Goal: Task Accomplishment & Management: Use online tool/utility

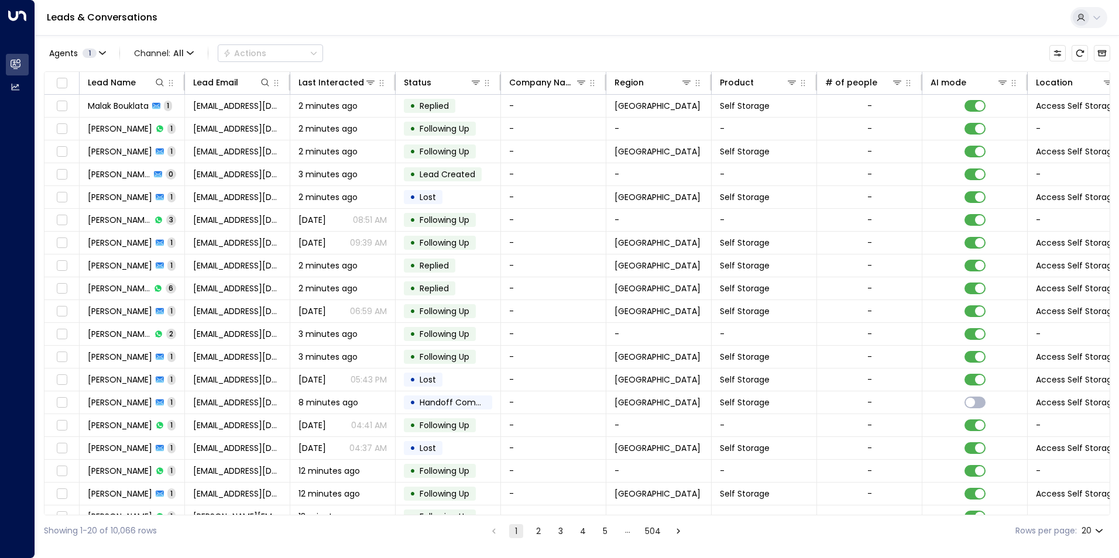
drag, startPoint x: 512, startPoint y: 530, endPoint x: 518, endPoint y: 556, distance: 26.3
click at [512, 530] on button "1" at bounding box center [516, 531] width 14 height 14
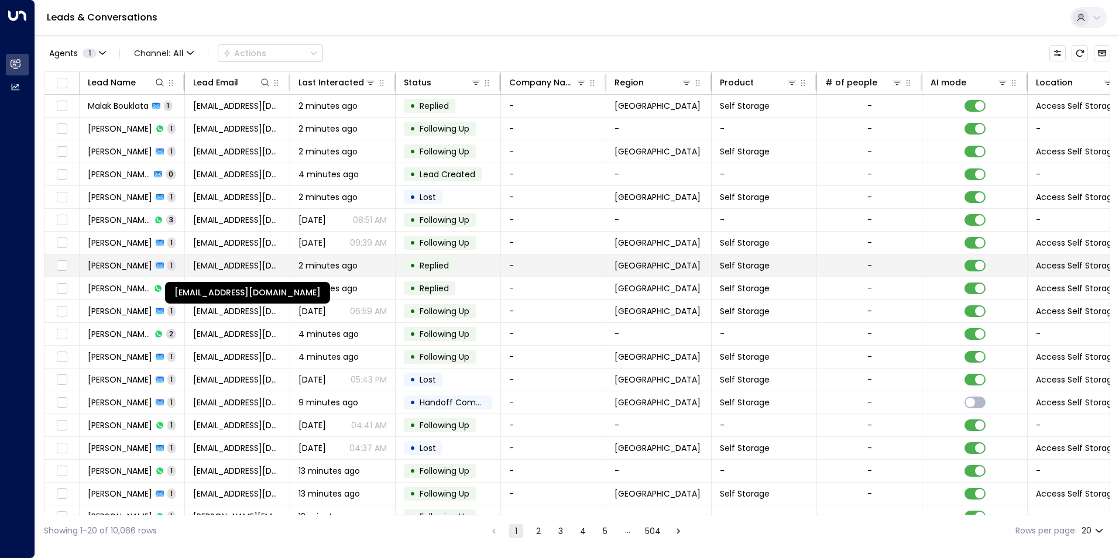
click at [226, 267] on span "[EMAIL_ADDRESS][DOMAIN_NAME]" at bounding box center [237, 266] width 88 height 12
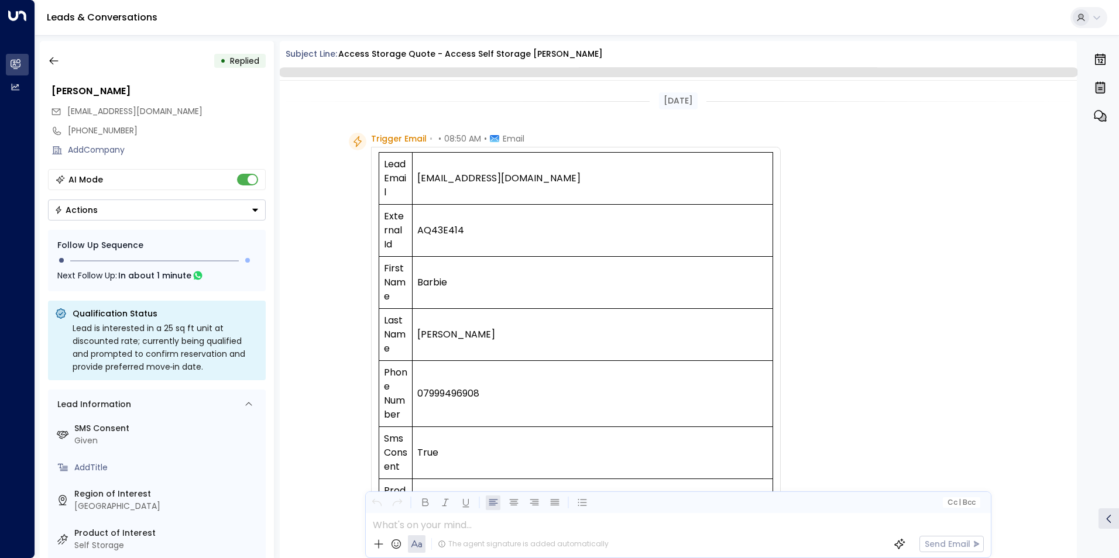
scroll to position [553, 0]
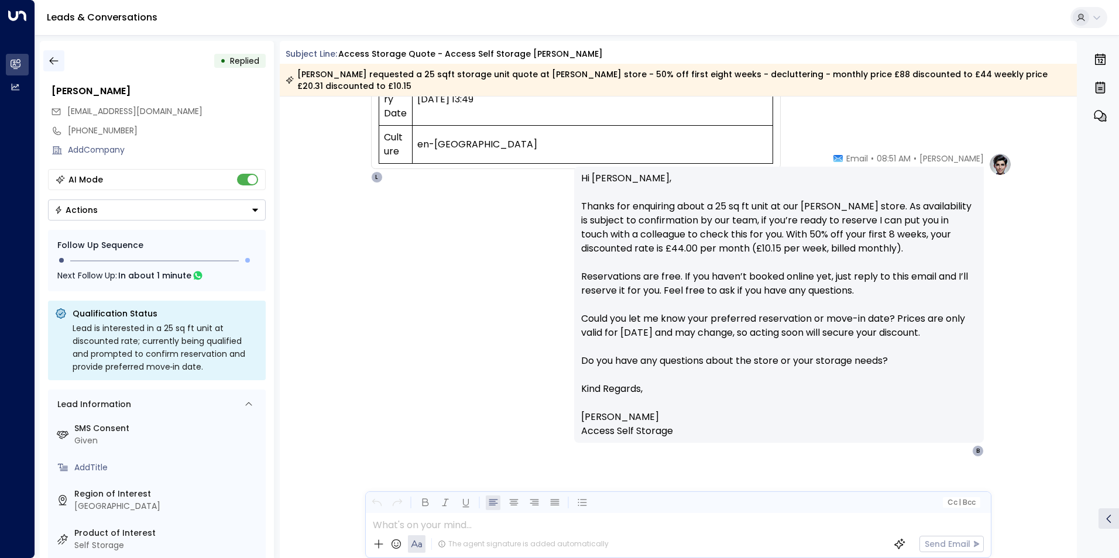
click at [56, 57] on icon "button" at bounding box center [54, 61] width 12 height 12
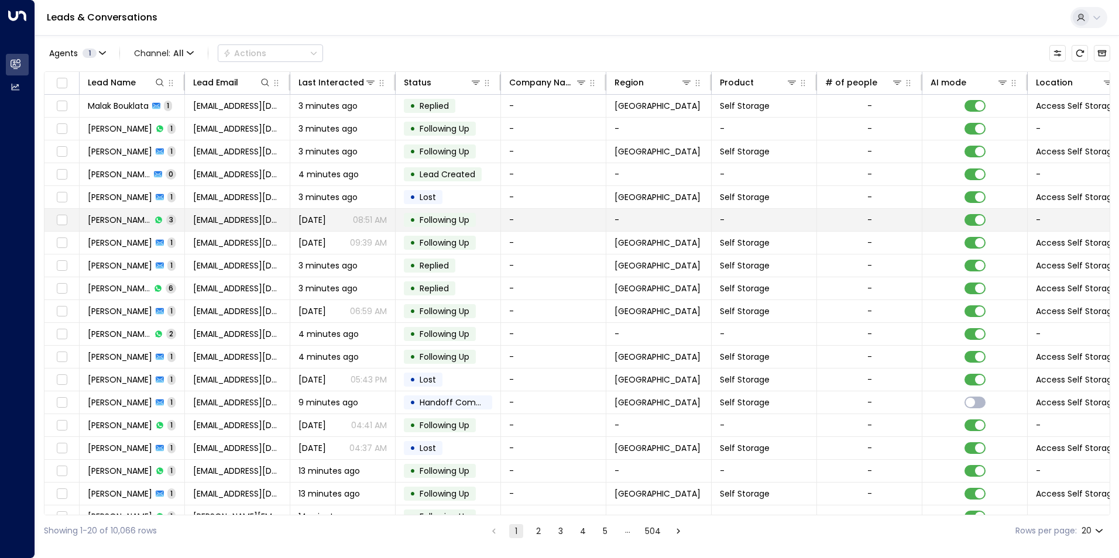
click at [301, 220] on span "[DATE]" at bounding box center [311, 220] width 27 height 12
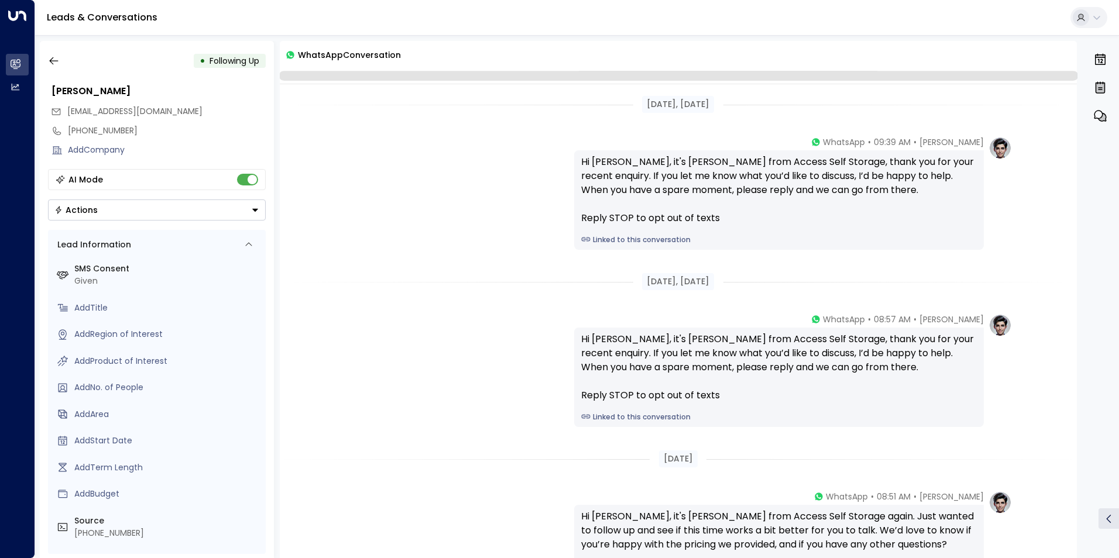
scroll to position [135, 0]
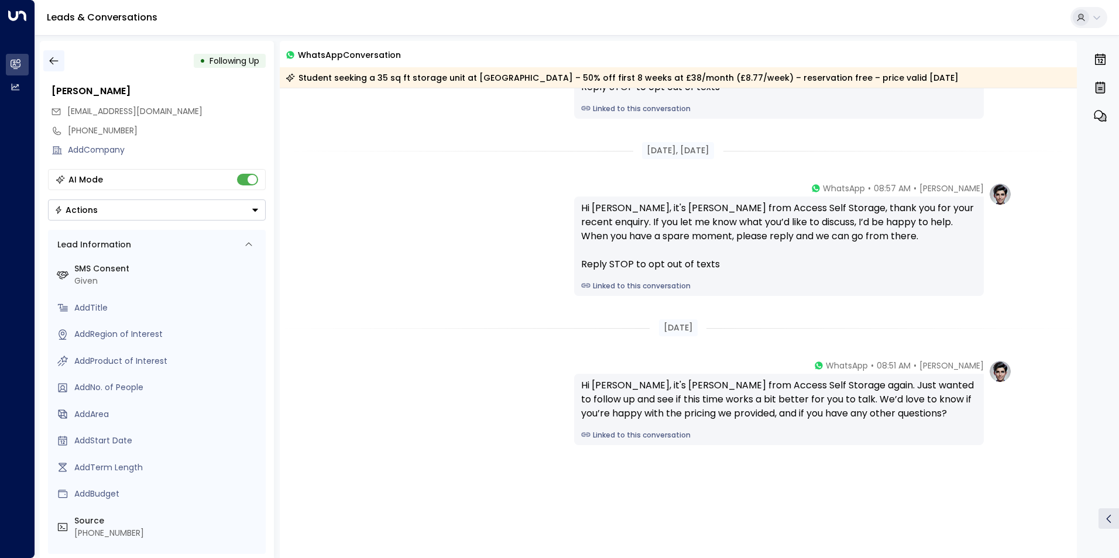
click at [50, 63] on icon "button" at bounding box center [54, 61] width 12 height 12
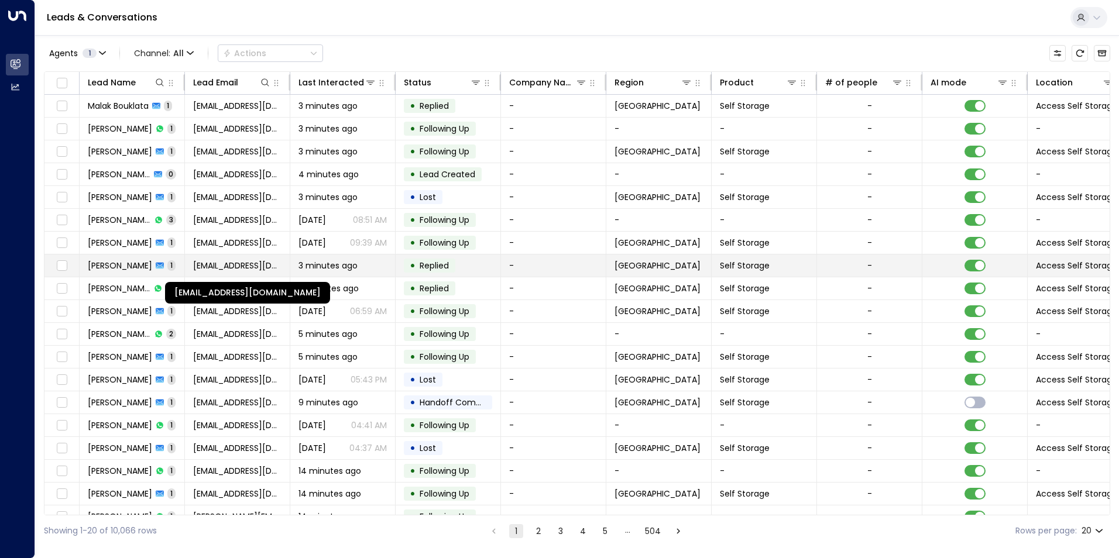
click at [229, 267] on span "[EMAIL_ADDRESS][DOMAIN_NAME]" at bounding box center [237, 266] width 88 height 12
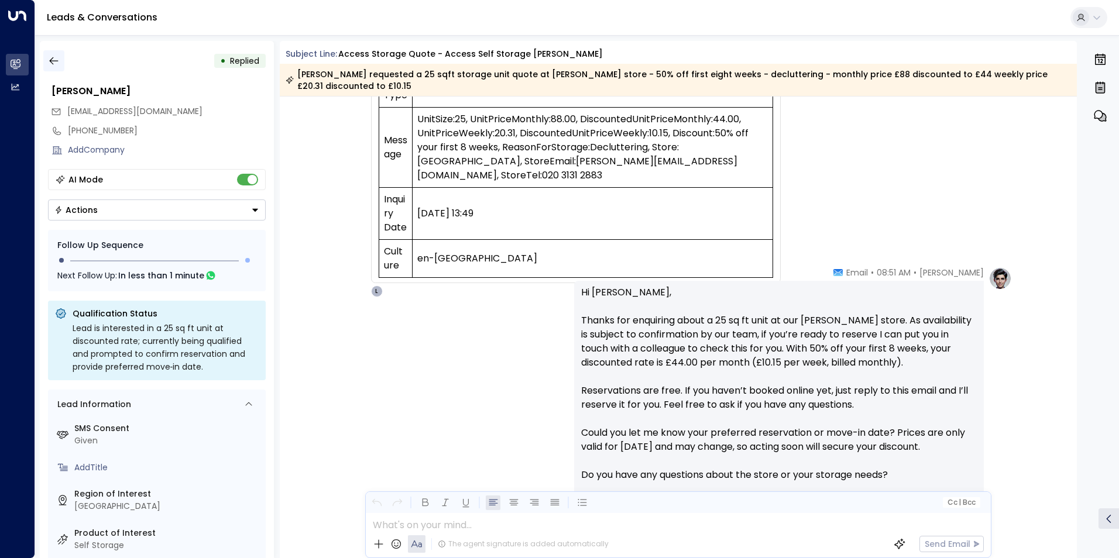
click at [59, 61] on icon "button" at bounding box center [54, 61] width 12 height 12
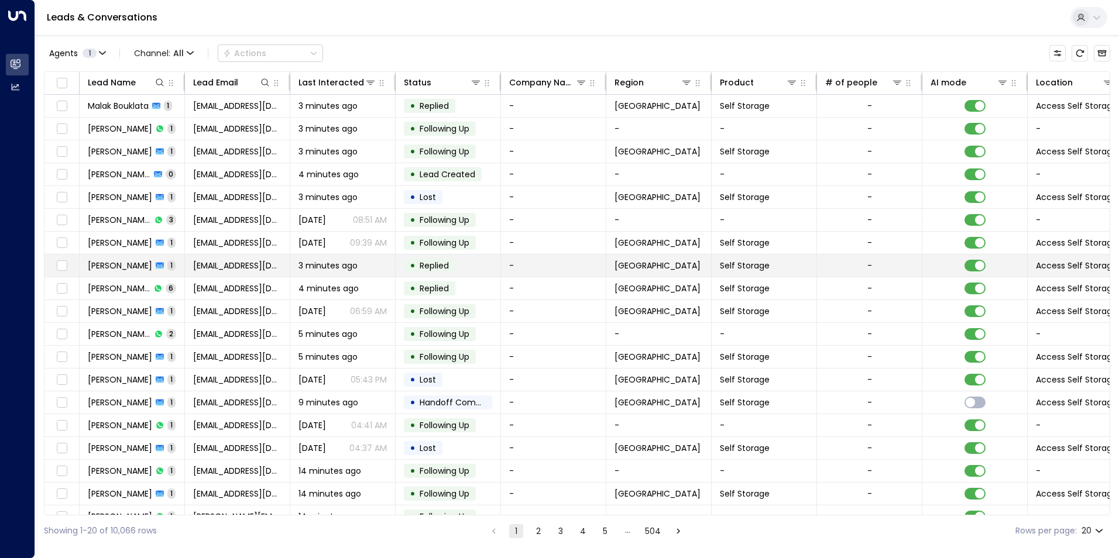
click at [228, 269] on span "[EMAIL_ADDRESS][DOMAIN_NAME]" at bounding box center [237, 266] width 88 height 12
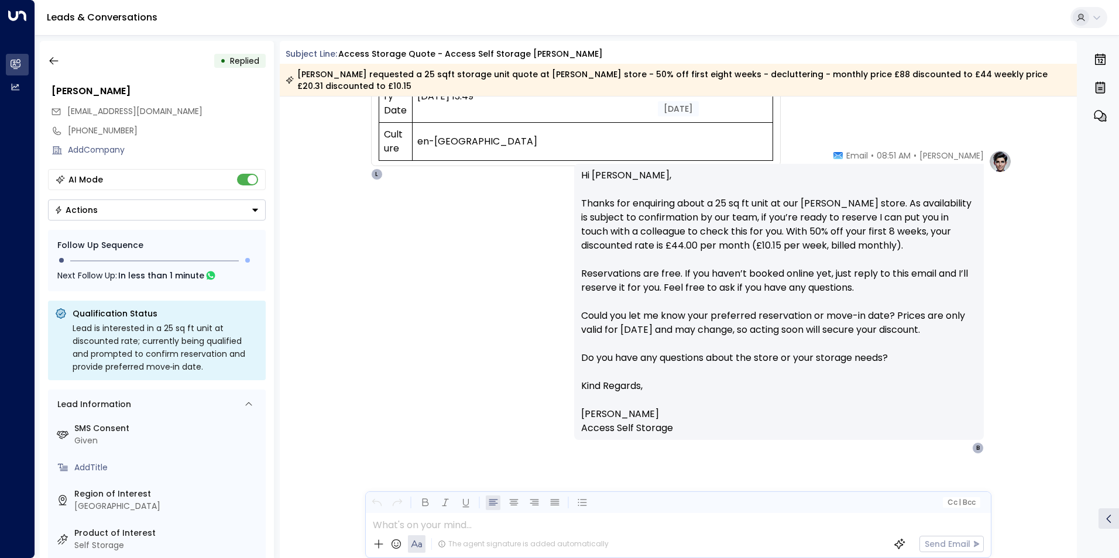
scroll to position [569, 0]
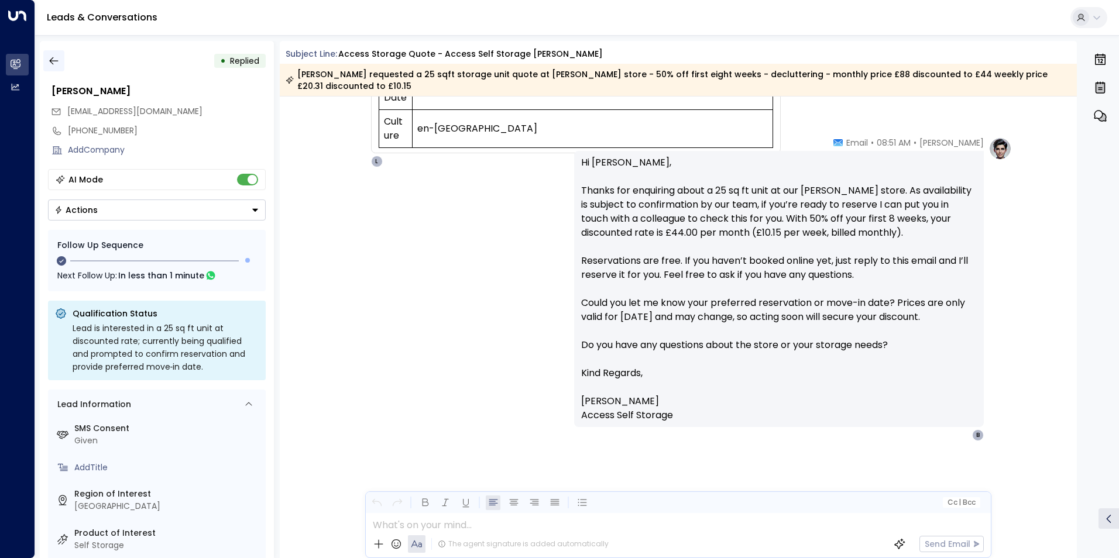
click at [50, 60] on icon "button" at bounding box center [53, 61] width 9 height 8
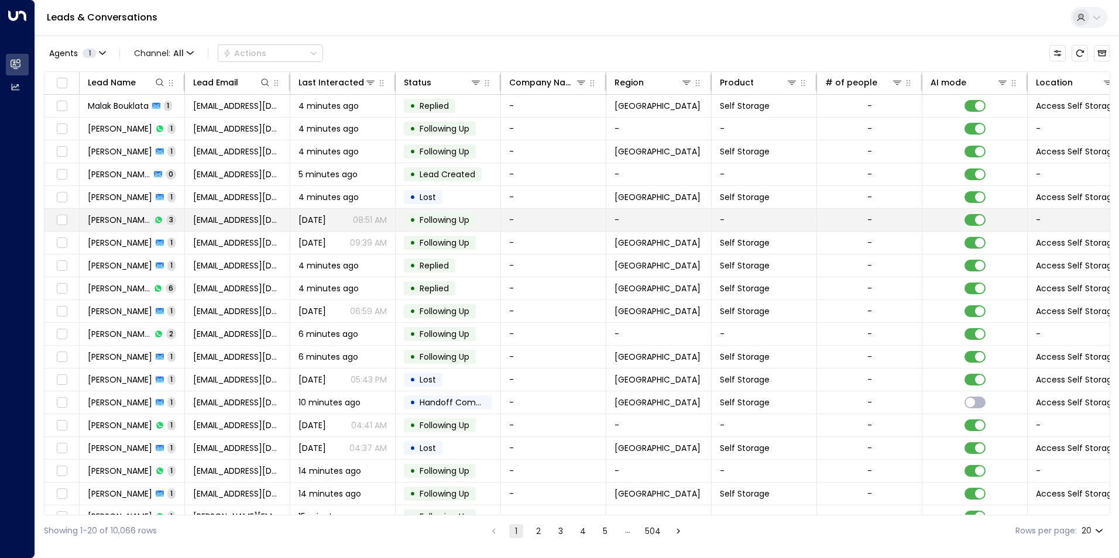
click at [109, 223] on span "[PERSON_NAME]" at bounding box center [119, 220] width 63 height 12
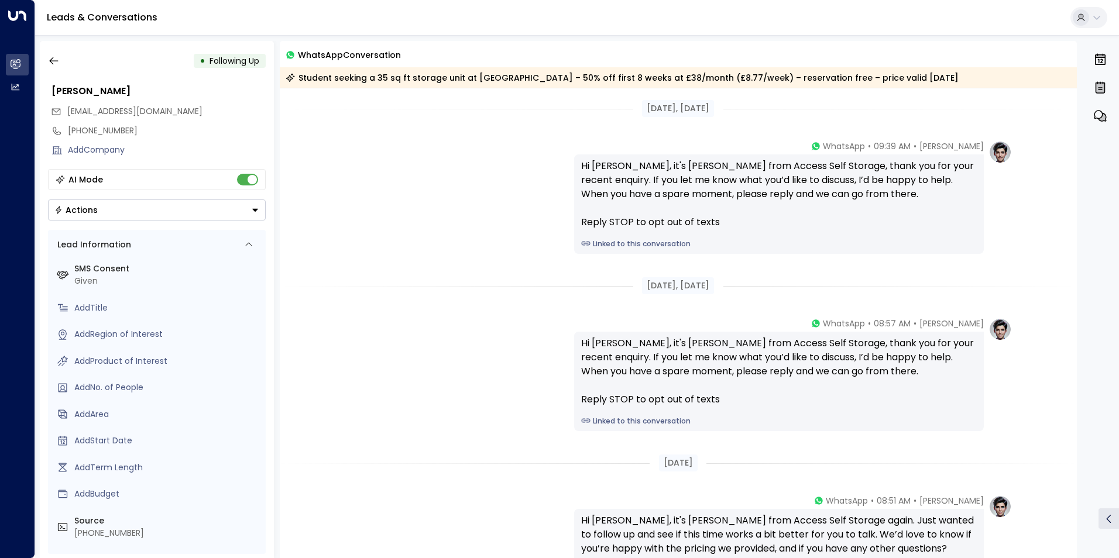
scroll to position [139, 0]
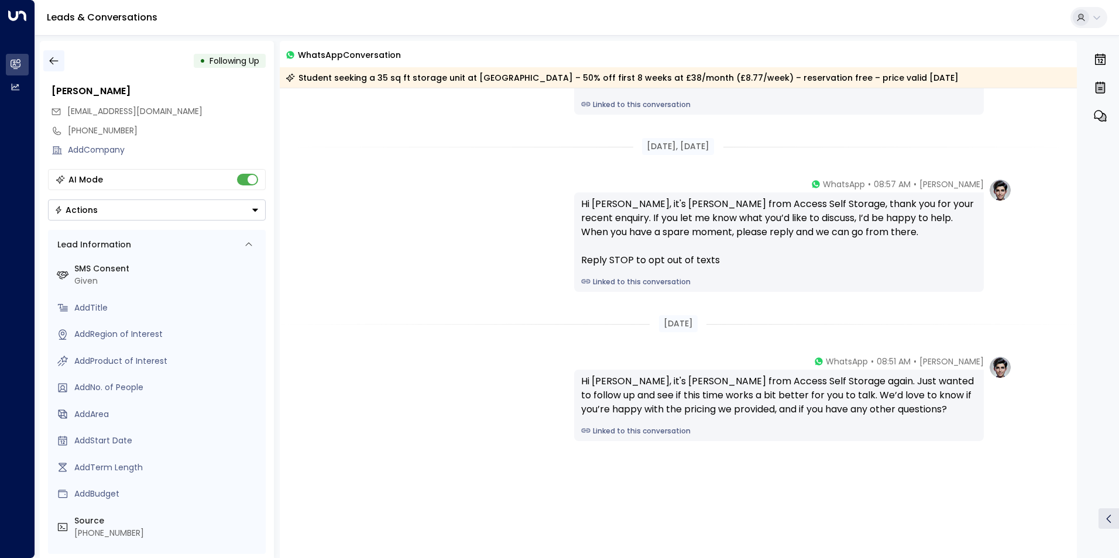
click at [52, 63] on icon "button" at bounding box center [54, 61] width 12 height 12
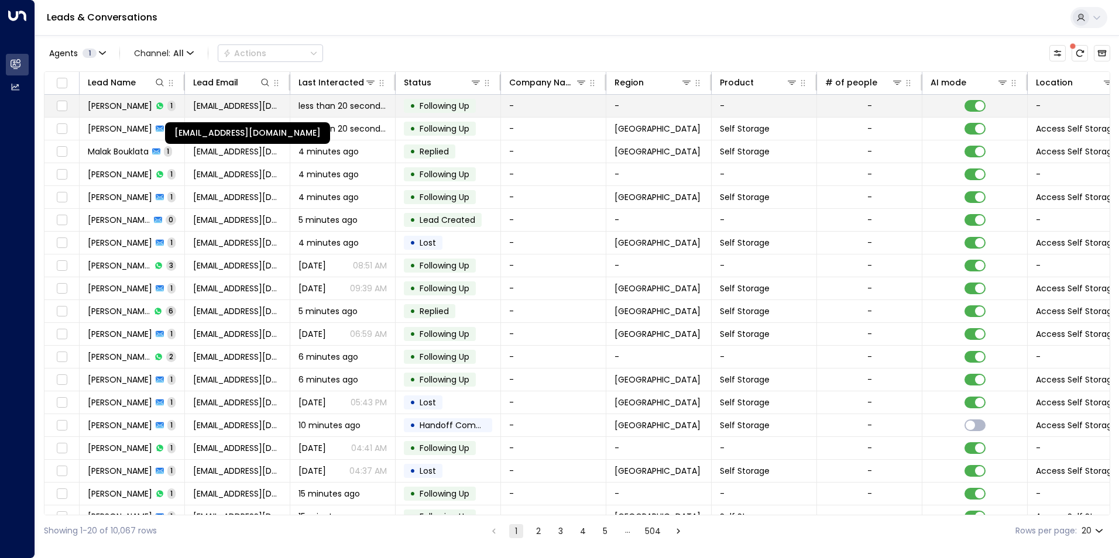
click at [230, 101] on span "[EMAIL_ADDRESS][DOMAIN_NAME]" at bounding box center [237, 106] width 88 height 12
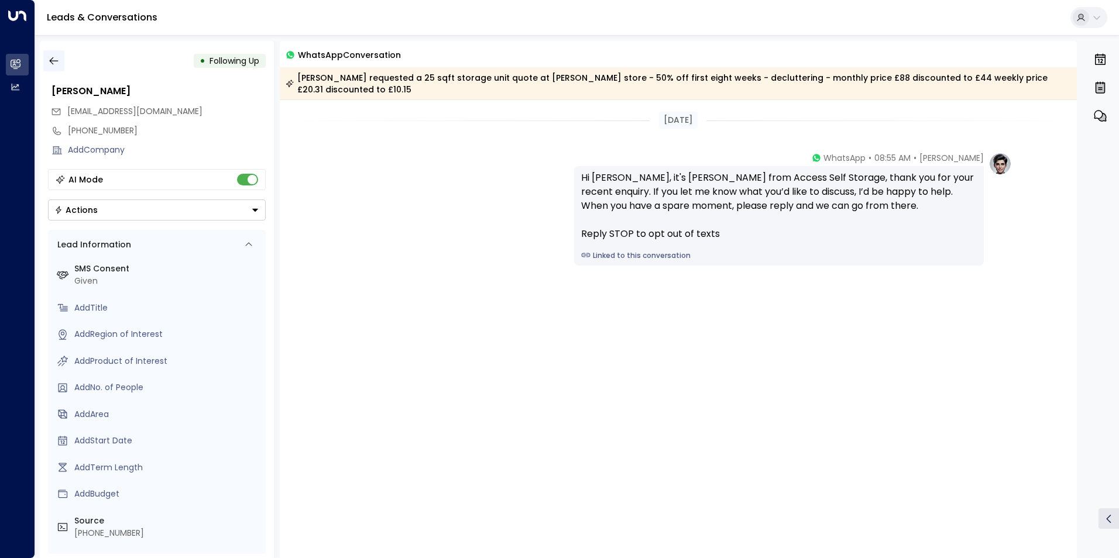
click at [60, 66] on button "button" at bounding box center [53, 60] width 21 height 21
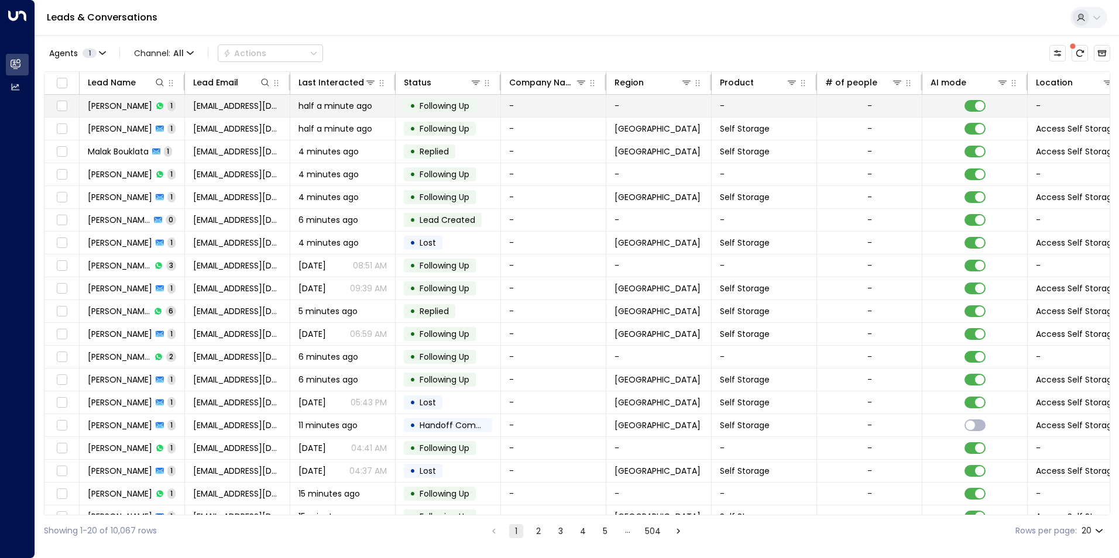
click at [324, 110] on span "half a minute ago" at bounding box center [335, 106] width 74 height 12
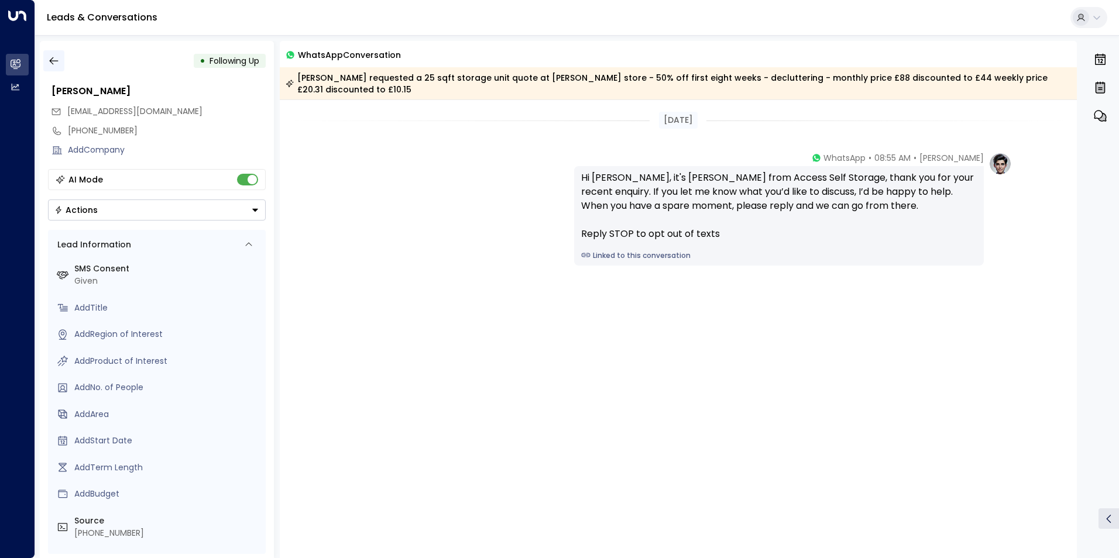
click at [53, 63] on icon "button" at bounding box center [54, 61] width 12 height 12
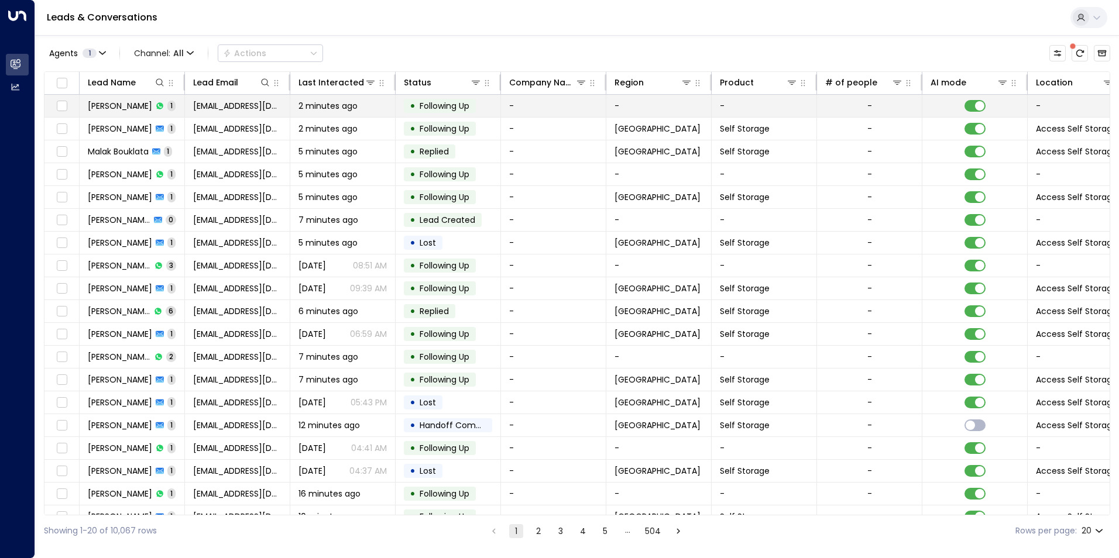
click at [387, 109] on td "2 minutes ago" at bounding box center [342, 106] width 105 height 22
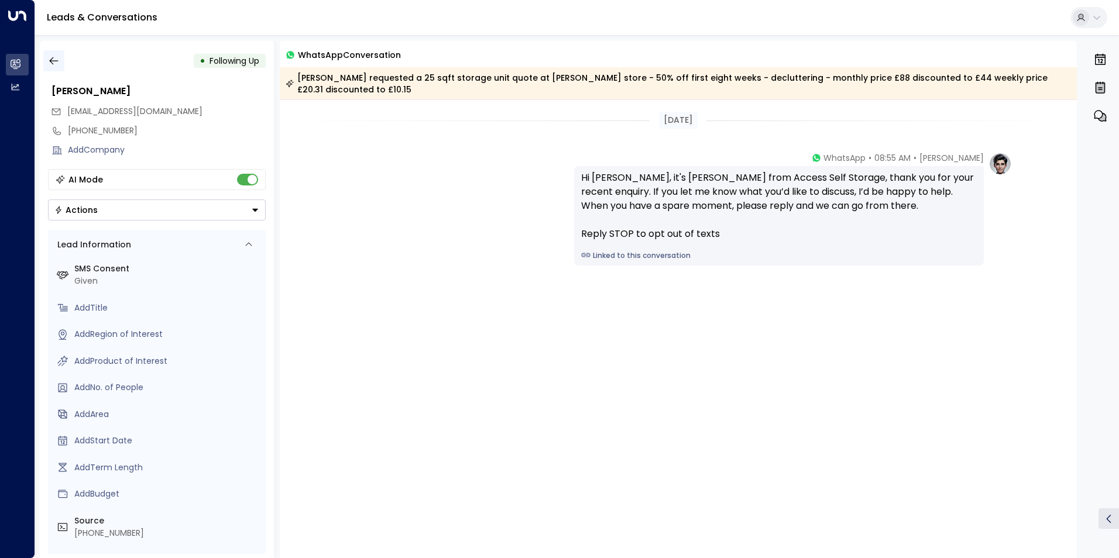
click at [58, 61] on icon "button" at bounding box center [53, 61] width 9 height 8
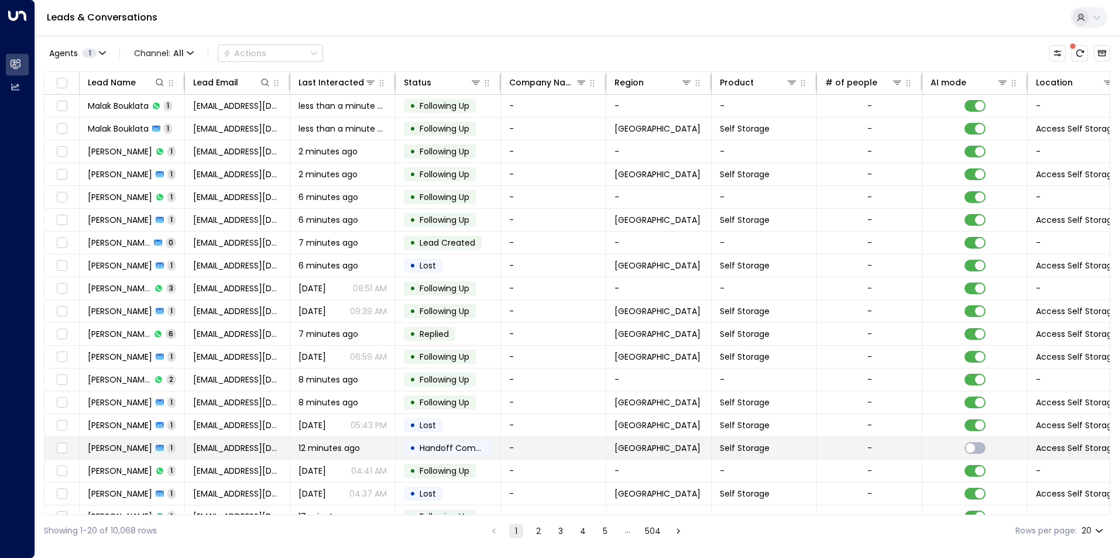
click at [304, 446] on span "12 minutes ago" at bounding box center [328, 448] width 61 height 12
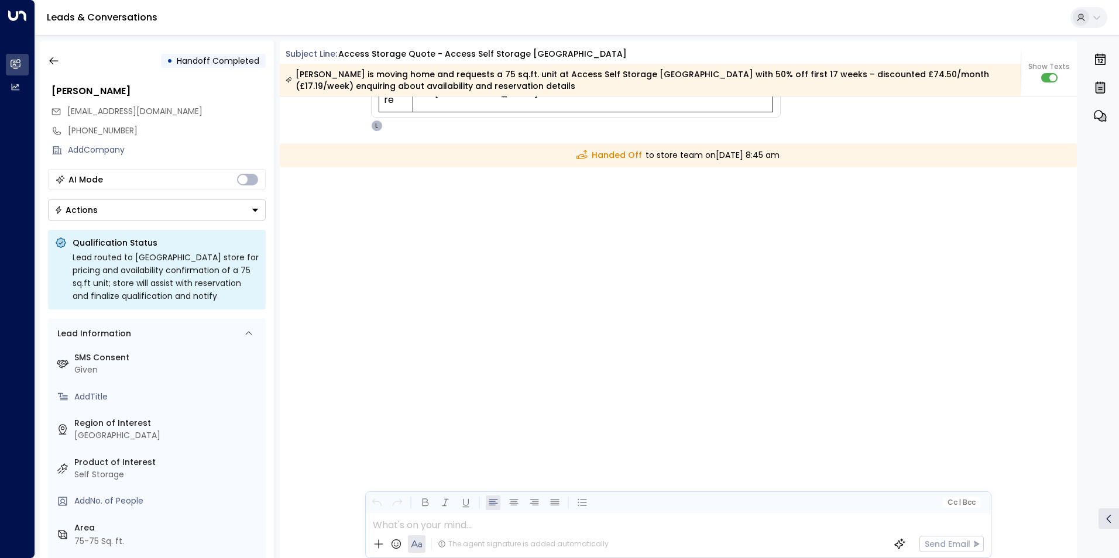
scroll to position [242, 0]
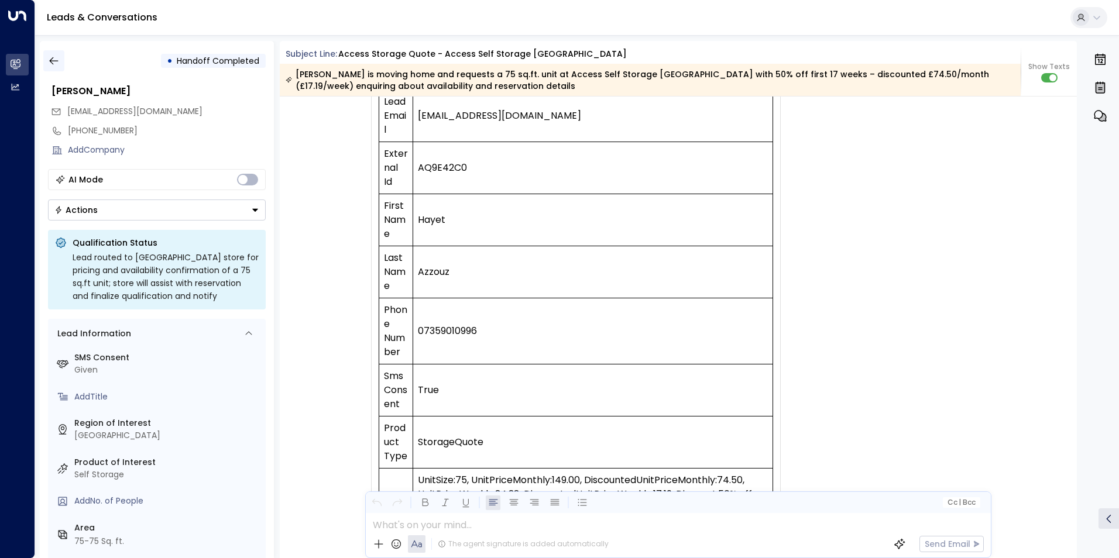
click at [54, 60] on icon "button" at bounding box center [54, 61] width 12 height 12
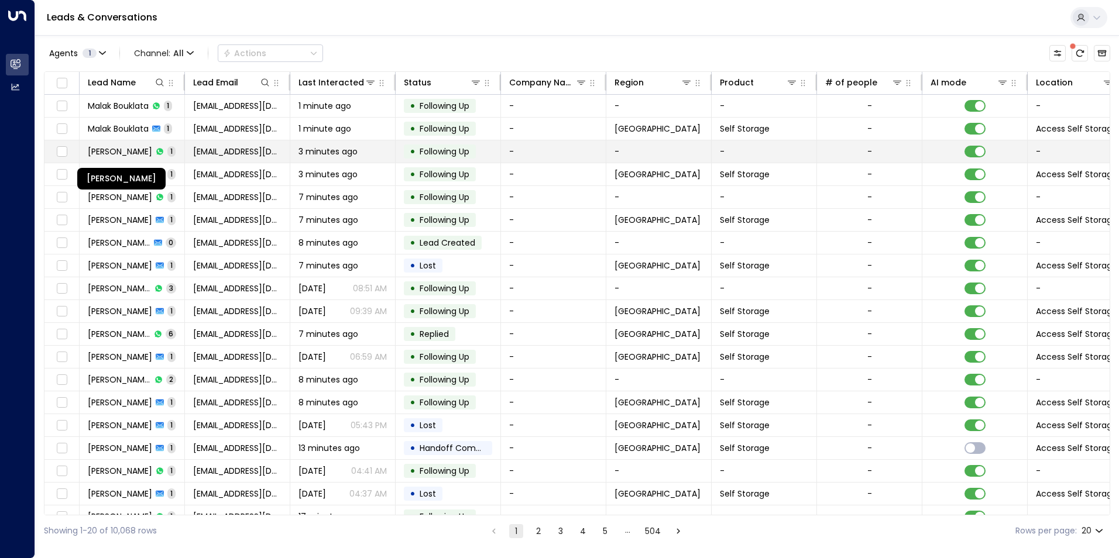
click at [146, 147] on span "[PERSON_NAME]" at bounding box center [120, 152] width 64 height 12
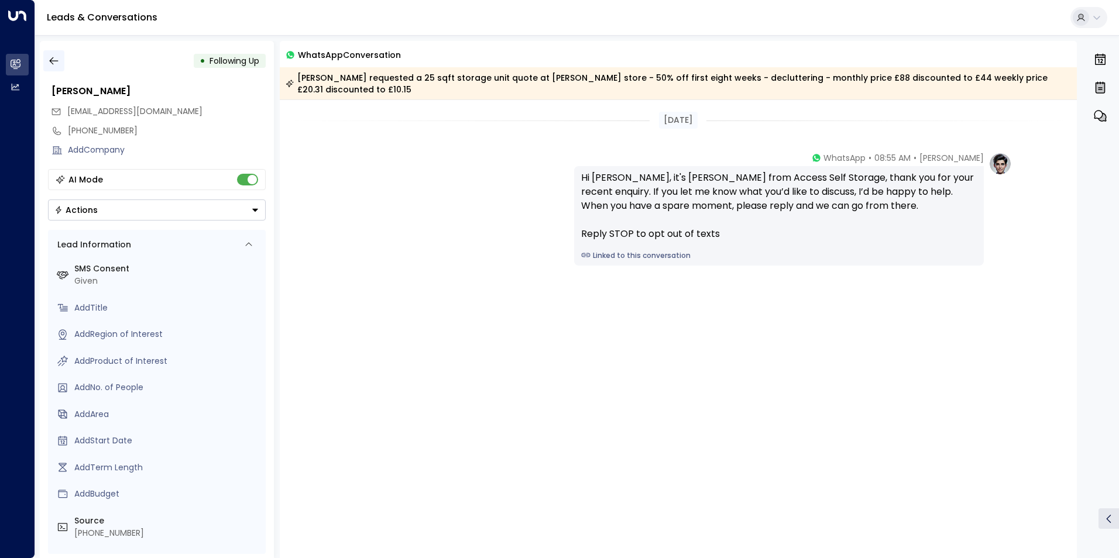
click at [58, 54] on button "button" at bounding box center [53, 60] width 21 height 21
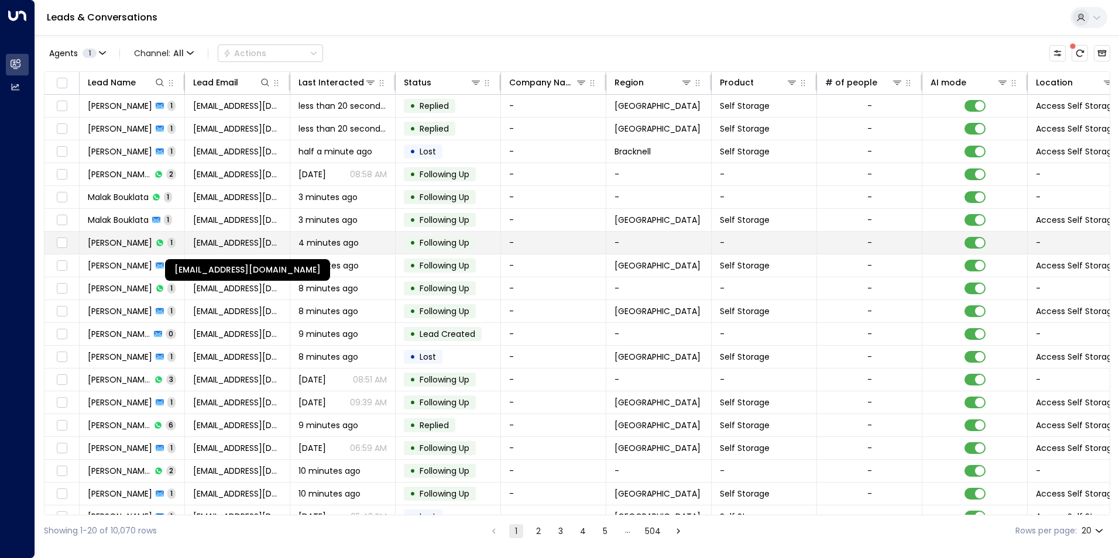
click at [228, 247] on span "[EMAIL_ADDRESS][DOMAIN_NAME]" at bounding box center [237, 243] width 88 height 12
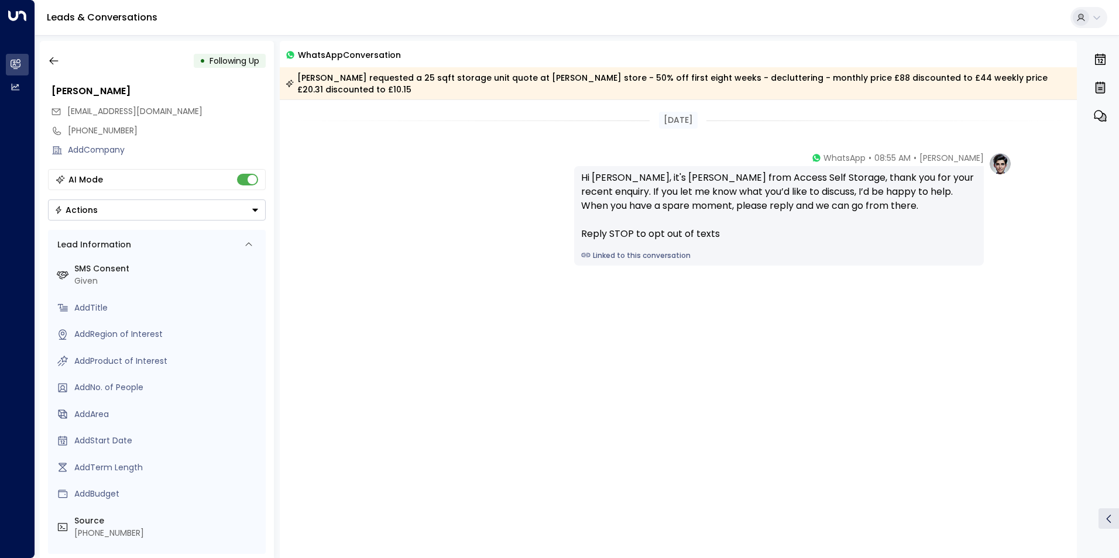
drag, startPoint x: 553, startPoint y: 390, endPoint x: 543, endPoint y: 377, distance: 17.1
click at [553, 391] on div "Today Laura Chambers • 08:55 AM • WhatsApp Hi Barbie, it's Laura Chambers from …" at bounding box center [678, 329] width 797 height 458
click at [760, 410] on div "Today Laura Chambers • 08:55 AM • WhatsApp Hi Barbie, it's Laura Chambers from …" at bounding box center [678, 329] width 797 height 458
click at [56, 60] on icon "button" at bounding box center [54, 61] width 12 height 12
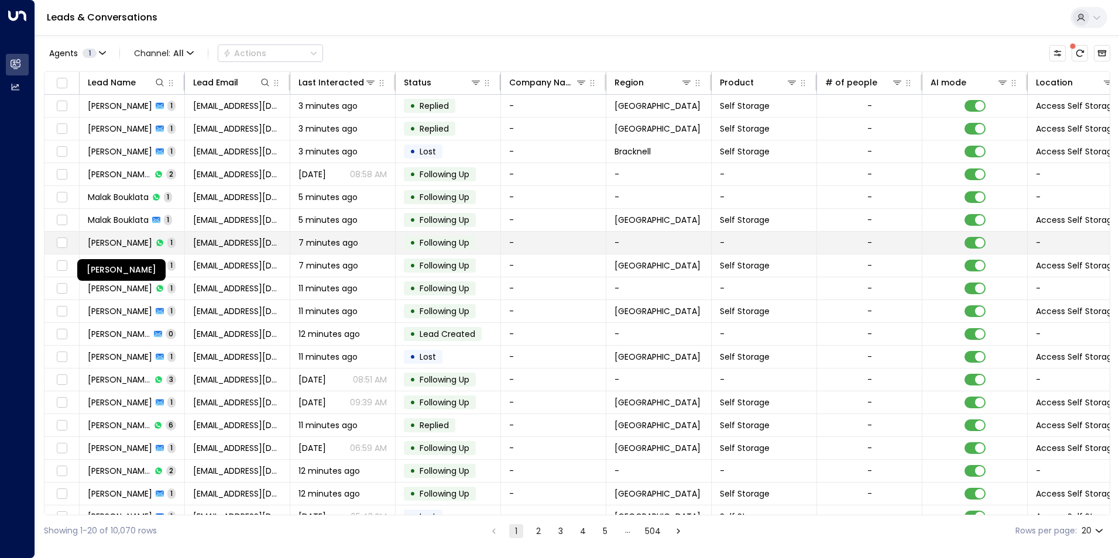
click at [142, 243] on span "[PERSON_NAME]" at bounding box center [120, 243] width 64 height 12
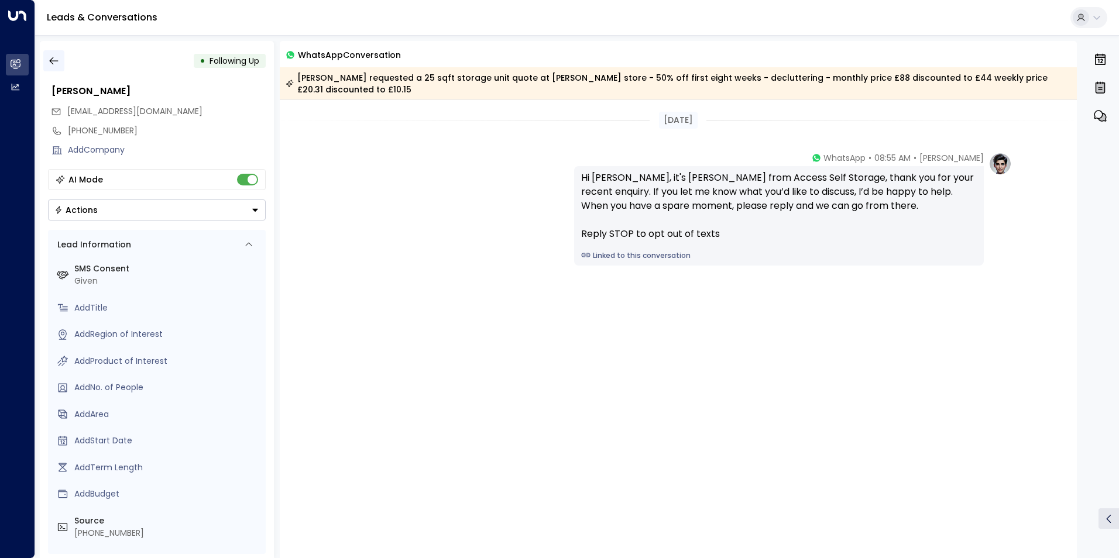
click at [51, 61] on icon "button" at bounding box center [54, 61] width 12 height 12
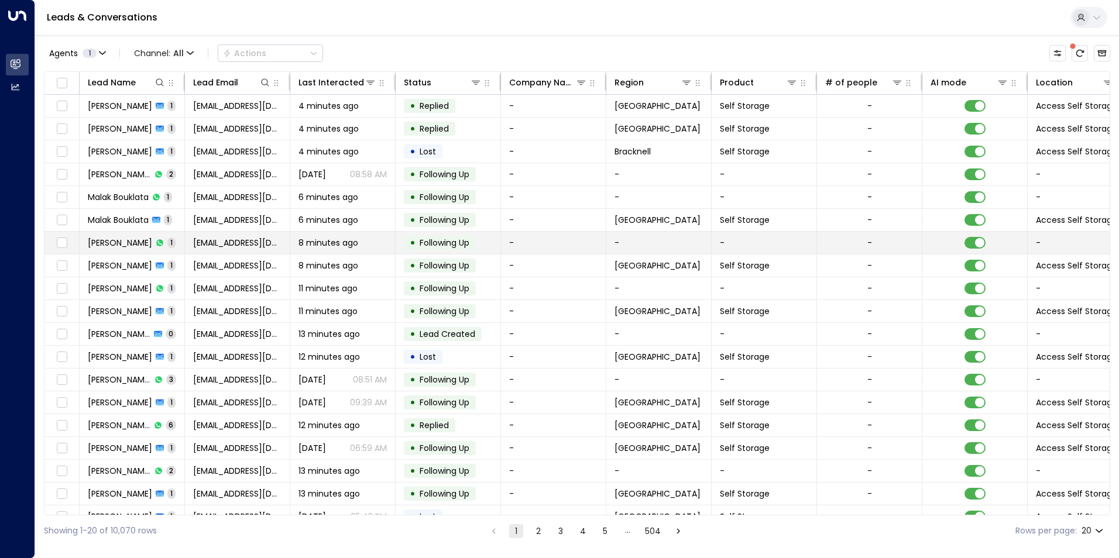
click at [146, 235] on td "[PERSON_NAME] 1" at bounding box center [132, 243] width 105 height 22
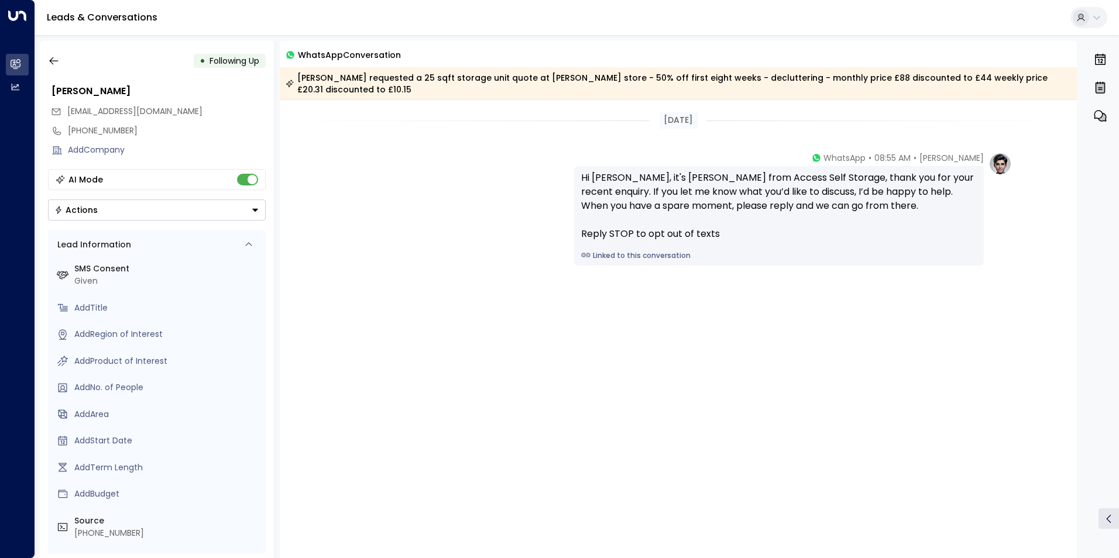
click at [514, 190] on div "Laura Chambers • 08:55 AM • WhatsApp Hi Barbie, it's Laura Chambers from Access…" at bounding box center [678, 208] width 667 height 113
click at [55, 66] on icon "button" at bounding box center [54, 61] width 12 height 12
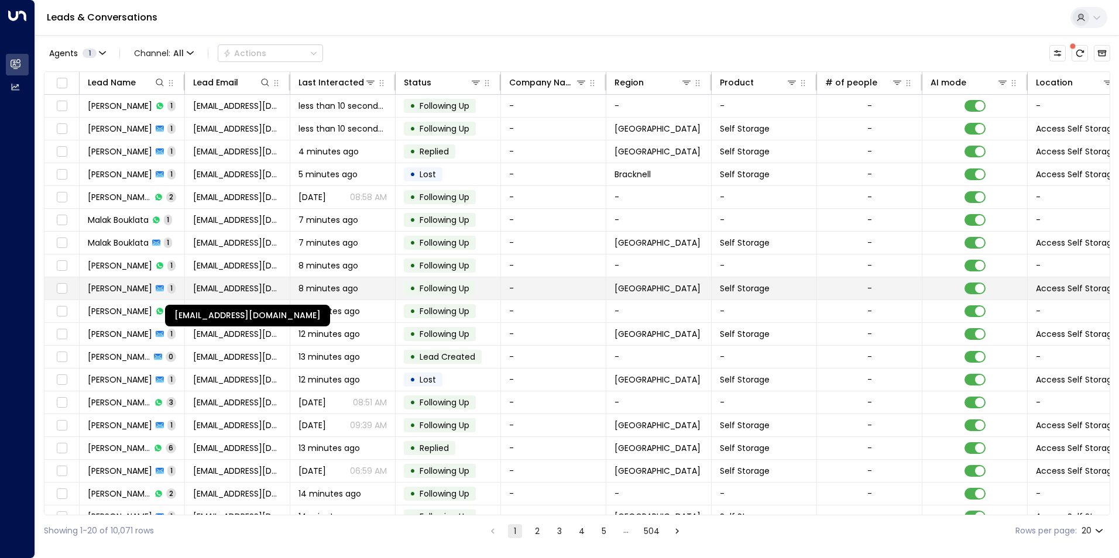
click at [230, 291] on span "[EMAIL_ADDRESS][DOMAIN_NAME]" at bounding box center [237, 289] width 88 height 12
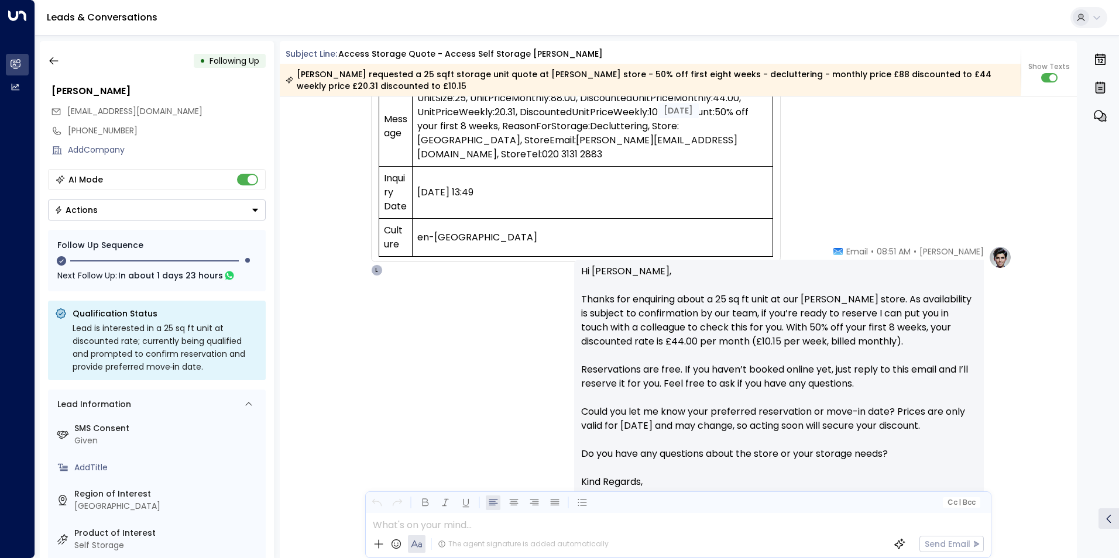
scroll to position [694, 0]
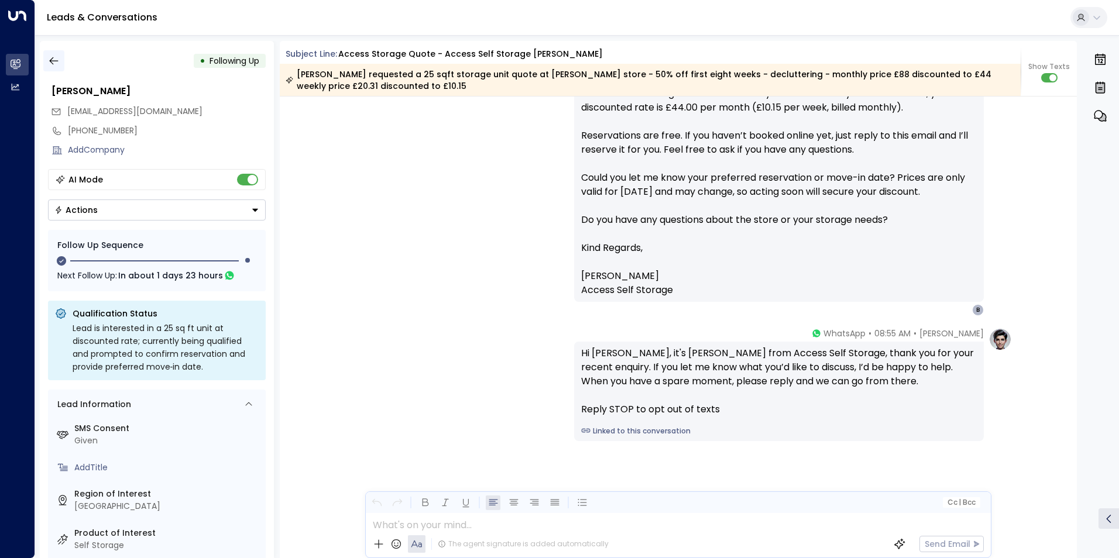
click at [55, 64] on icon "button" at bounding box center [54, 61] width 12 height 12
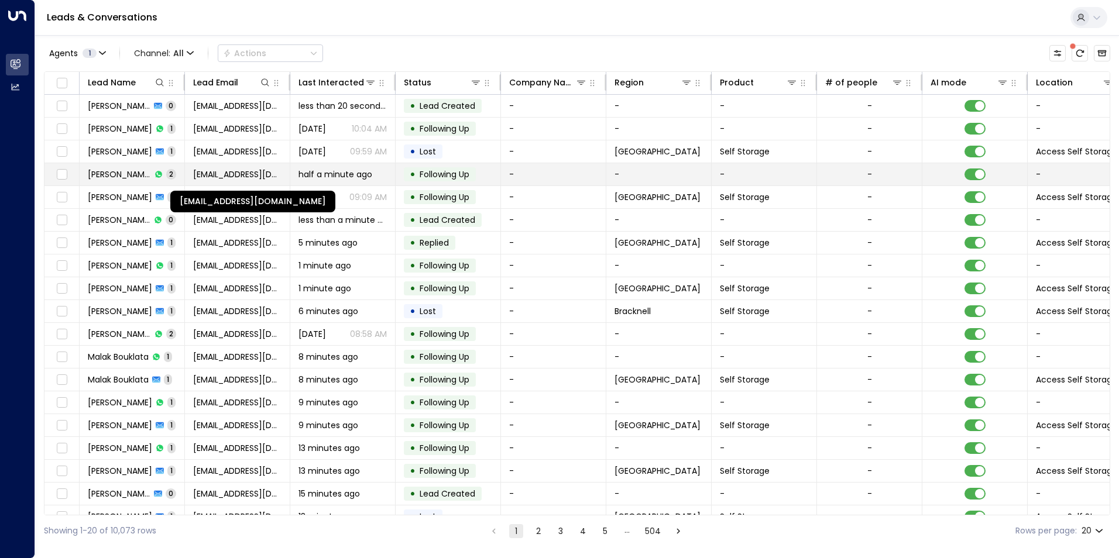
click at [205, 170] on span "[EMAIL_ADDRESS][DOMAIN_NAME]" at bounding box center [237, 174] width 88 height 12
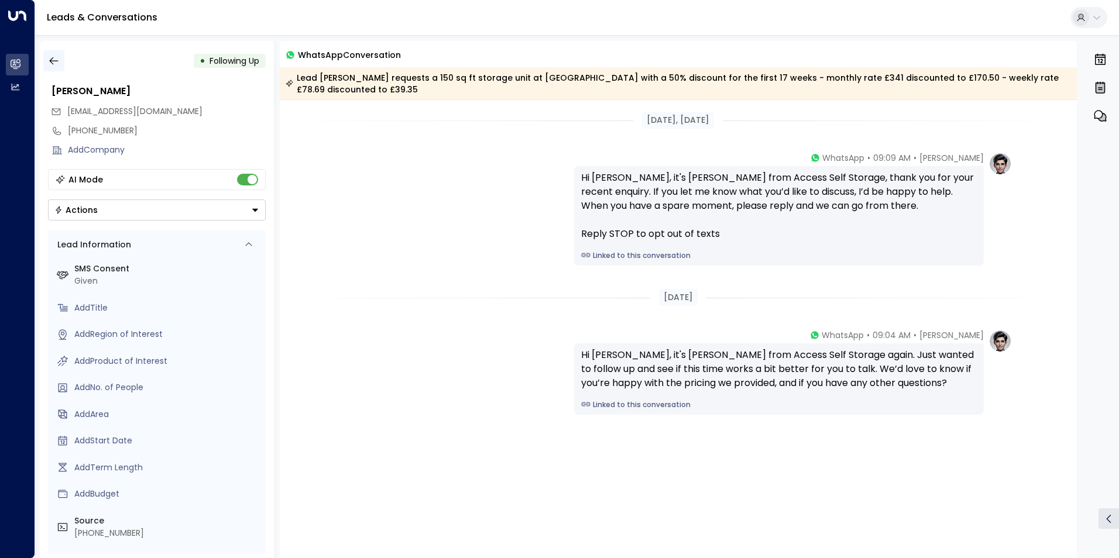
click at [53, 62] on icon "button" at bounding box center [54, 61] width 12 height 12
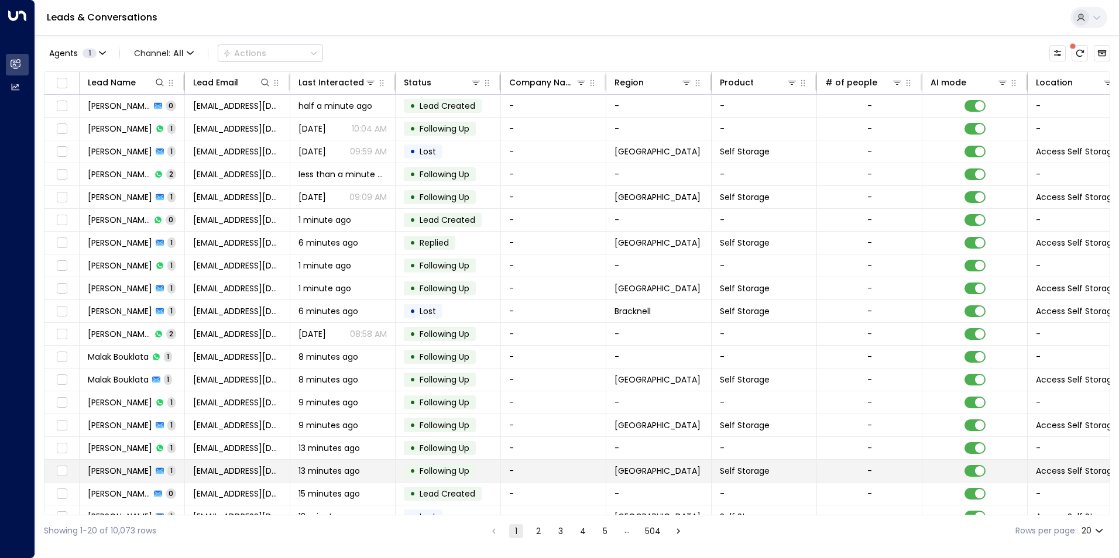
scroll to position [40, 0]
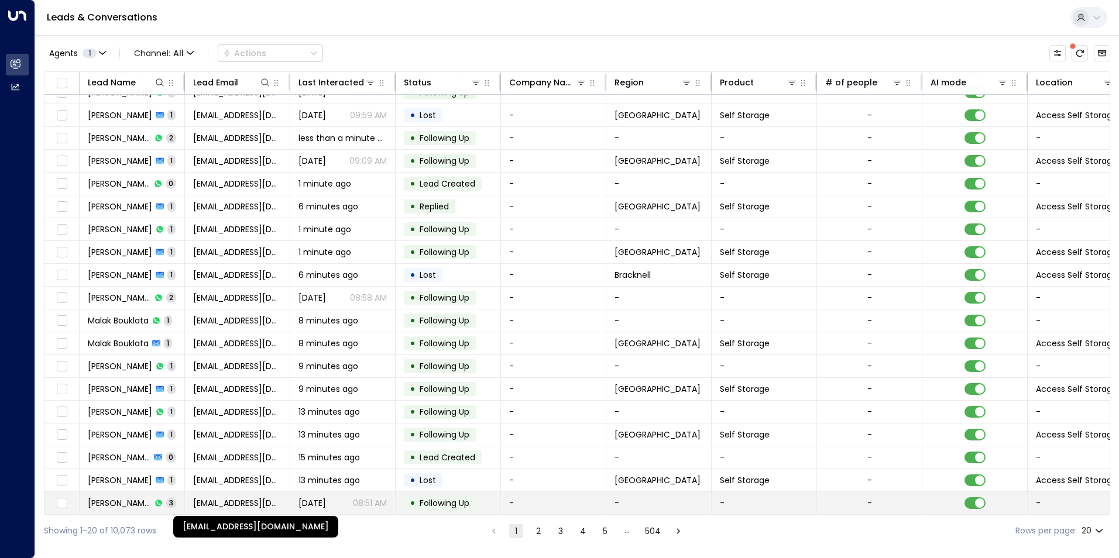
click at [240, 503] on span "[EMAIL_ADDRESS][DOMAIN_NAME]" at bounding box center [237, 503] width 88 height 12
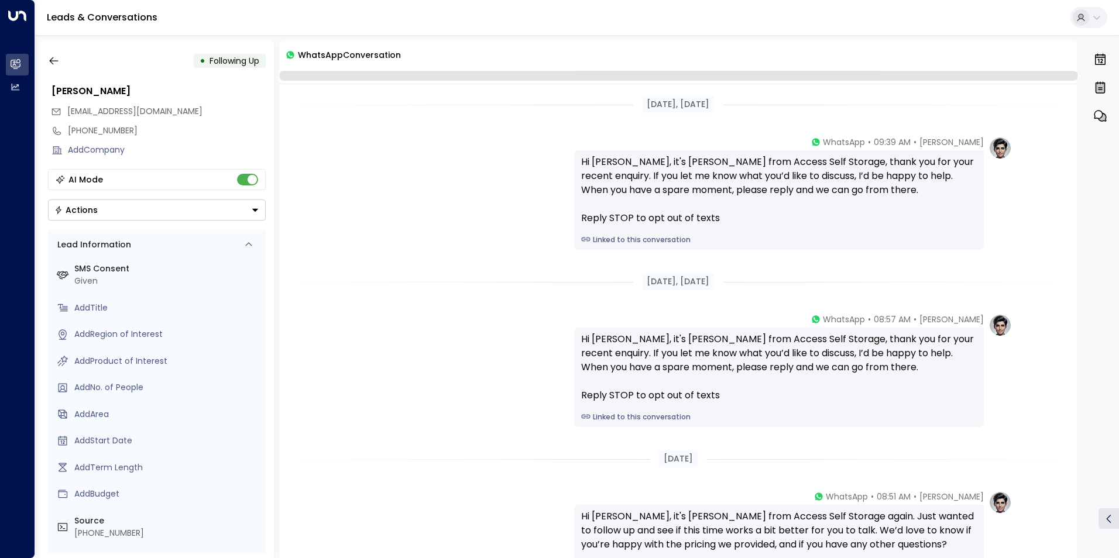
scroll to position [135, 0]
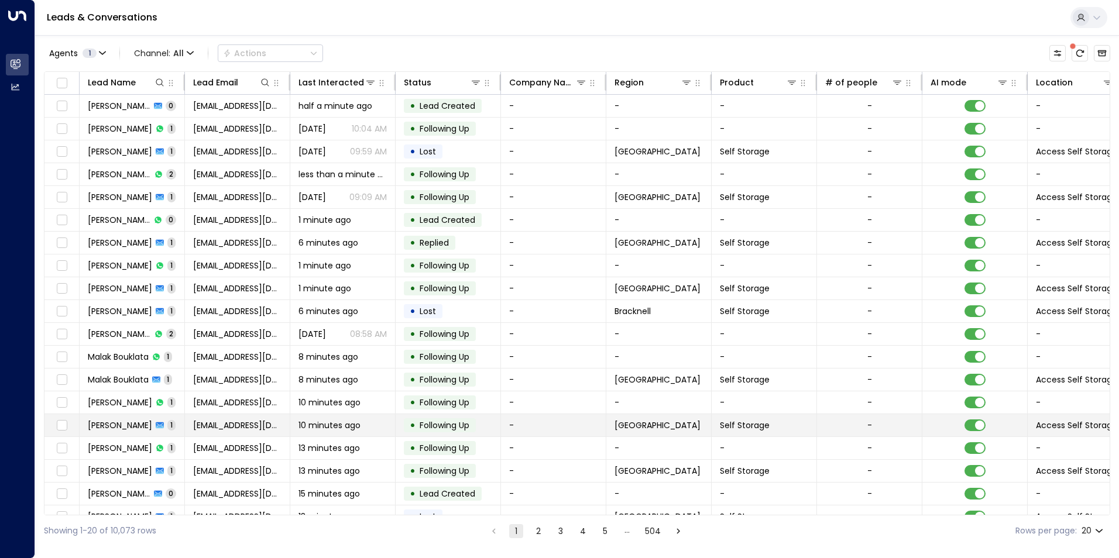
scroll to position [40, 0]
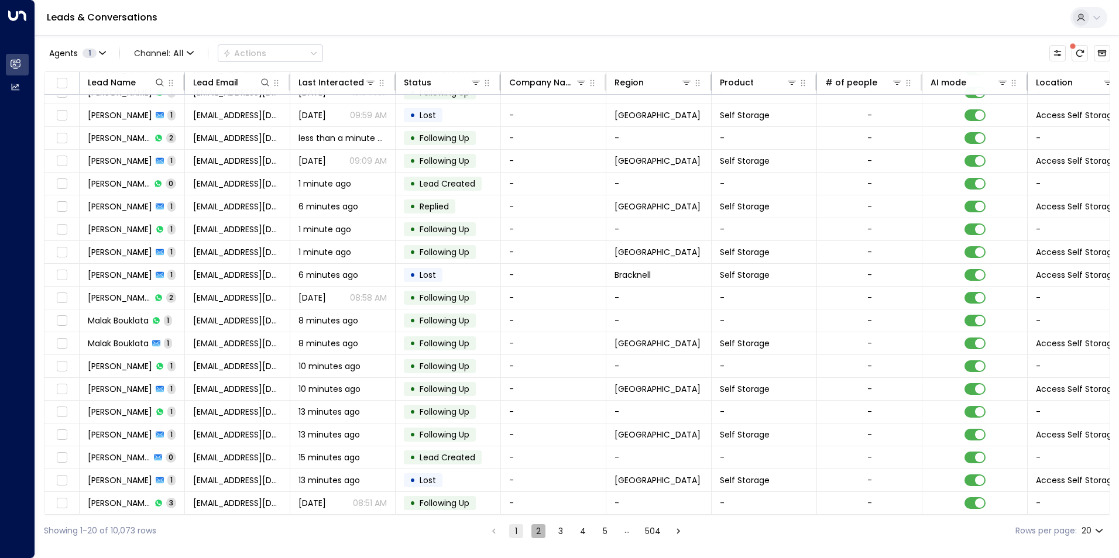
click at [536, 534] on button "2" at bounding box center [538, 531] width 14 height 14
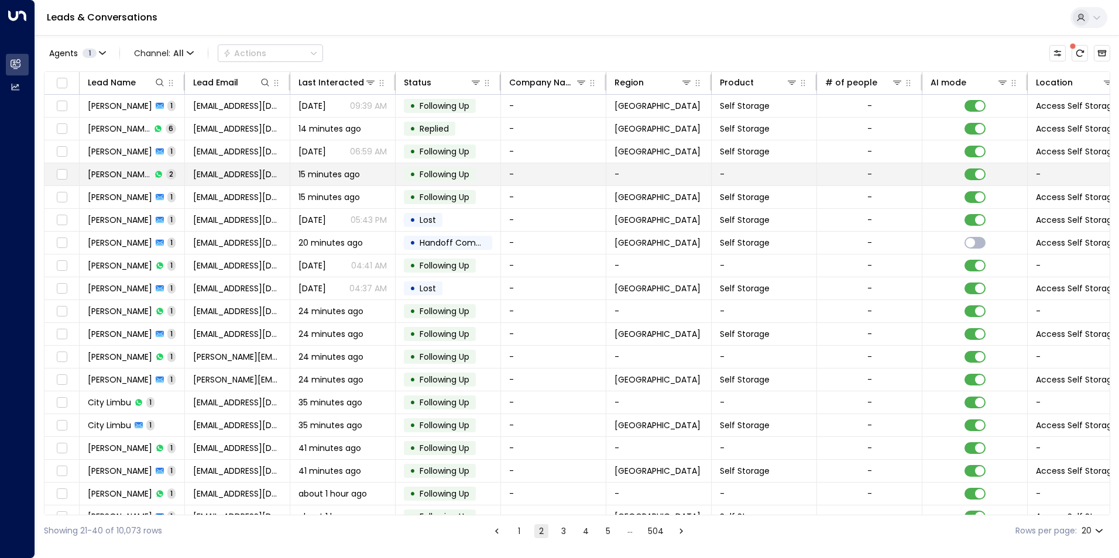
click at [157, 171] on td "li li 2" at bounding box center [132, 174] width 105 height 22
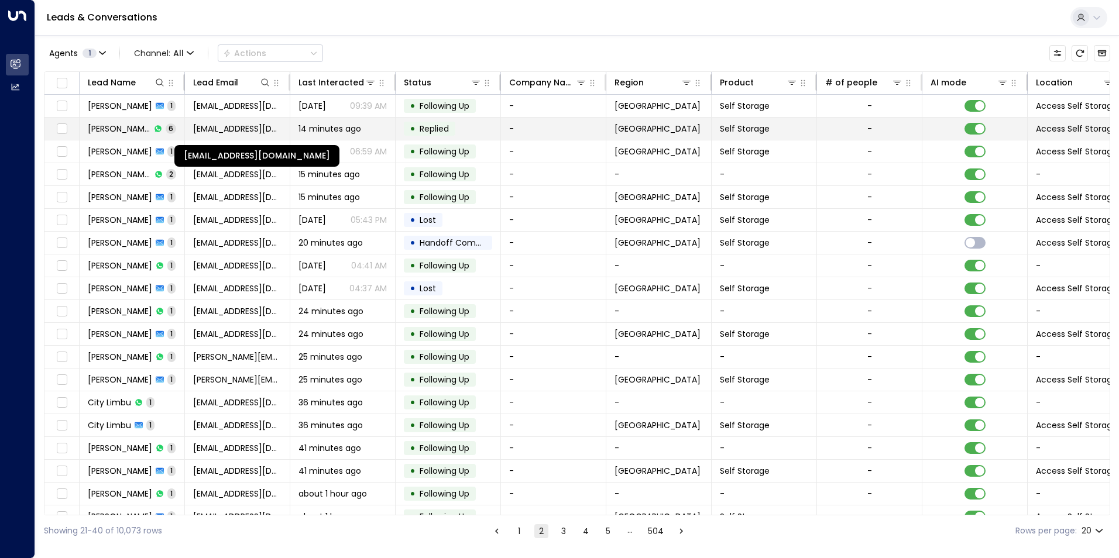
click at [242, 131] on span "[EMAIL_ADDRESS][DOMAIN_NAME]" at bounding box center [237, 129] width 88 height 12
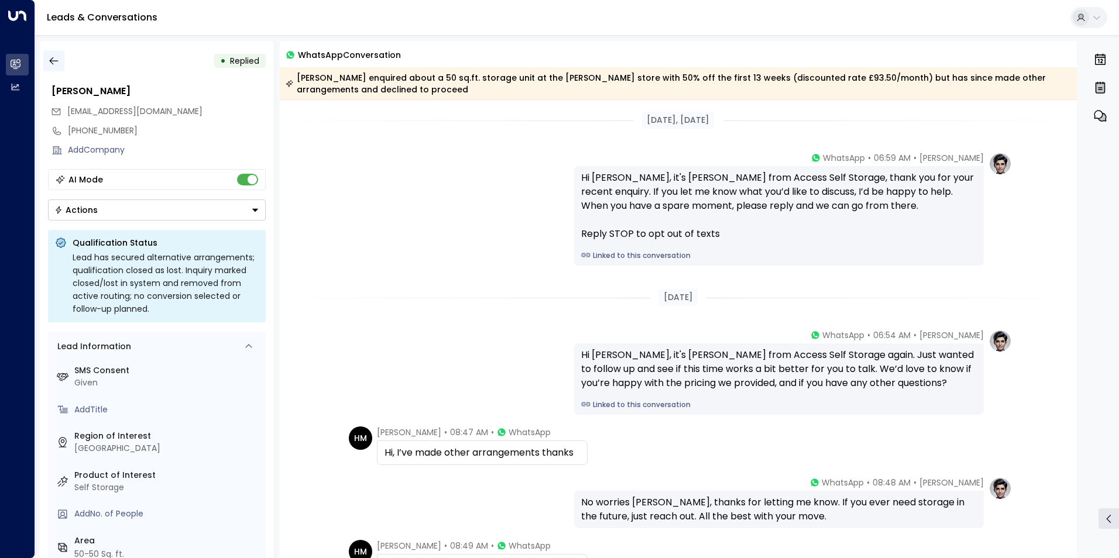
click at [56, 62] on icon "button" at bounding box center [54, 61] width 12 height 12
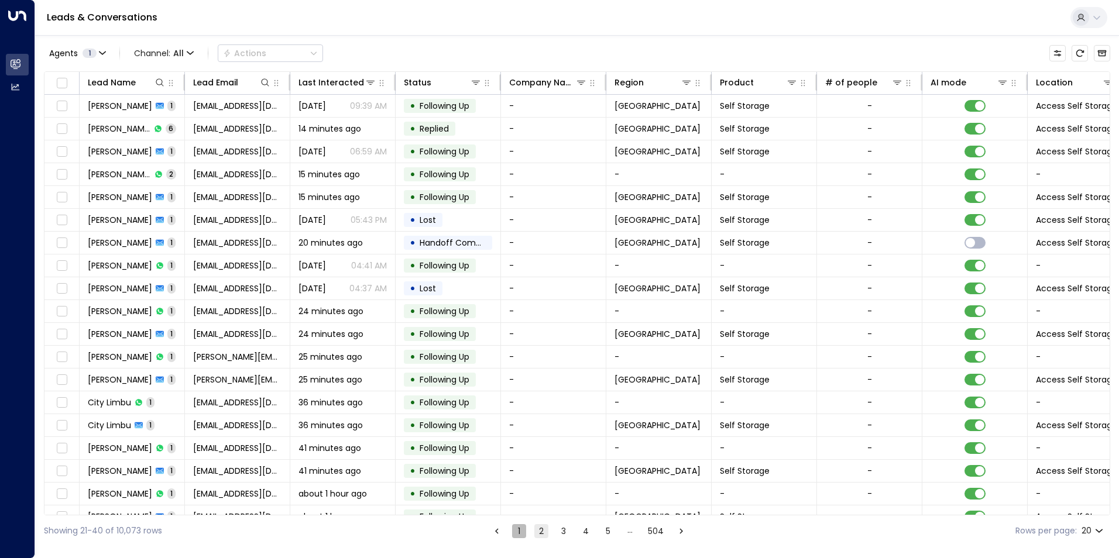
click at [519, 528] on button "1" at bounding box center [519, 531] width 14 height 14
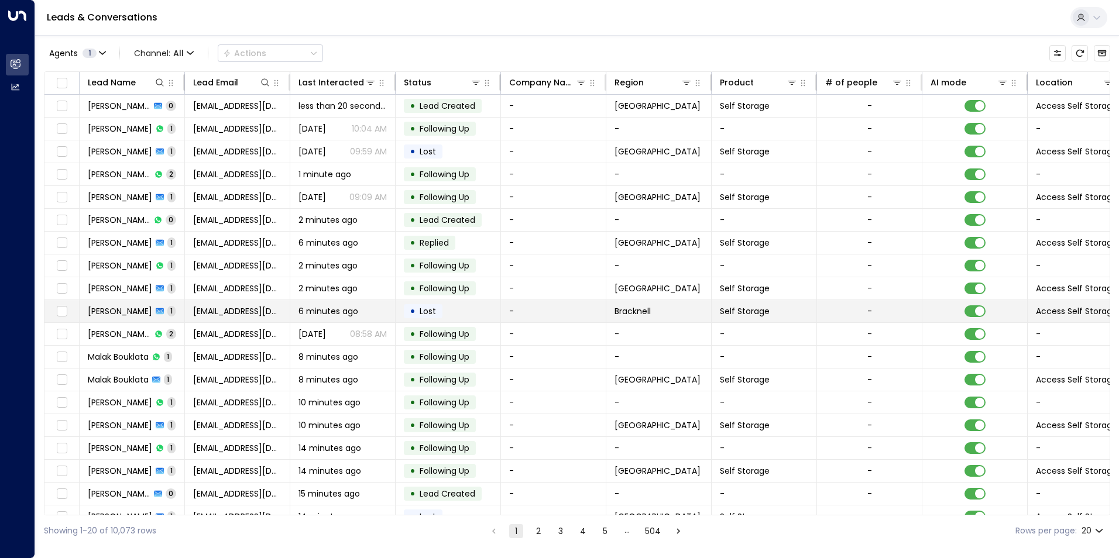
scroll to position [40, 0]
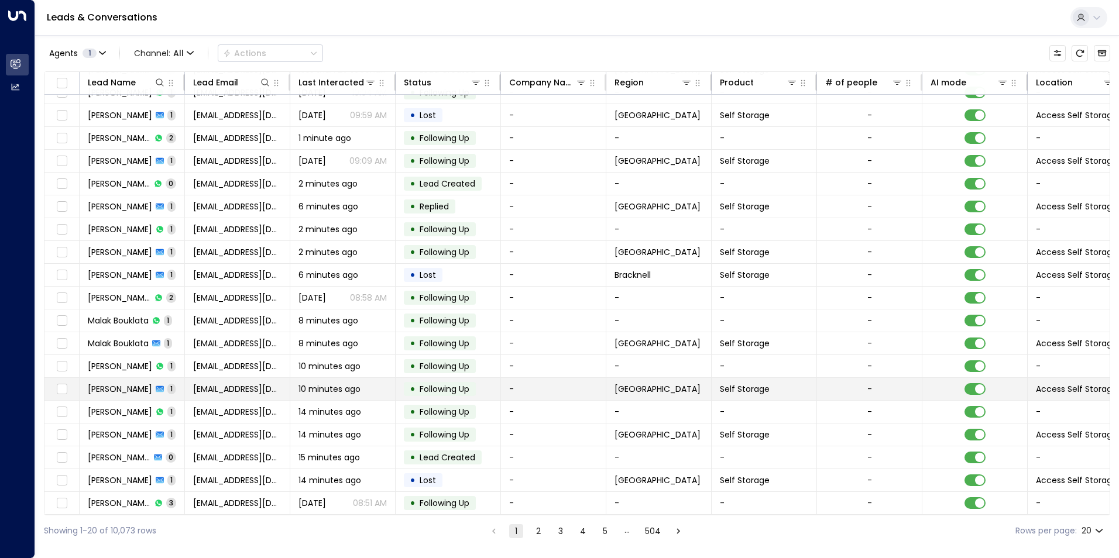
click at [175, 394] on td "[PERSON_NAME] 1" at bounding box center [132, 389] width 105 height 22
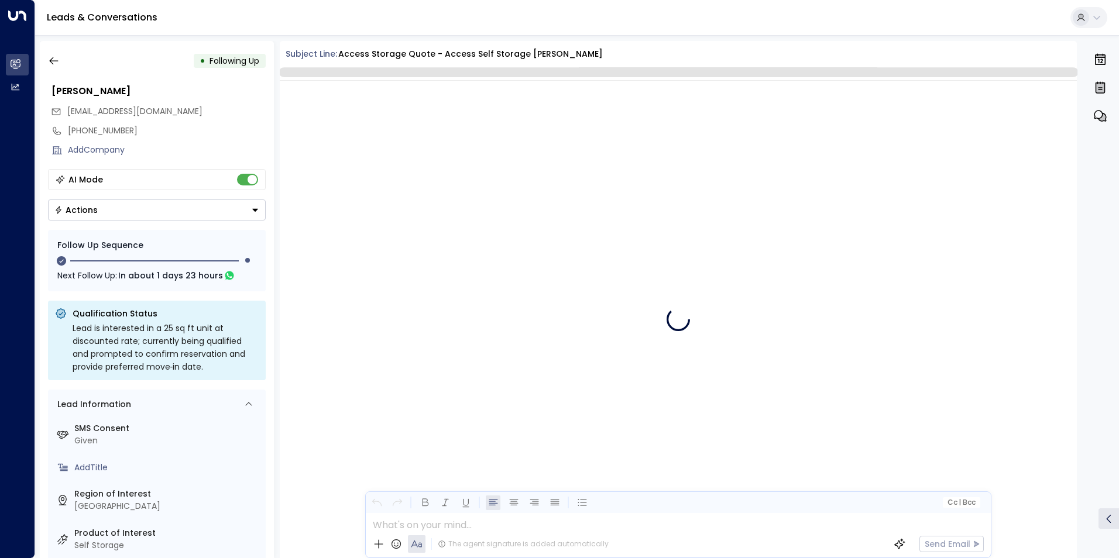
scroll to position [679, 0]
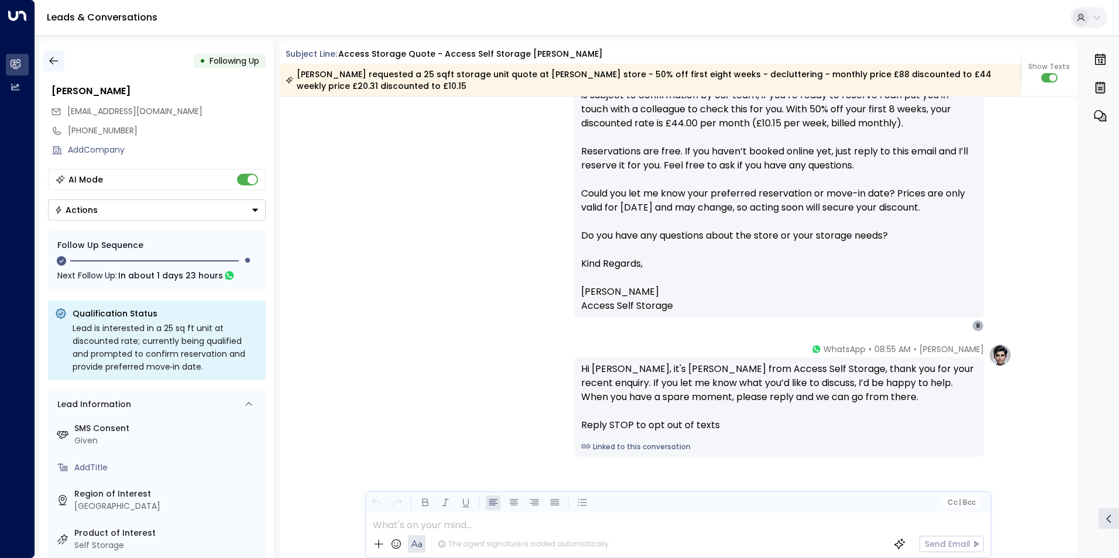
click at [53, 58] on icon "button" at bounding box center [54, 61] width 12 height 12
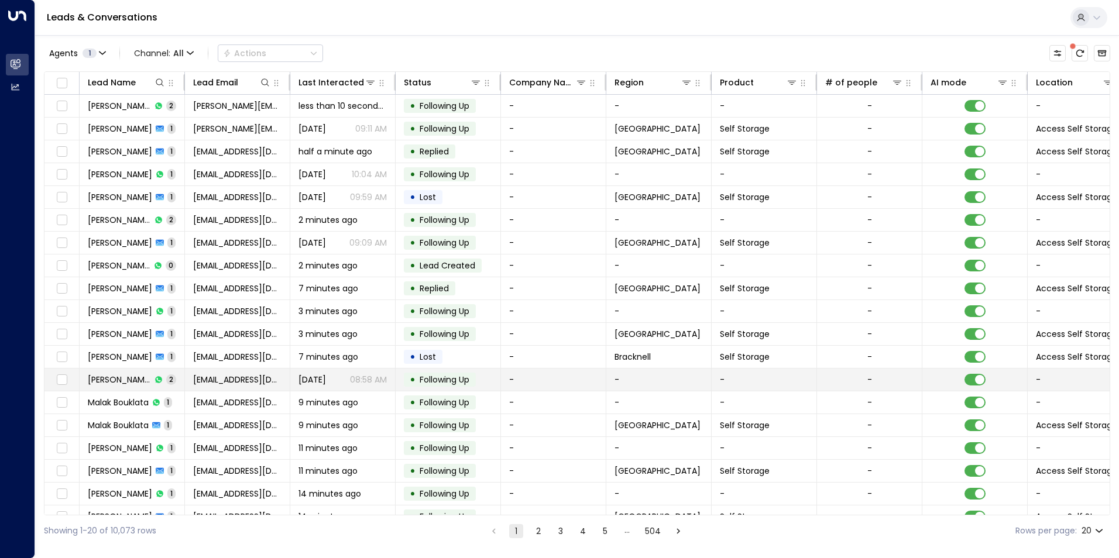
click at [353, 382] on p "08:58 AM" at bounding box center [368, 380] width 37 height 12
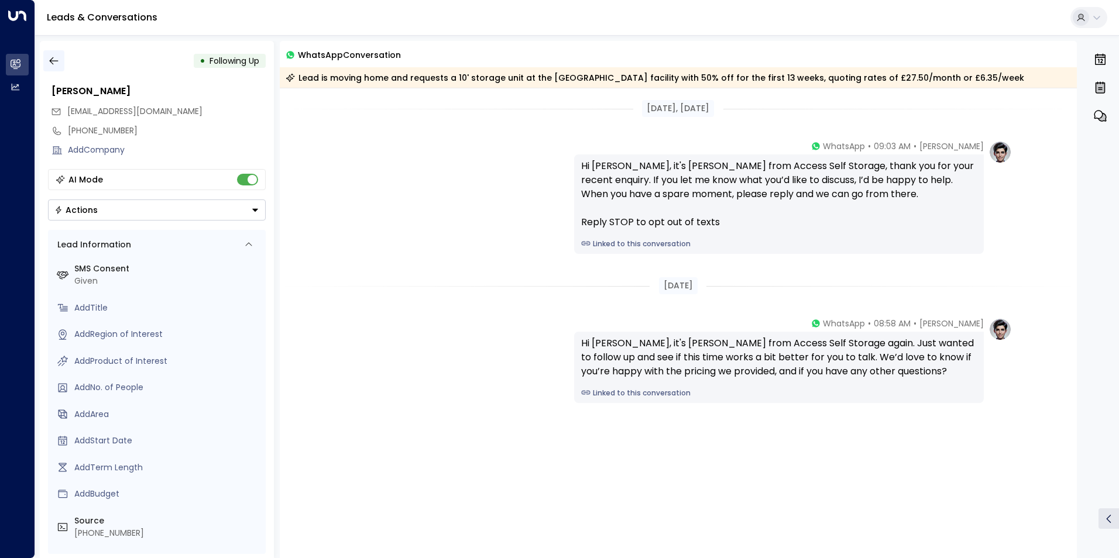
click at [50, 66] on icon "button" at bounding box center [54, 61] width 12 height 12
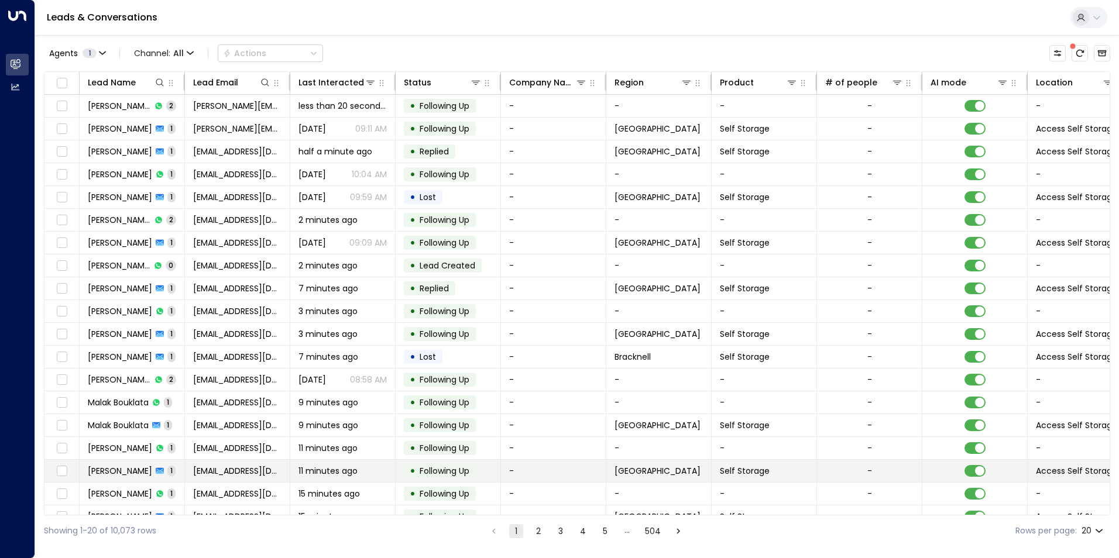
scroll to position [40, 0]
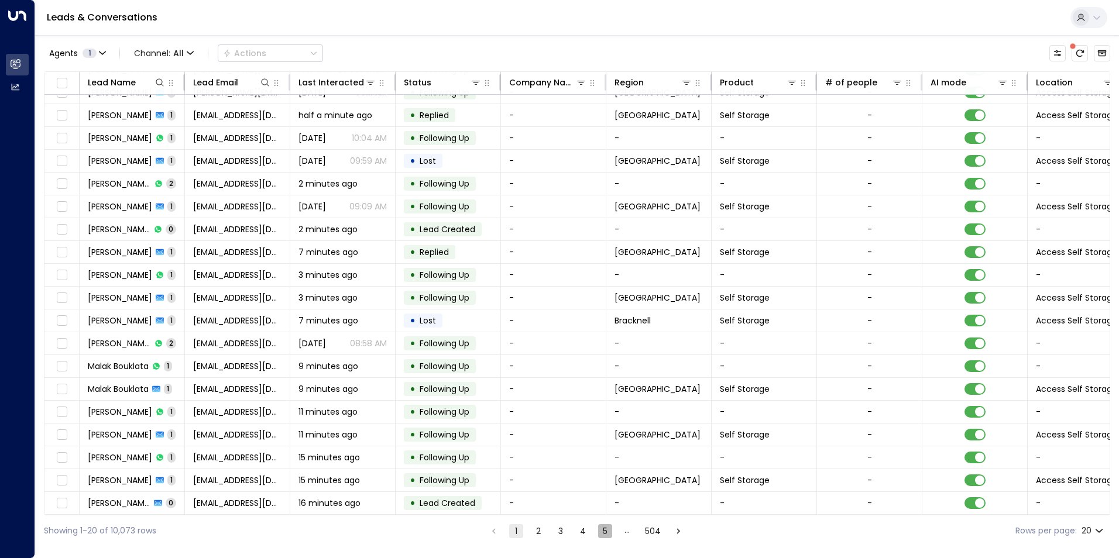
click at [603, 530] on button "5" at bounding box center [605, 531] width 14 height 14
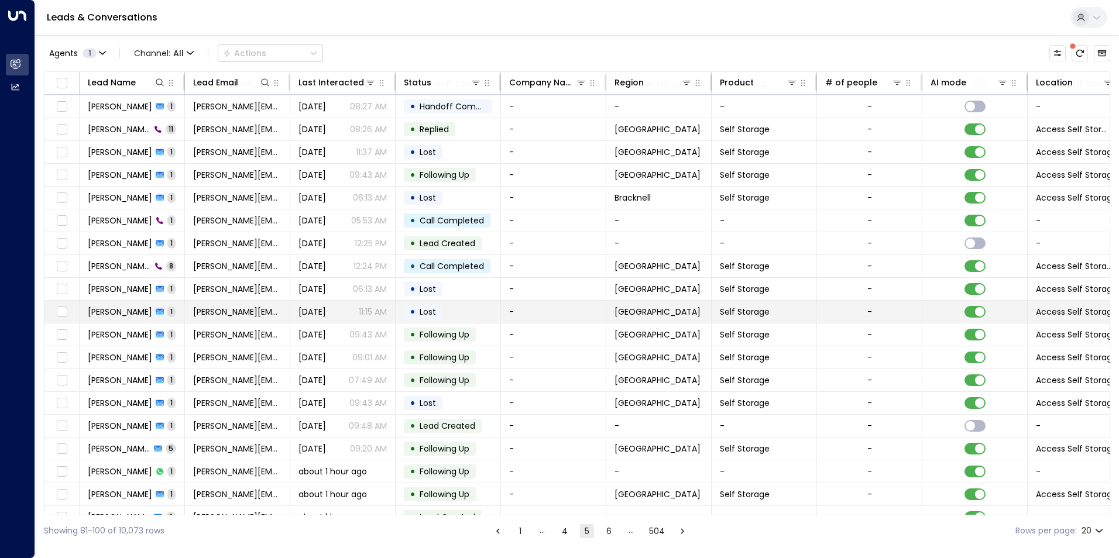
scroll to position [40, 0]
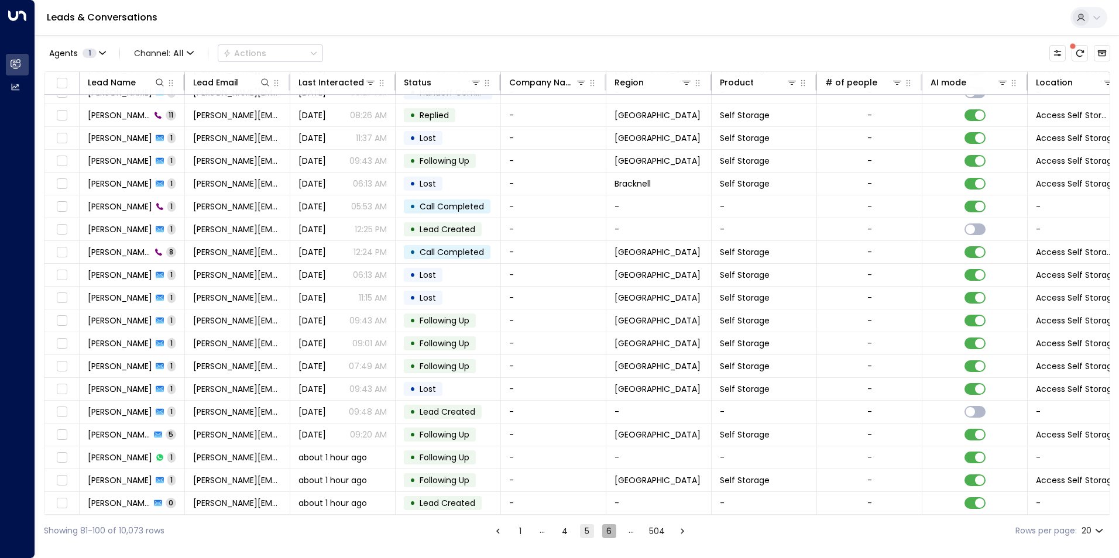
click at [606, 536] on button "6" at bounding box center [609, 531] width 14 height 14
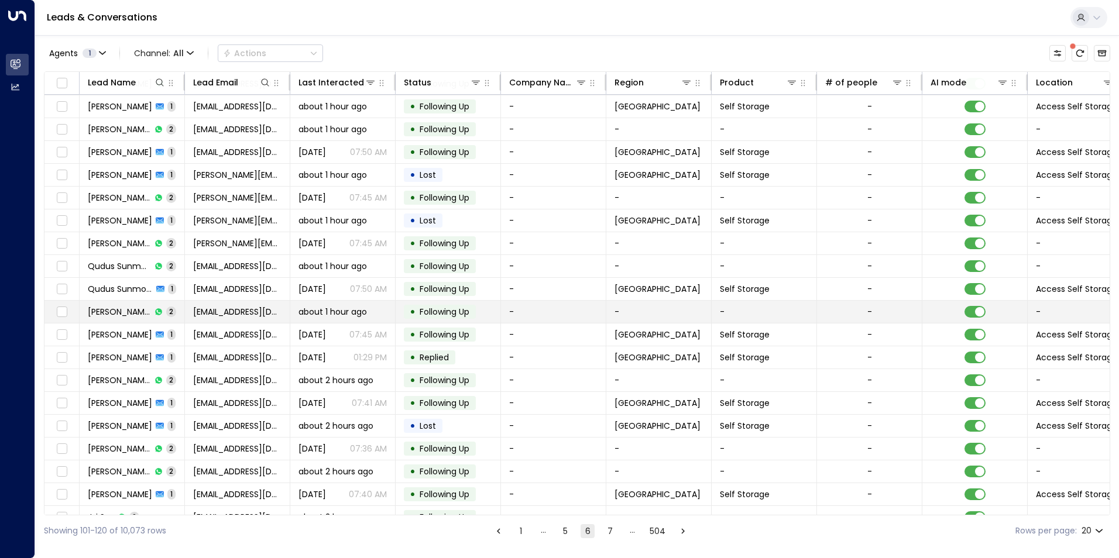
scroll to position [40, 0]
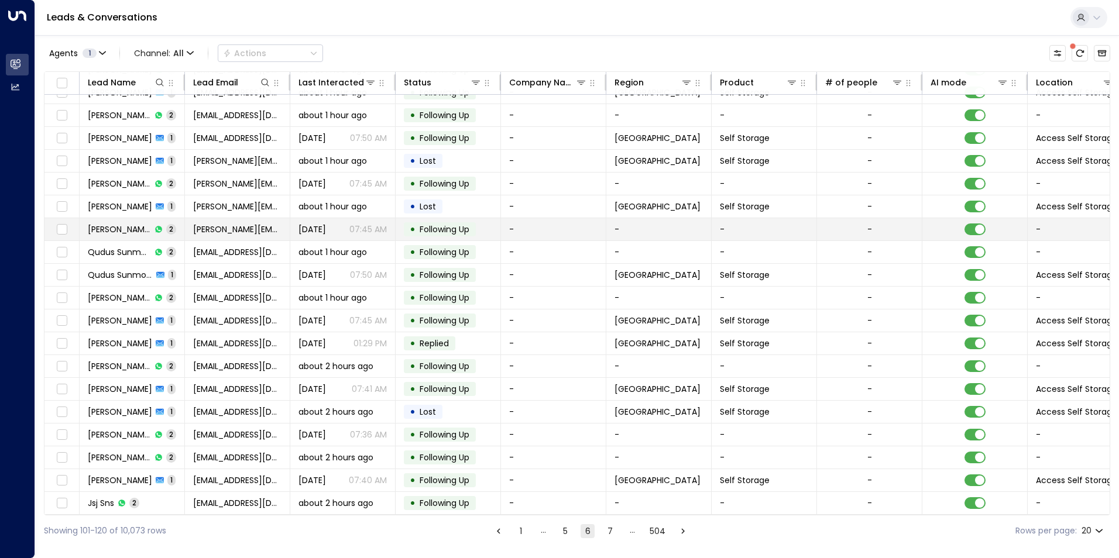
click at [362, 224] on p "07:45 AM" at bounding box center [367, 229] width 37 height 12
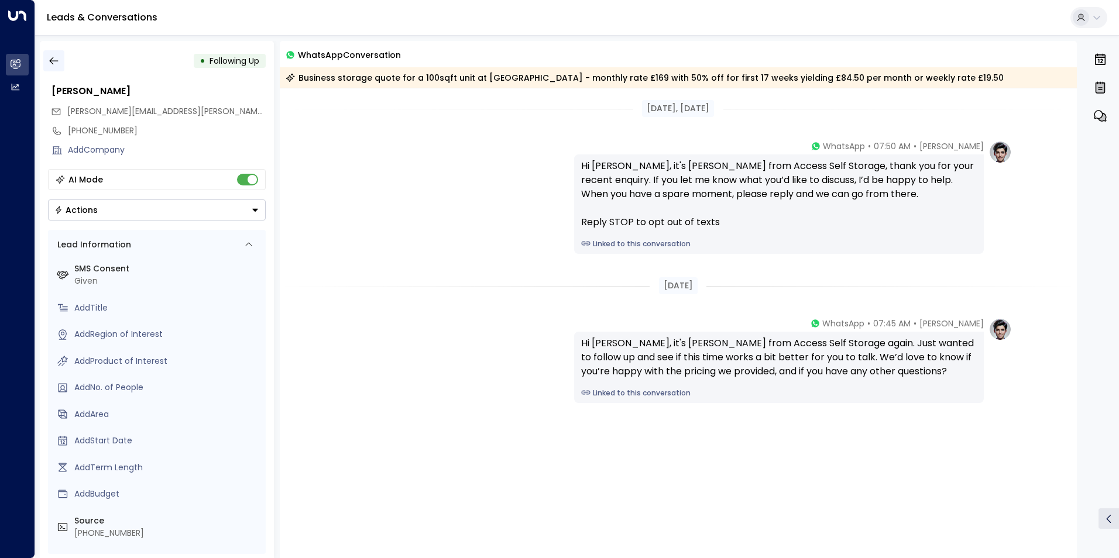
click at [52, 57] on icon "button" at bounding box center [54, 61] width 12 height 12
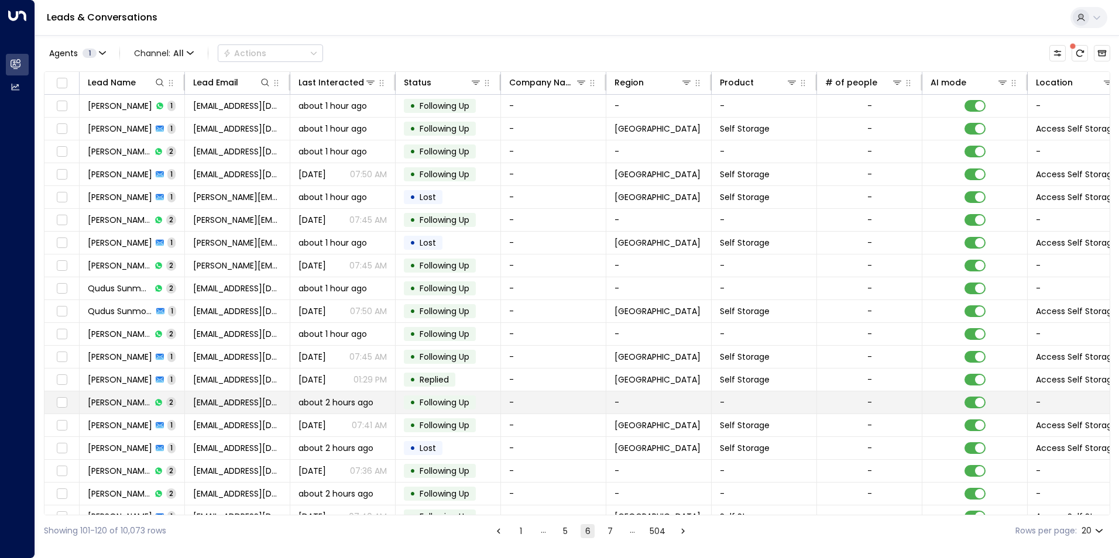
scroll to position [40, 0]
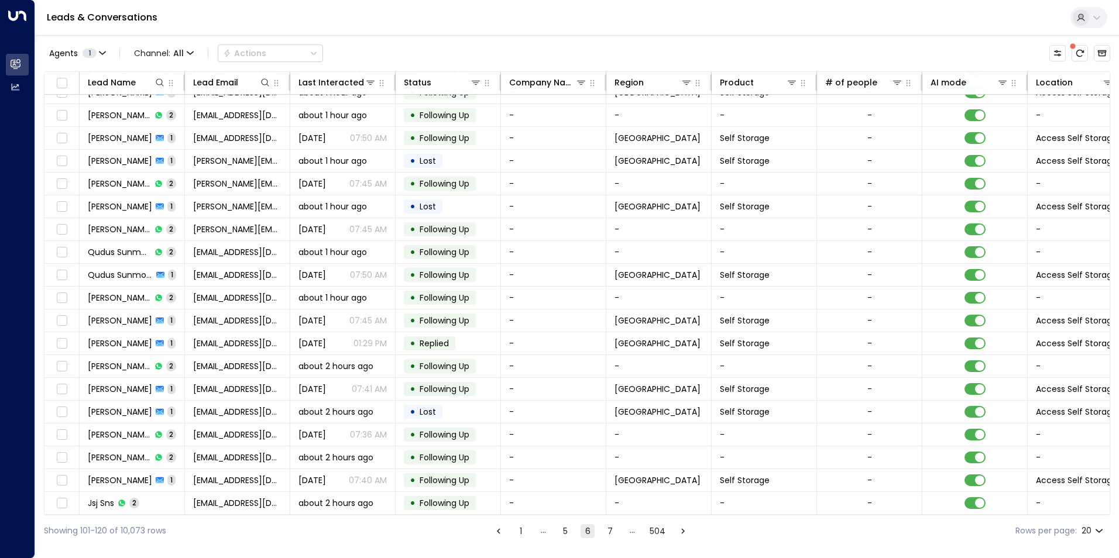
click at [608, 531] on button "7" at bounding box center [610, 531] width 14 height 14
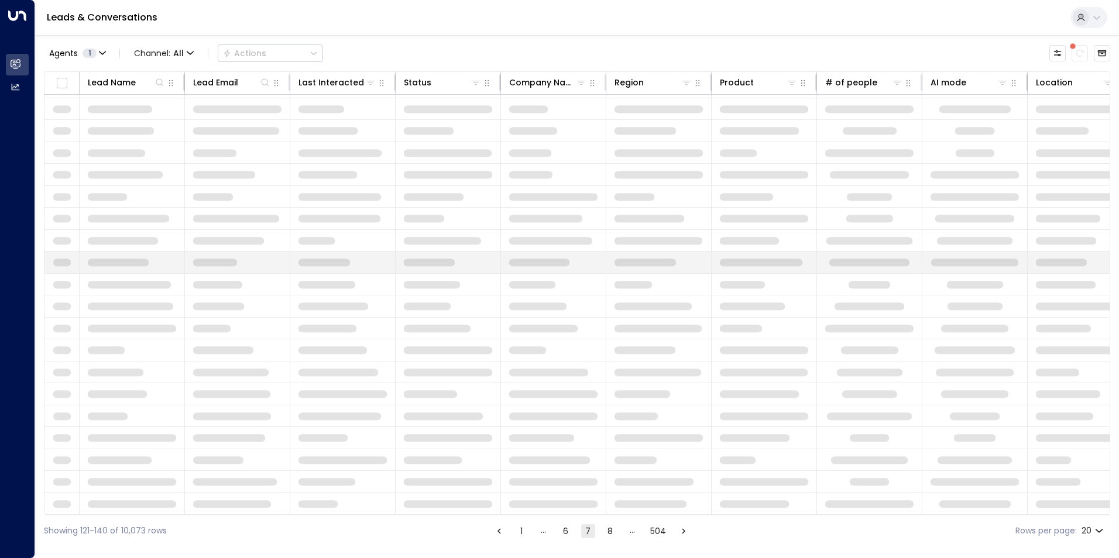
scroll to position [40, 0]
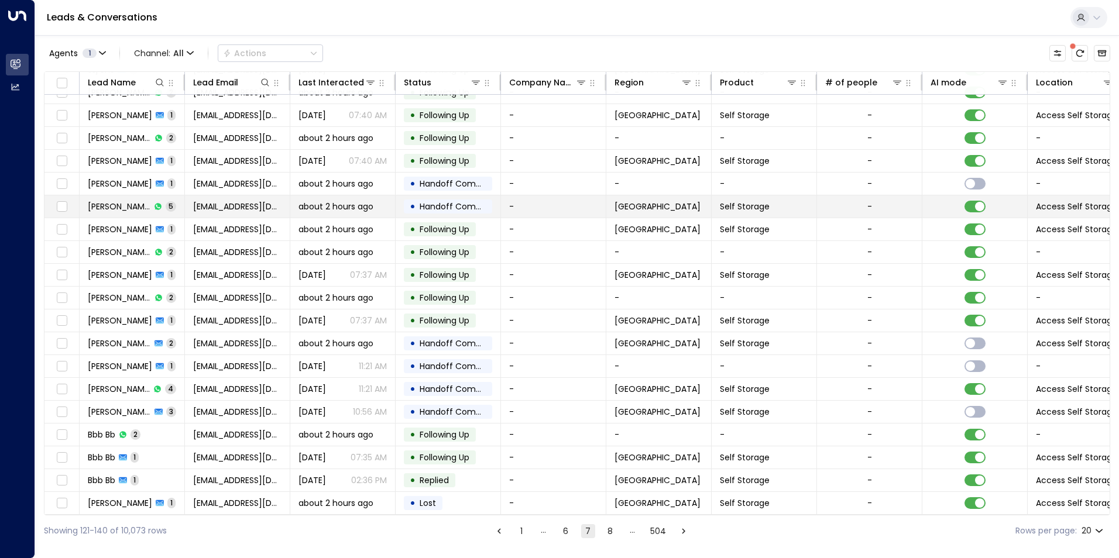
click at [235, 204] on span "[EMAIL_ADDRESS][DOMAIN_NAME]" at bounding box center [237, 207] width 88 height 12
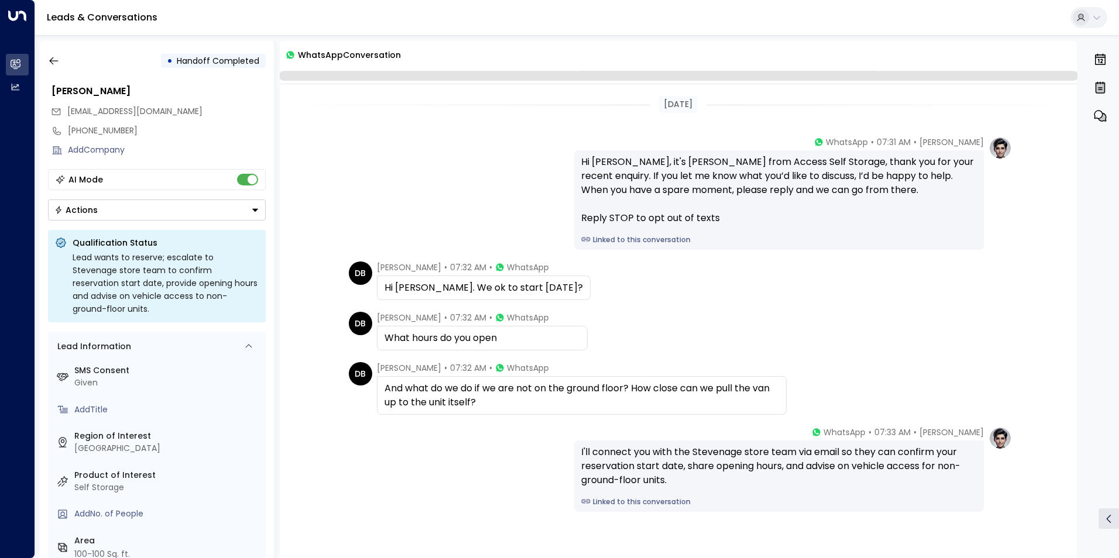
scroll to position [71, 0]
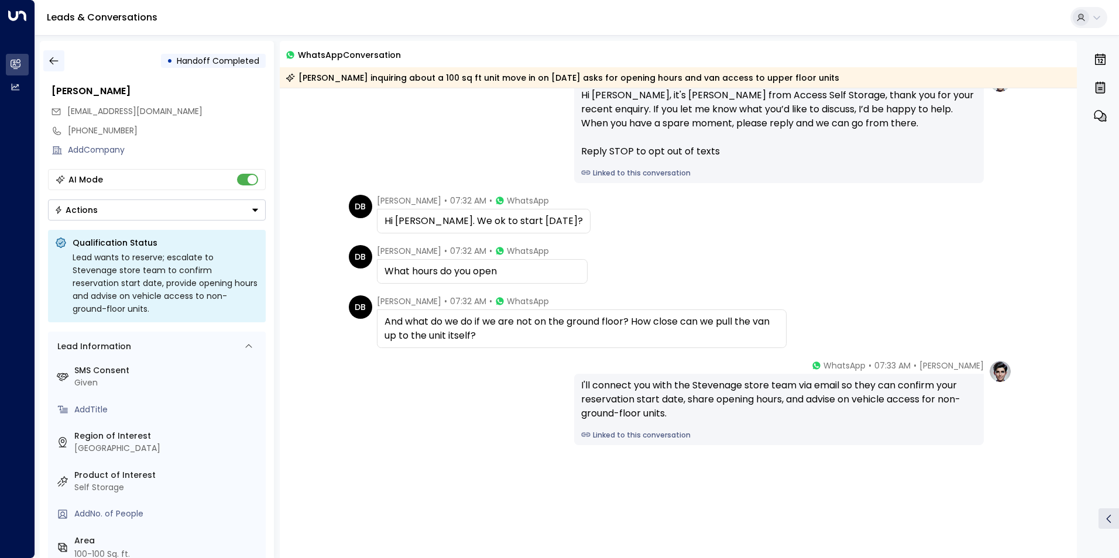
click at [56, 58] on icon "button" at bounding box center [54, 61] width 12 height 12
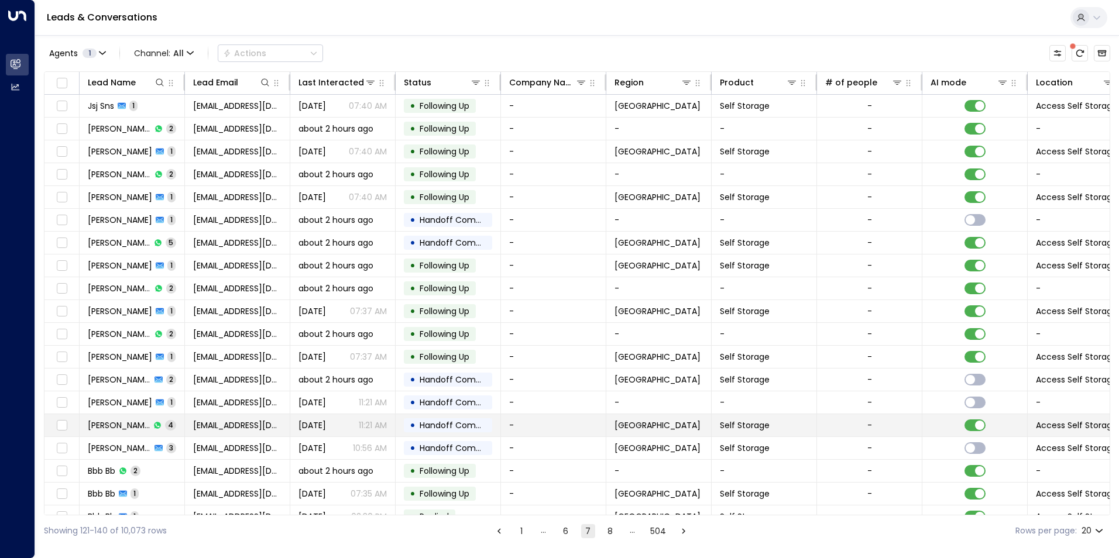
click at [326, 423] on span "[DATE]" at bounding box center [311, 425] width 27 height 12
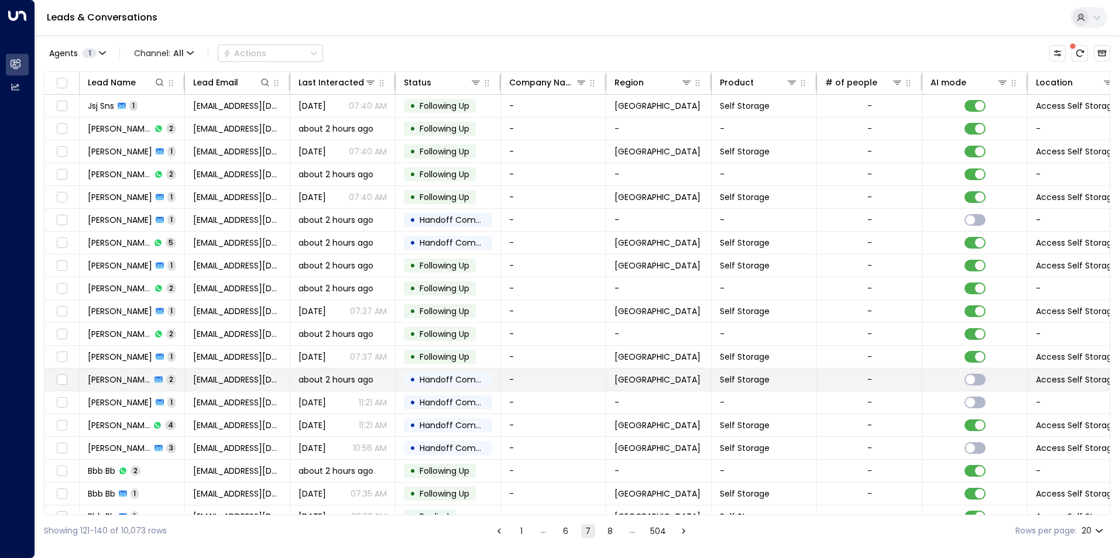
scroll to position [40, 0]
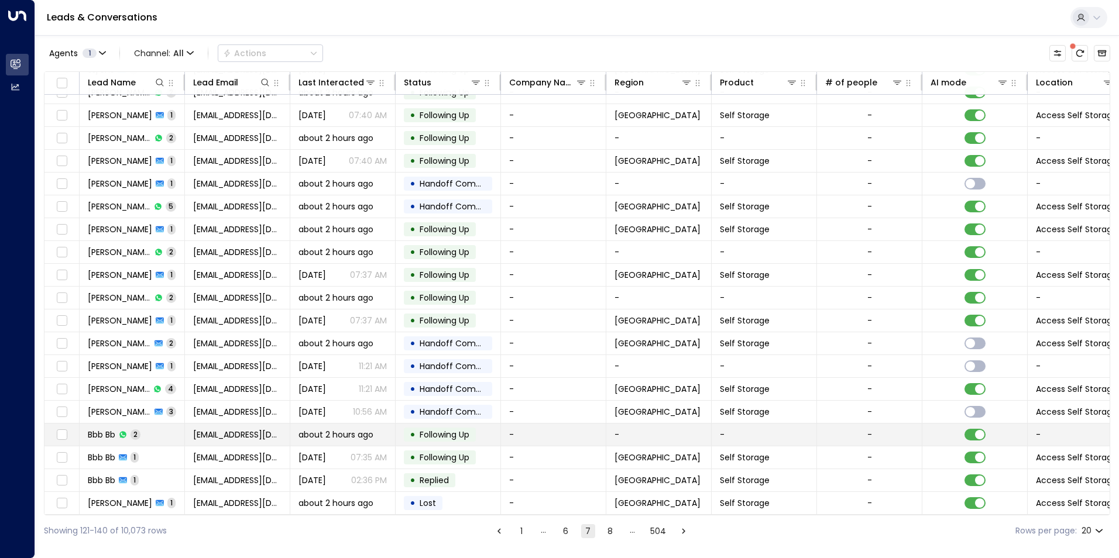
click at [376, 431] on div "about 2 hours ago" at bounding box center [342, 435] width 88 height 12
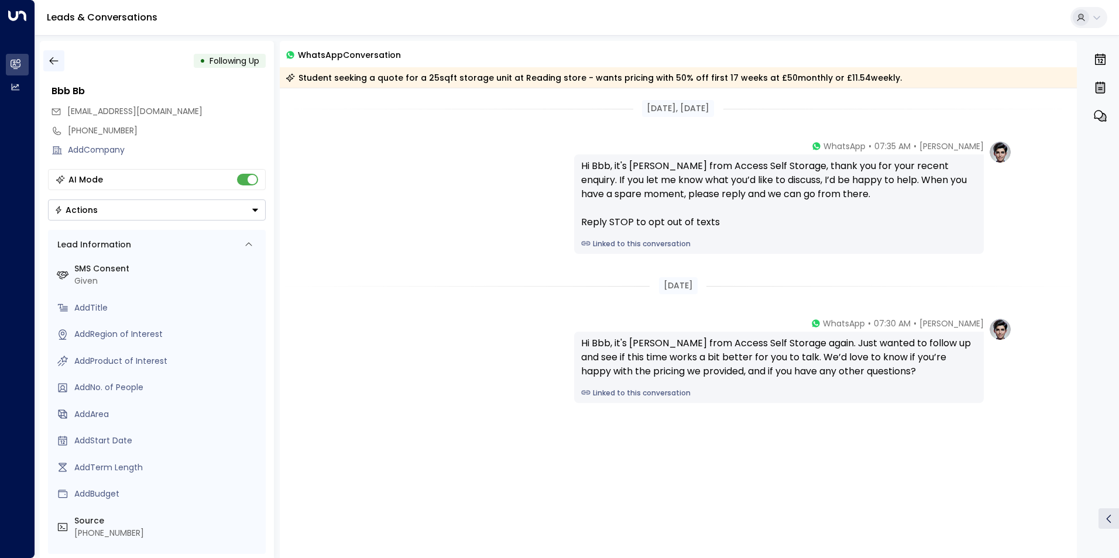
click at [61, 57] on button "button" at bounding box center [53, 60] width 21 height 21
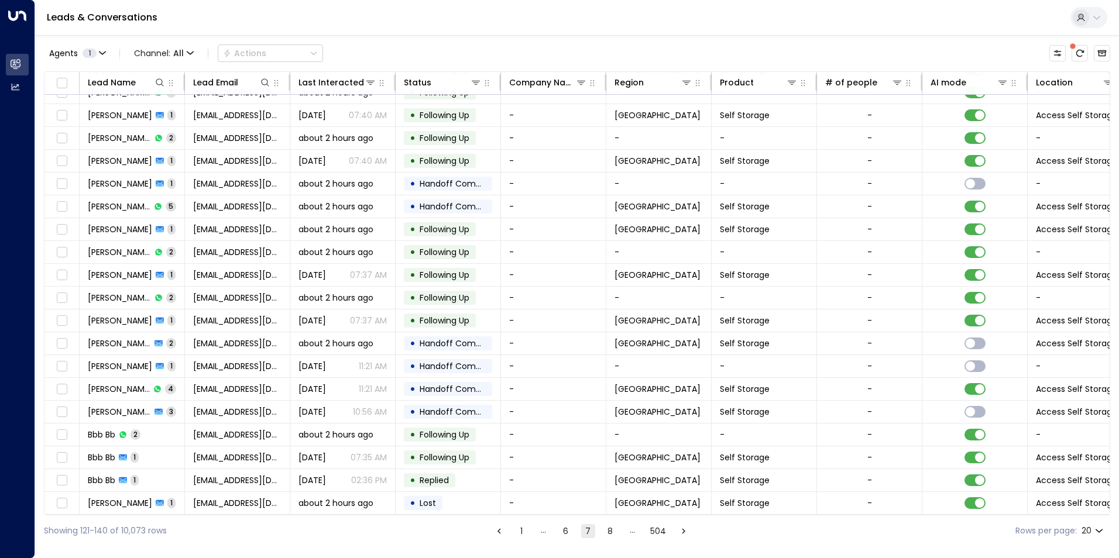
click at [611, 532] on button "8" at bounding box center [610, 531] width 14 height 14
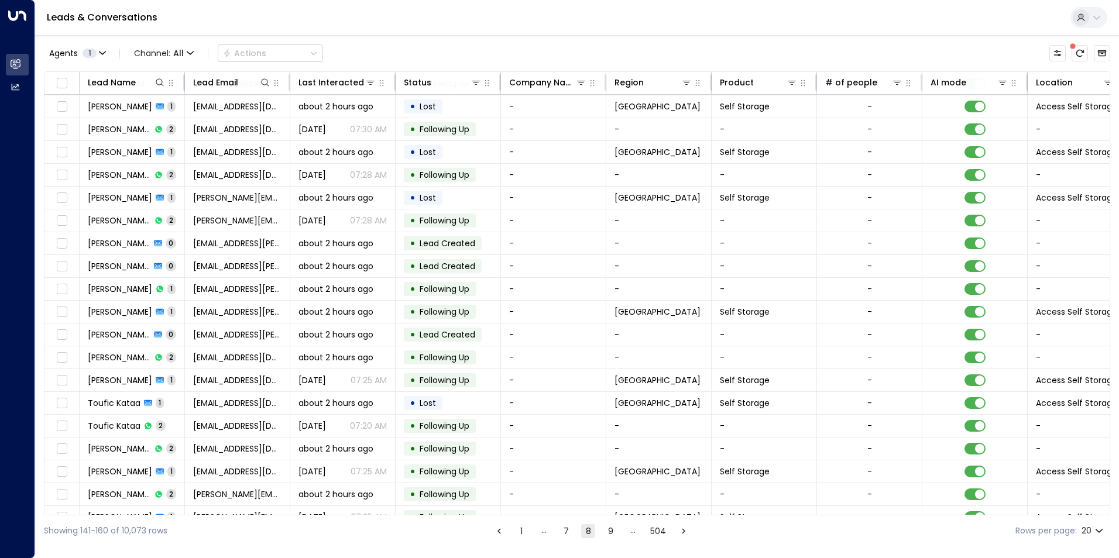
scroll to position [40, 0]
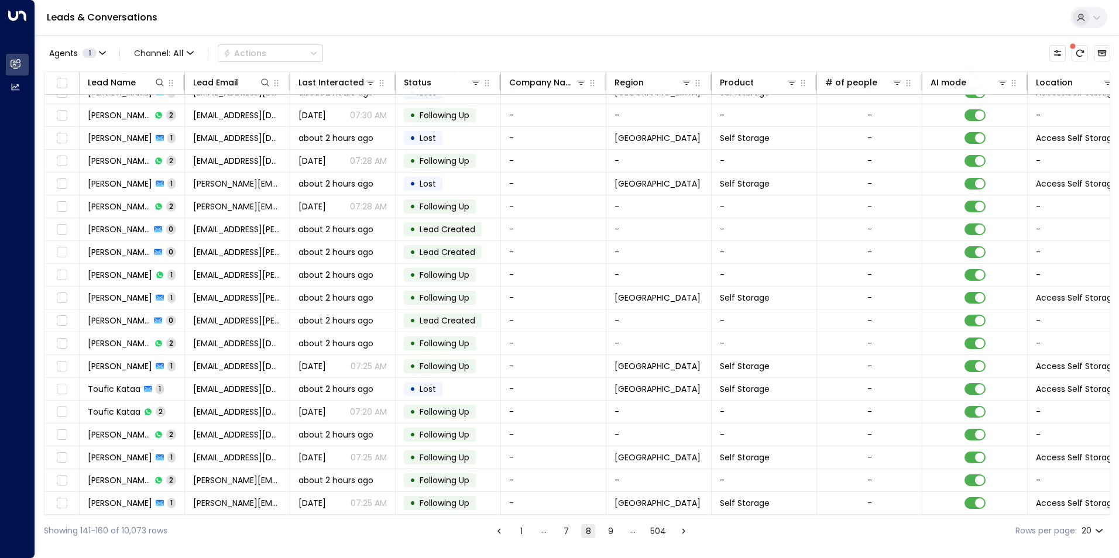
click at [608, 534] on button "9" at bounding box center [610, 531] width 14 height 14
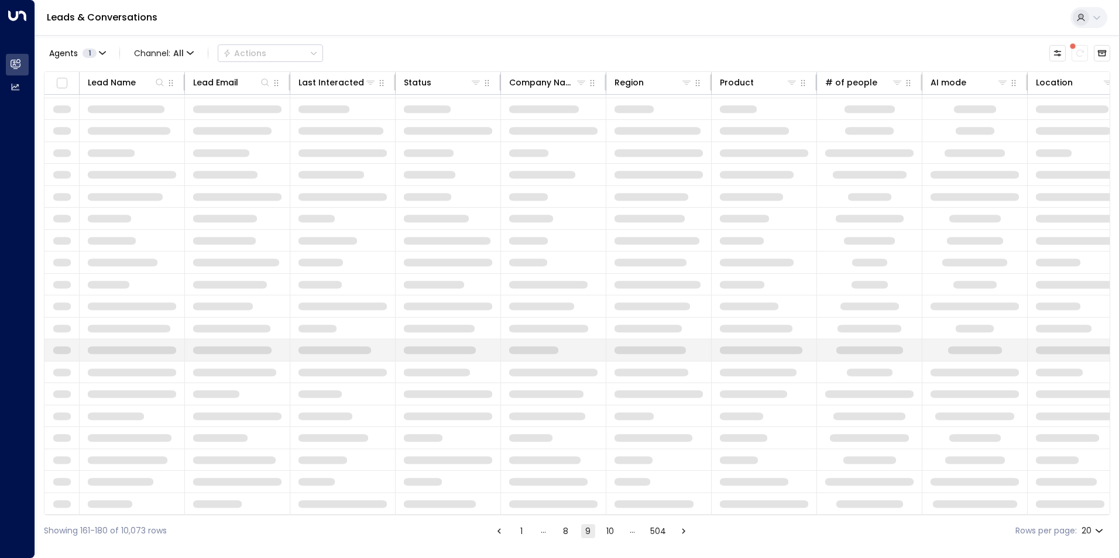
scroll to position [40, 0]
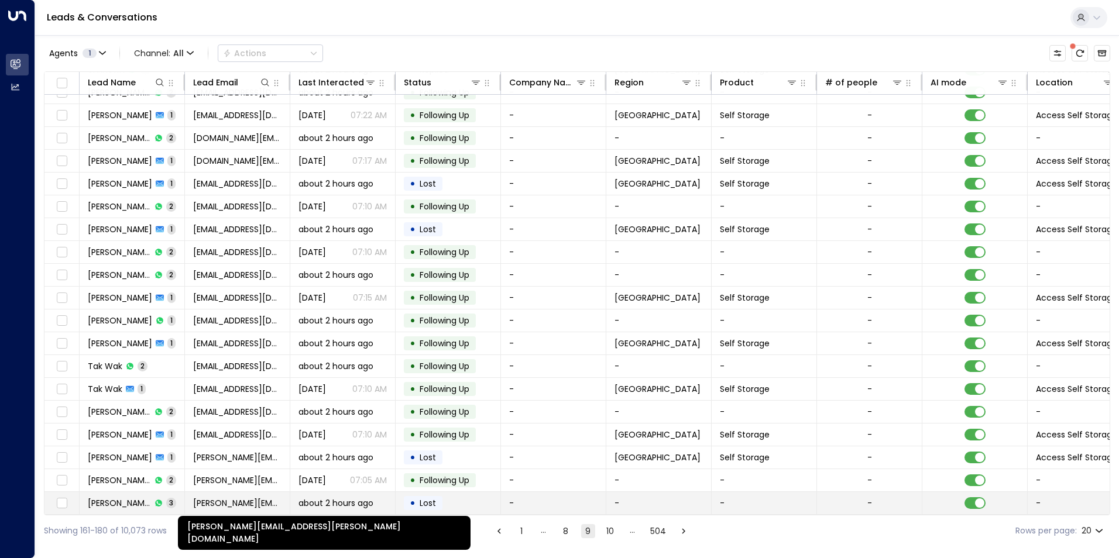
click at [227, 504] on span "[PERSON_NAME][EMAIL_ADDRESS][PERSON_NAME][DOMAIN_NAME]" at bounding box center [237, 503] width 88 height 12
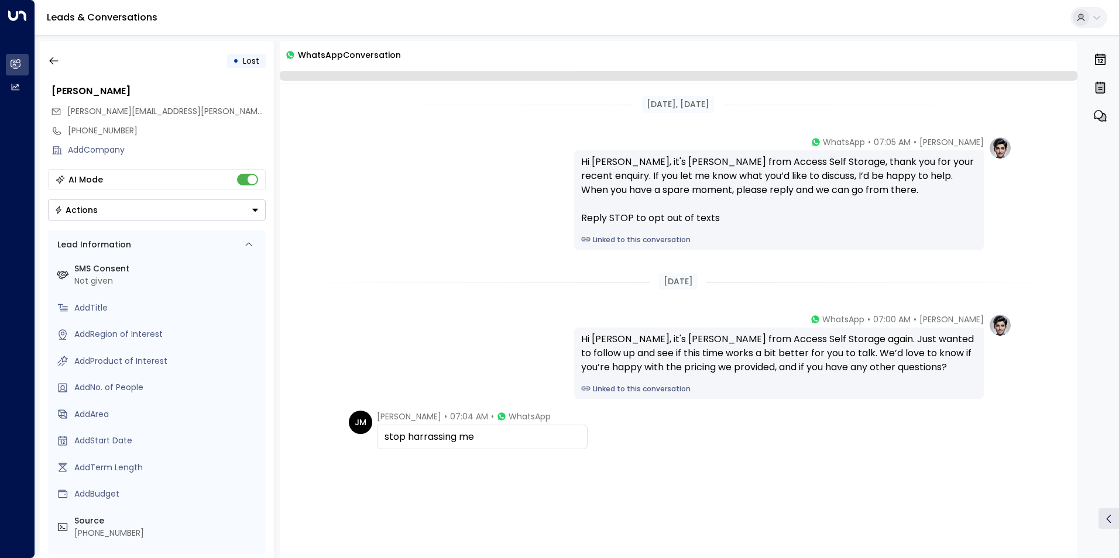
scroll to position [8, 0]
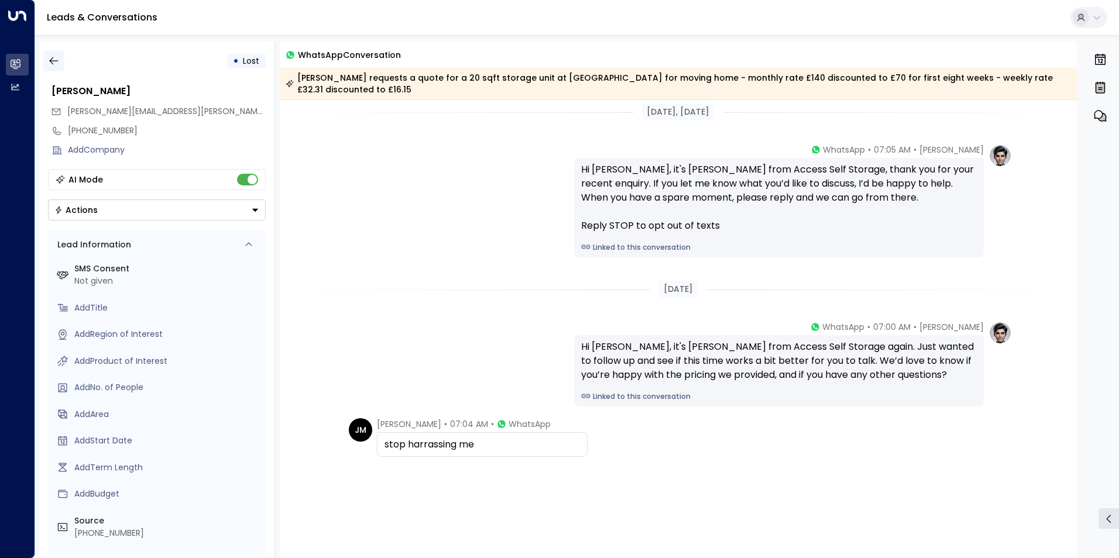
click at [52, 56] on icon "button" at bounding box center [54, 61] width 12 height 12
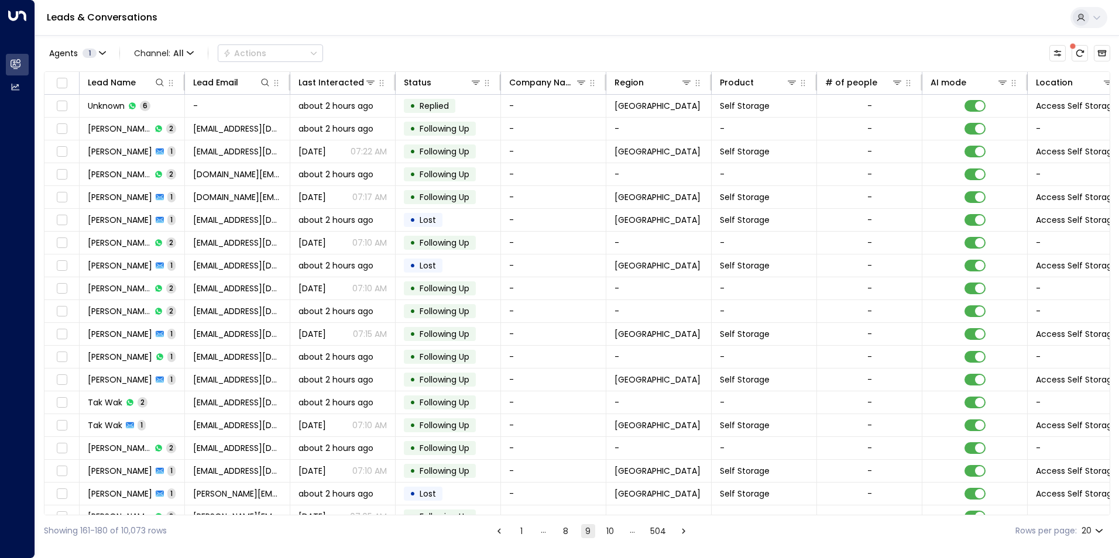
click at [605, 533] on button "10" at bounding box center [610, 531] width 14 height 14
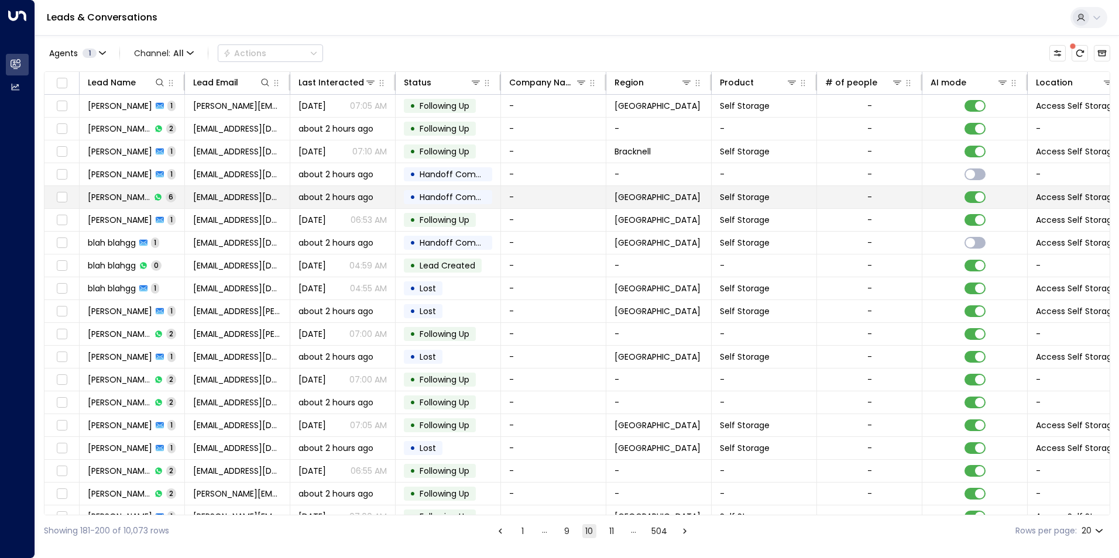
click at [166, 199] on span "6" at bounding box center [171, 197] width 11 height 10
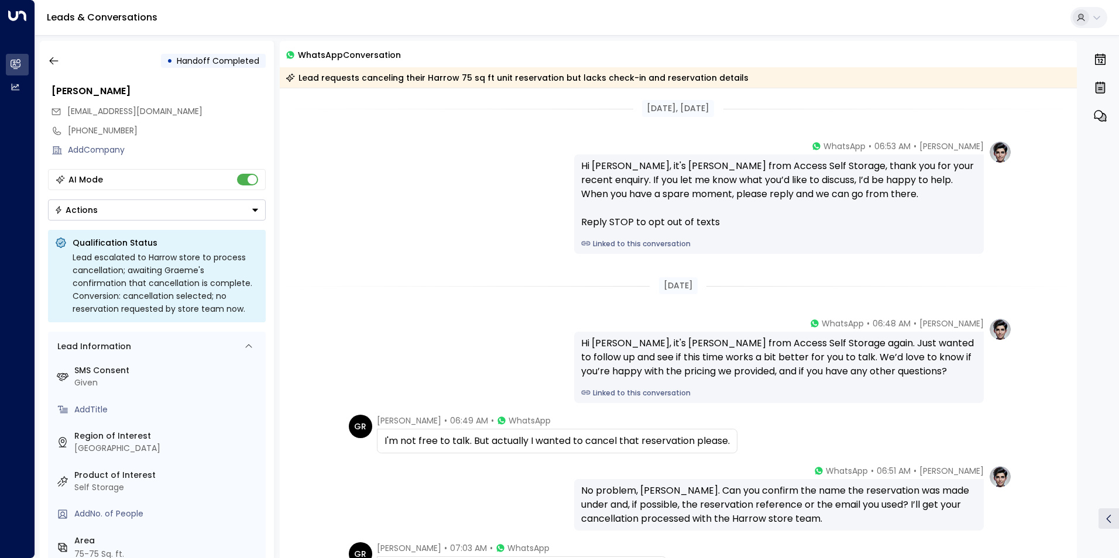
scroll to position [223, 0]
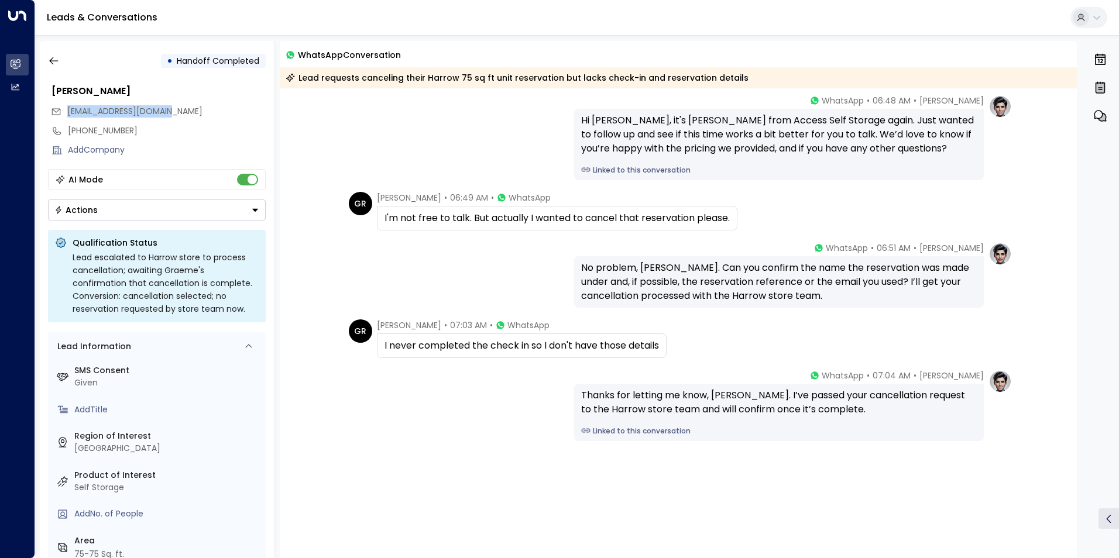
drag, startPoint x: 167, startPoint y: 122, endPoint x: 64, endPoint y: 111, distance: 103.0
click at [64, 111] on div "[EMAIL_ADDRESS][DOMAIN_NAME]" at bounding box center [158, 111] width 215 height 19
drag, startPoint x: 64, startPoint y: 111, endPoint x: 72, endPoint y: 116, distance: 9.2
click at [54, 61] on icon "button" at bounding box center [54, 61] width 12 height 12
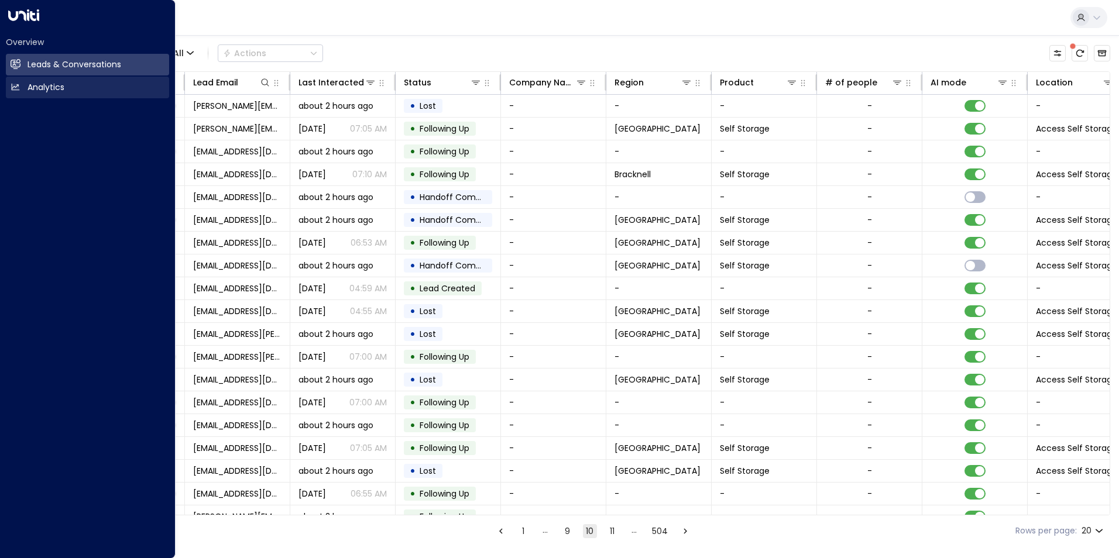
click at [20, 82] on link "Analytics Analytics" at bounding box center [87, 88] width 163 height 22
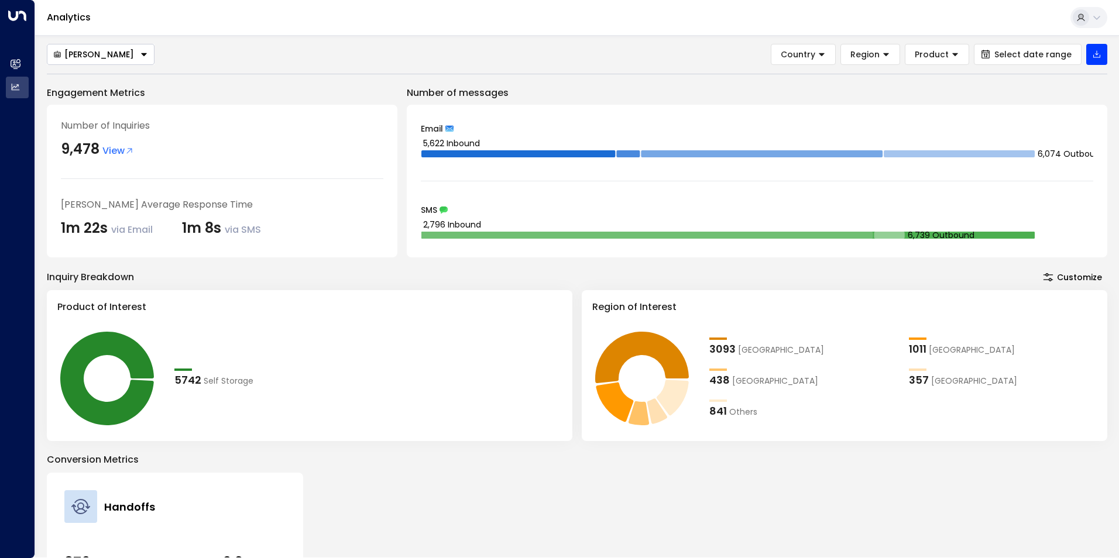
click at [450, 228] on tspan "2,796 Inbound" at bounding box center [452, 225] width 58 height 12
click at [456, 235] on rect at bounding box center [647, 235] width 452 height 7
click at [440, 210] on icon at bounding box center [443, 210] width 8 height 8
click at [129, 350] on icon at bounding box center [107, 379] width 94 height 94
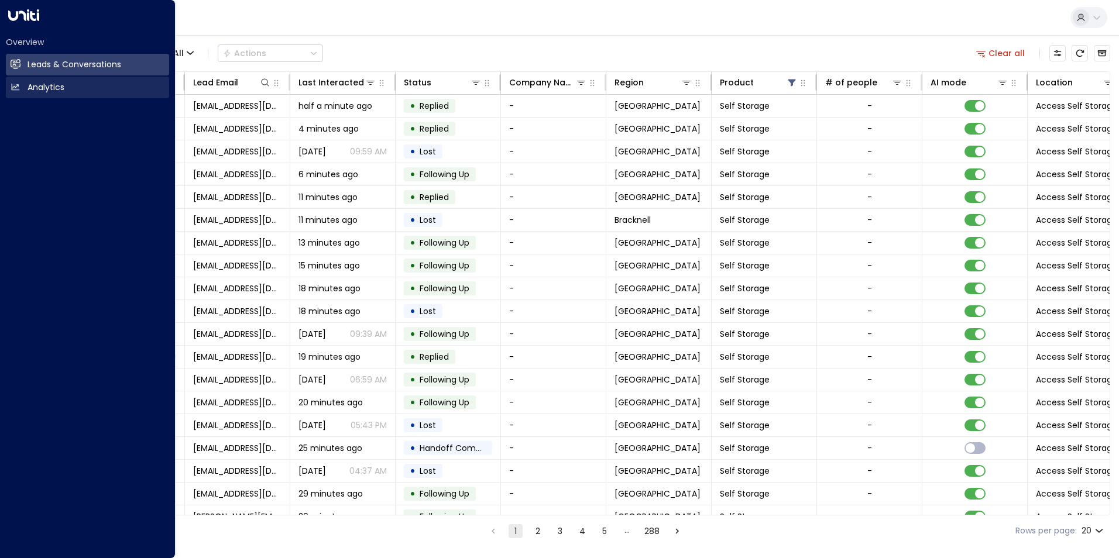
click at [13, 83] on icon at bounding box center [16, 87] width 10 height 10
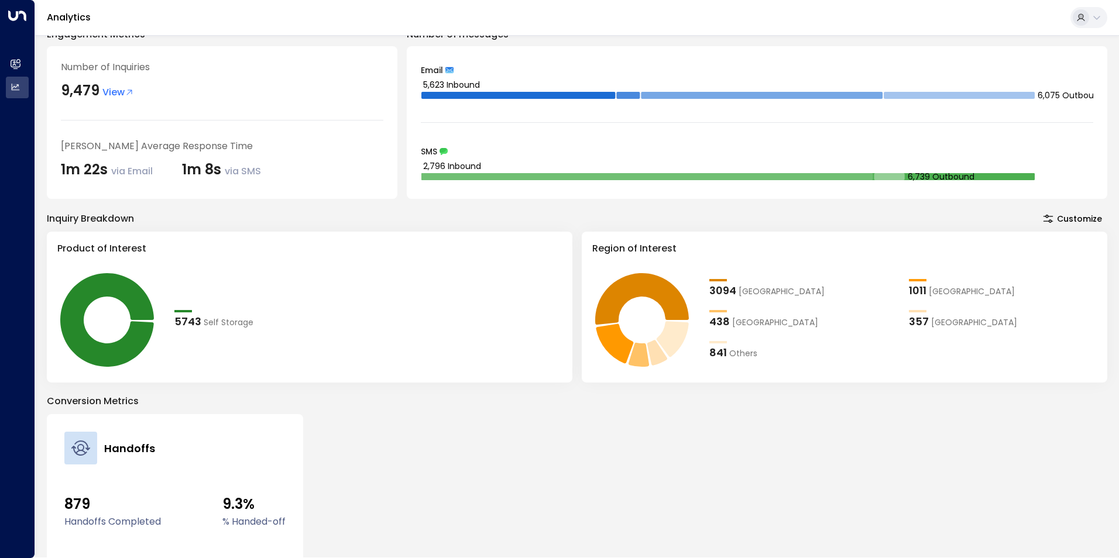
scroll to position [117, 0]
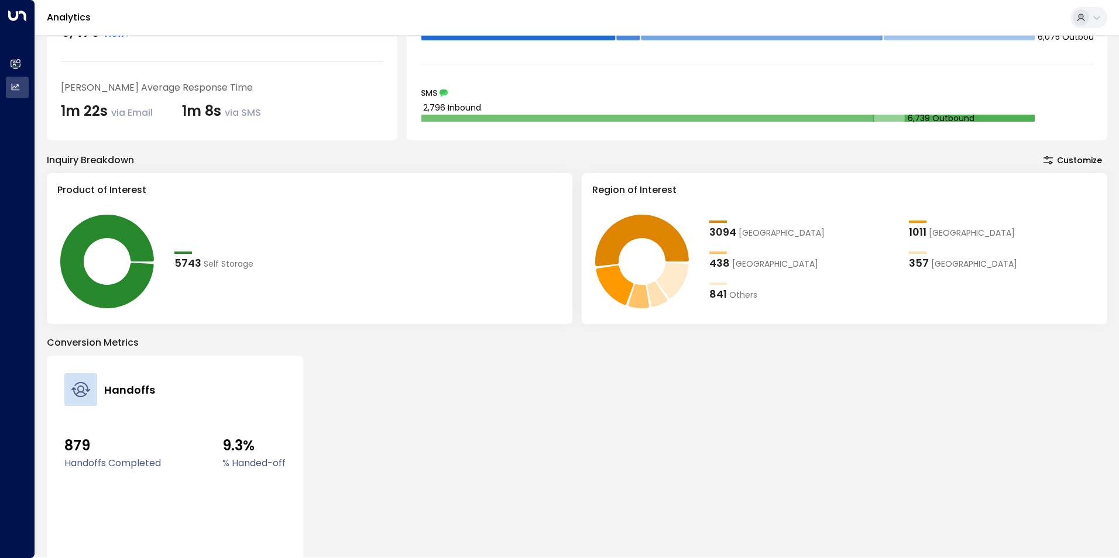
click at [752, 229] on span "[GEOGRAPHIC_DATA]" at bounding box center [781, 233] width 86 height 12
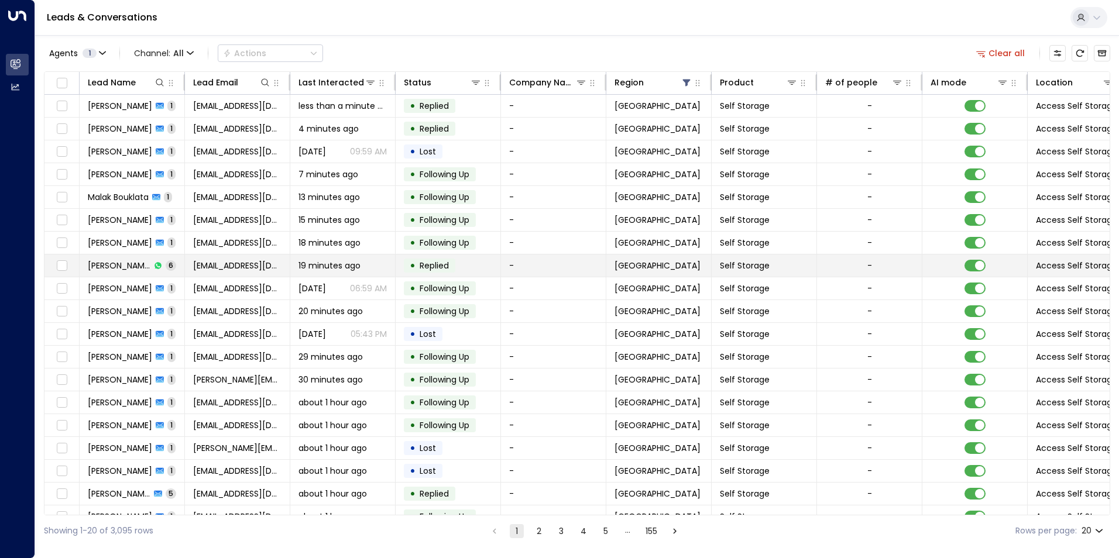
click at [342, 274] on td "19 minutes ago" at bounding box center [342, 265] width 105 height 22
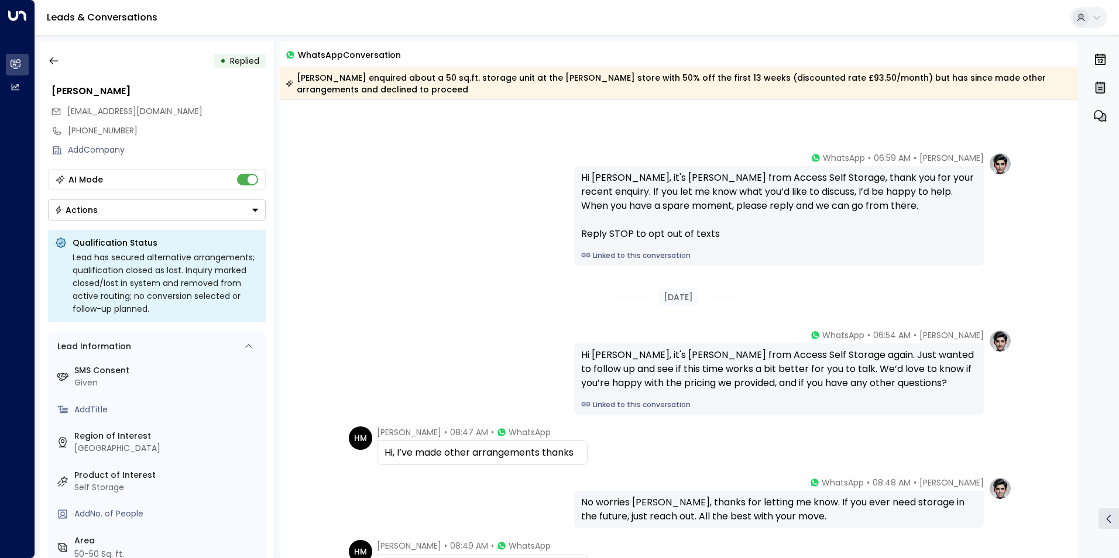
scroll to position [187, 0]
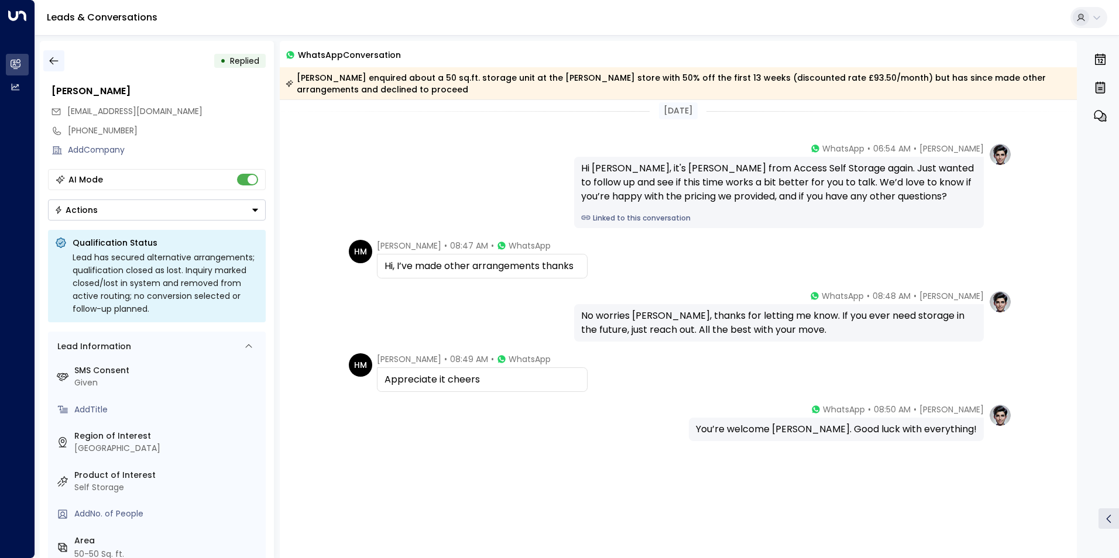
click at [56, 63] on icon "button" at bounding box center [54, 61] width 12 height 12
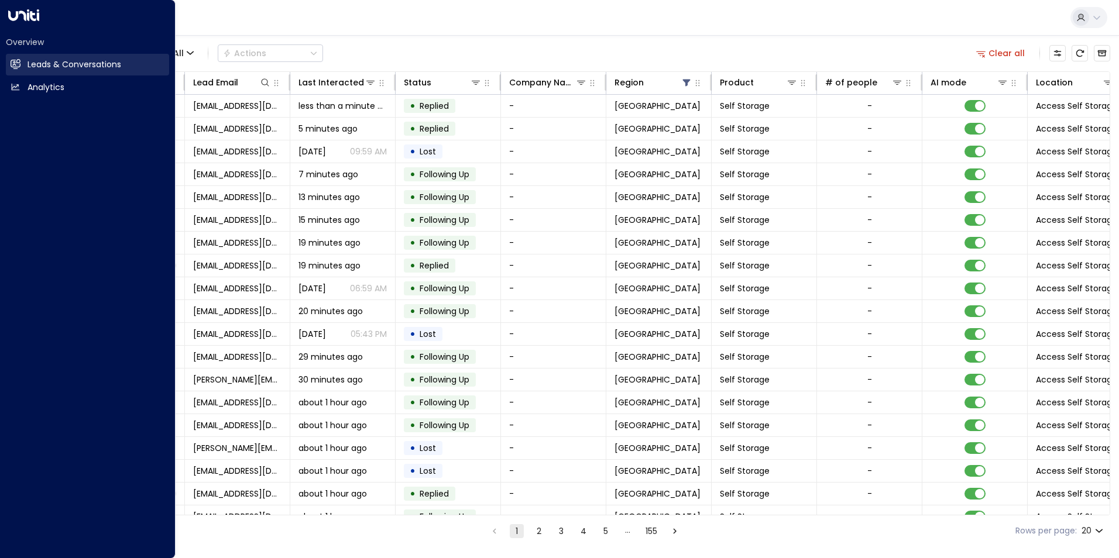
click at [29, 63] on h2 "Leads & Conversations" at bounding box center [74, 64] width 94 height 12
click at [37, 67] on h2 "Leads & Conversations" at bounding box center [74, 64] width 94 height 12
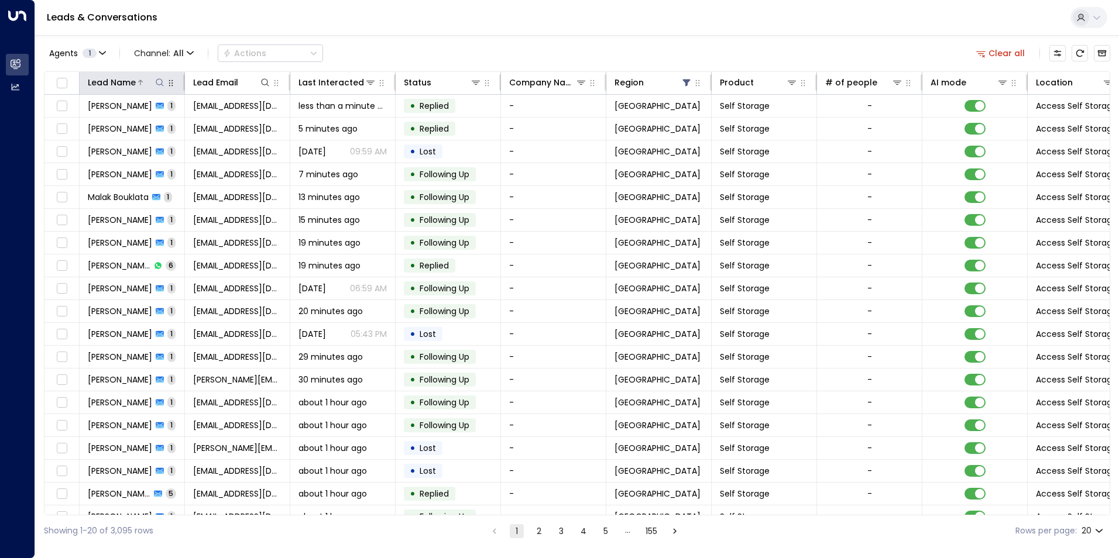
click at [157, 81] on icon at bounding box center [159, 82] width 9 height 9
type input "******"
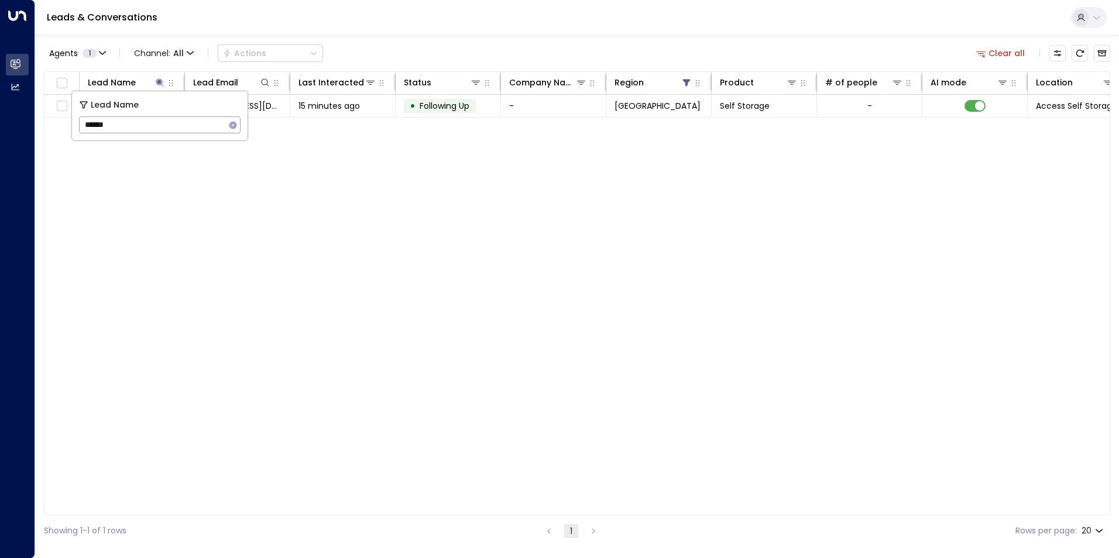
drag, startPoint x: 124, startPoint y: 119, endPoint x: 24, endPoint y: 121, distance: 100.0
click at [25, 121] on body "Overview Leads & Conversations Leads & Conversations Analytics Analytics Leads …" at bounding box center [559, 273] width 1119 height 546
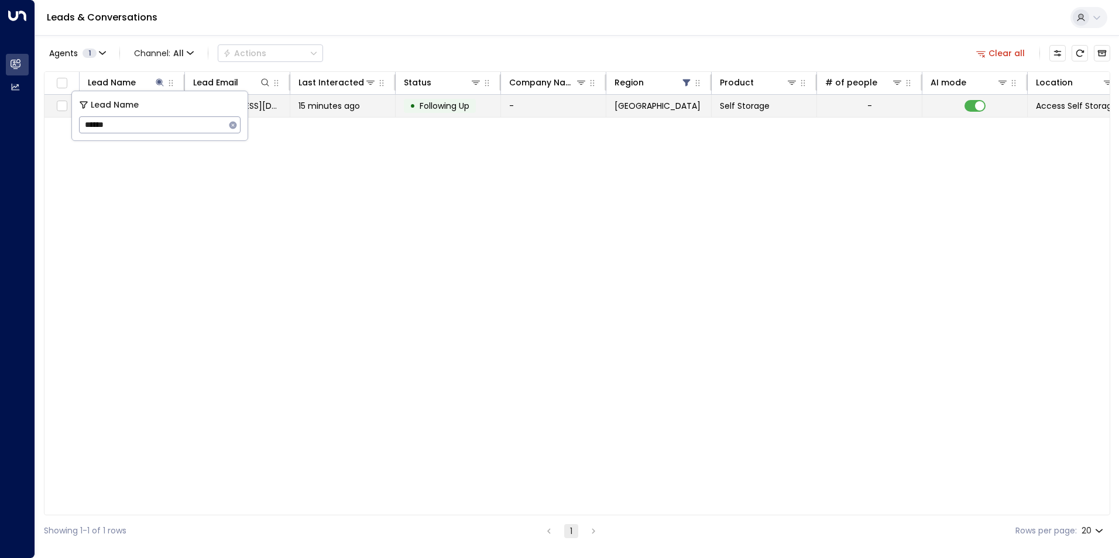
click at [332, 116] on td "15 minutes ago" at bounding box center [342, 106] width 105 height 22
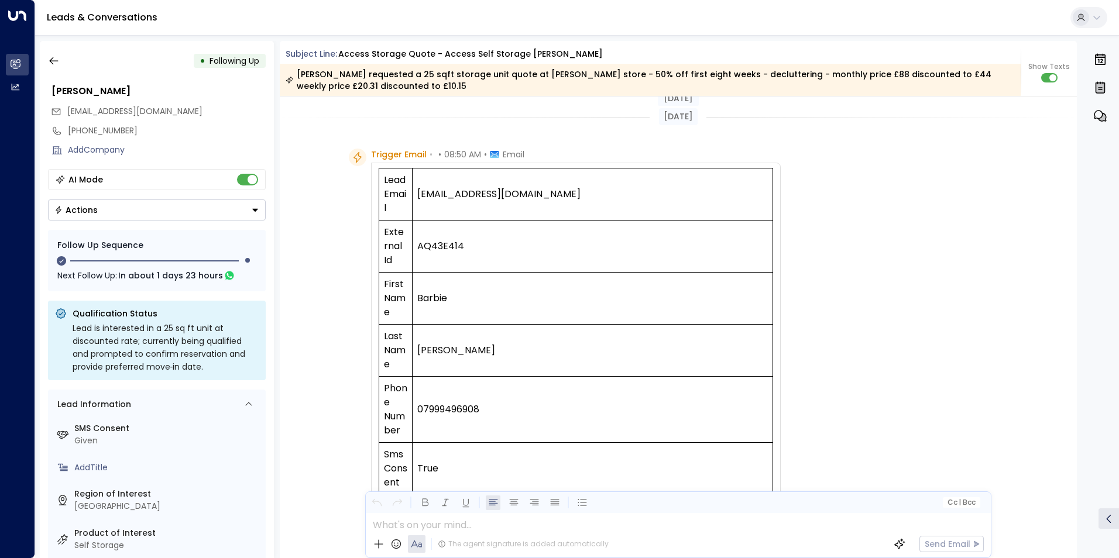
scroll to position [694, 0]
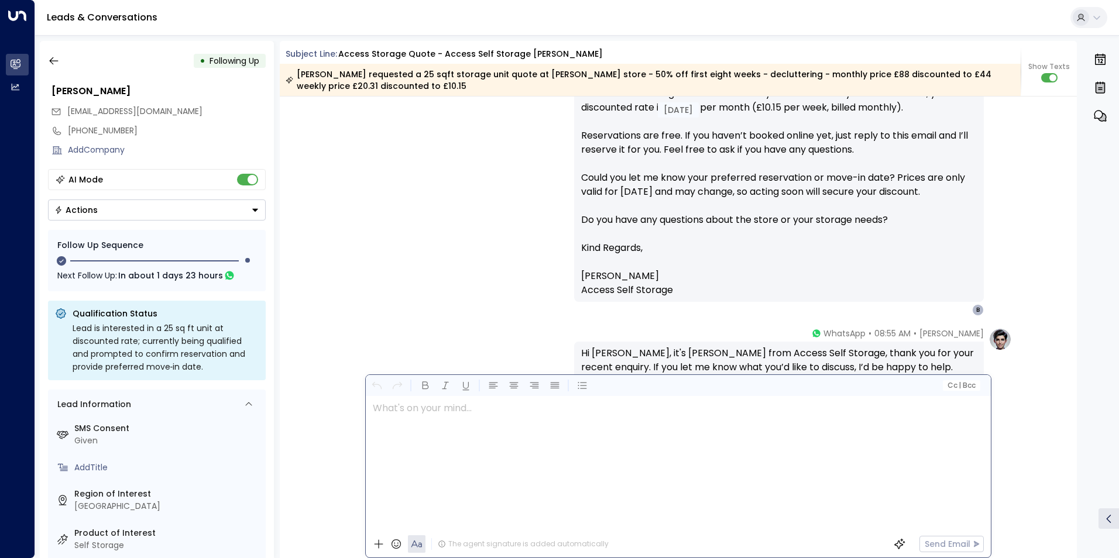
click at [467, 528] on div at bounding box center [678, 463] width 624 height 135
click at [430, 314] on div "[PERSON_NAME] • 08:51 AM • Email Hi [PERSON_NAME], Thanks for enquiring about a…" at bounding box center [678, 164] width 667 height 304
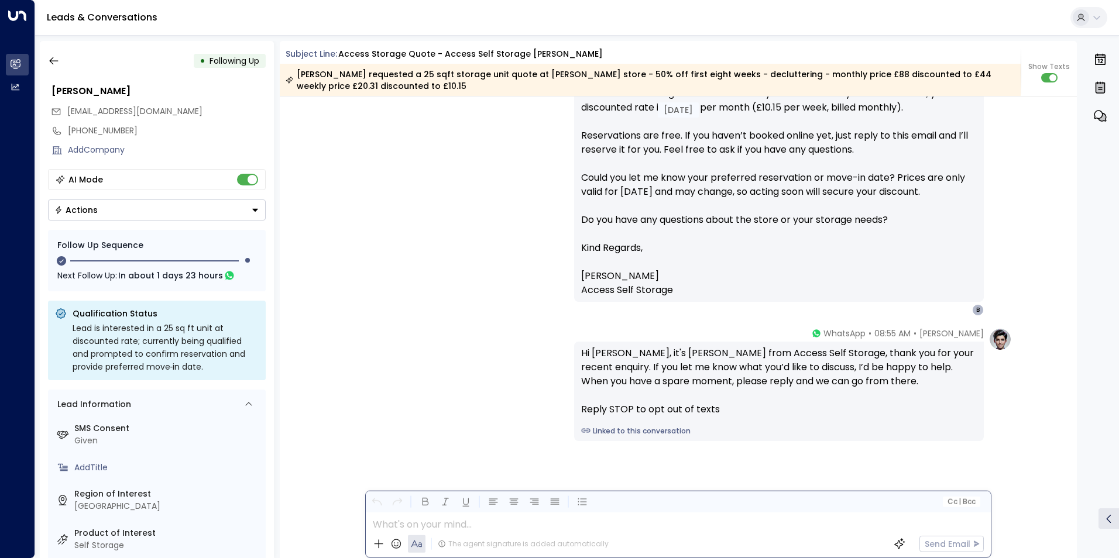
click at [486, 528] on div at bounding box center [678, 521] width 624 height 18
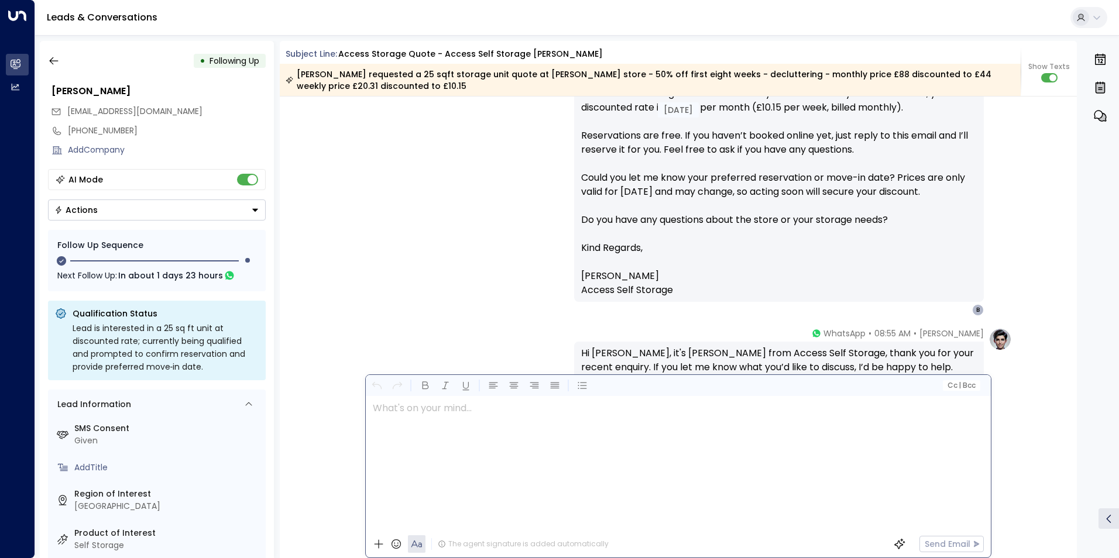
click at [457, 449] on div at bounding box center [678, 463] width 624 height 135
click at [442, 284] on div "[PERSON_NAME] • 08:51 AM • Email Hi [PERSON_NAME], Thanks for enquiring about a…" at bounding box center [678, 164] width 667 height 304
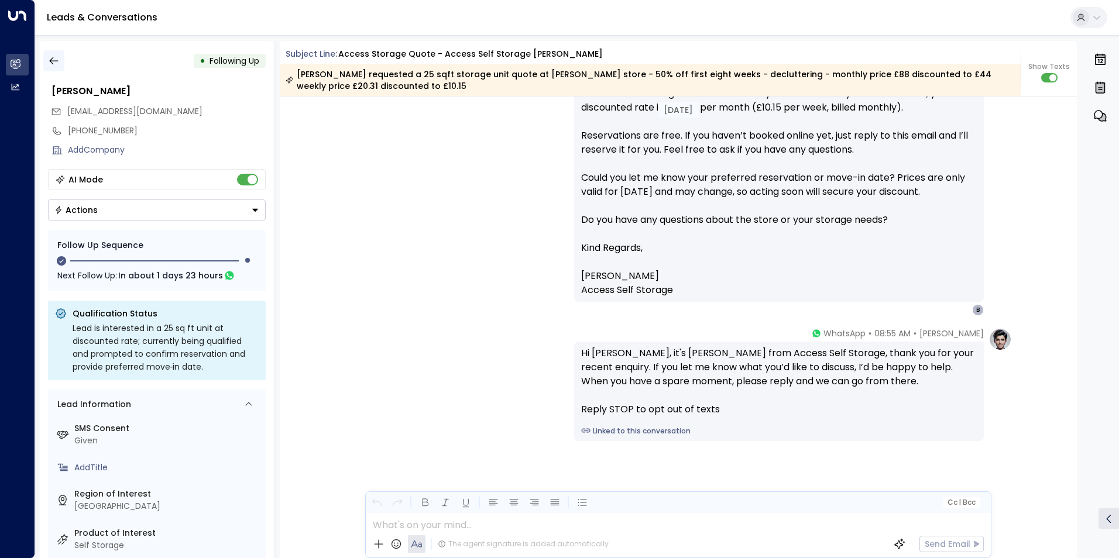
click at [55, 60] on icon "button" at bounding box center [54, 61] width 12 height 12
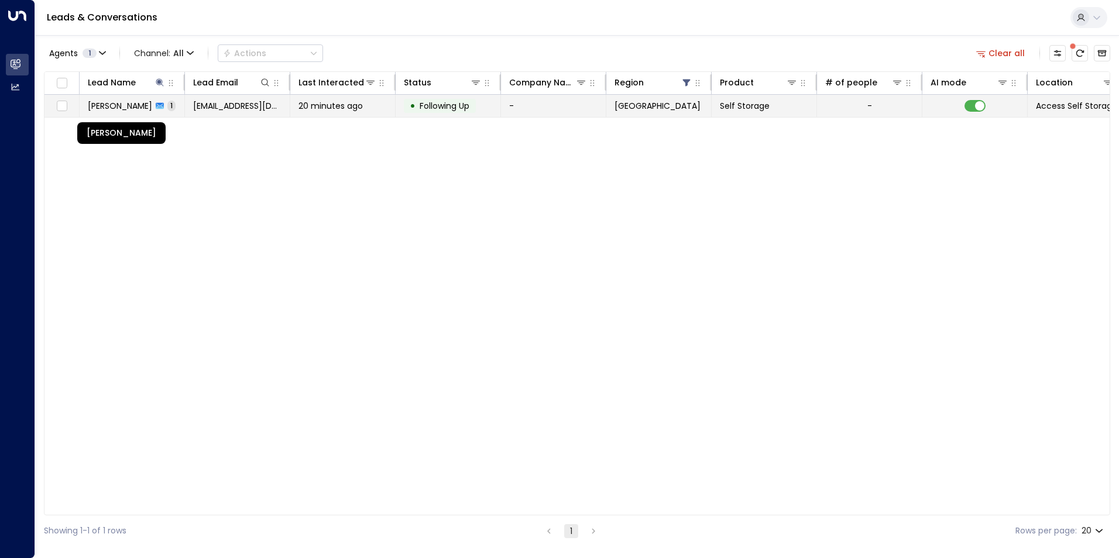
click at [142, 108] on span "[PERSON_NAME]" at bounding box center [120, 106] width 64 height 12
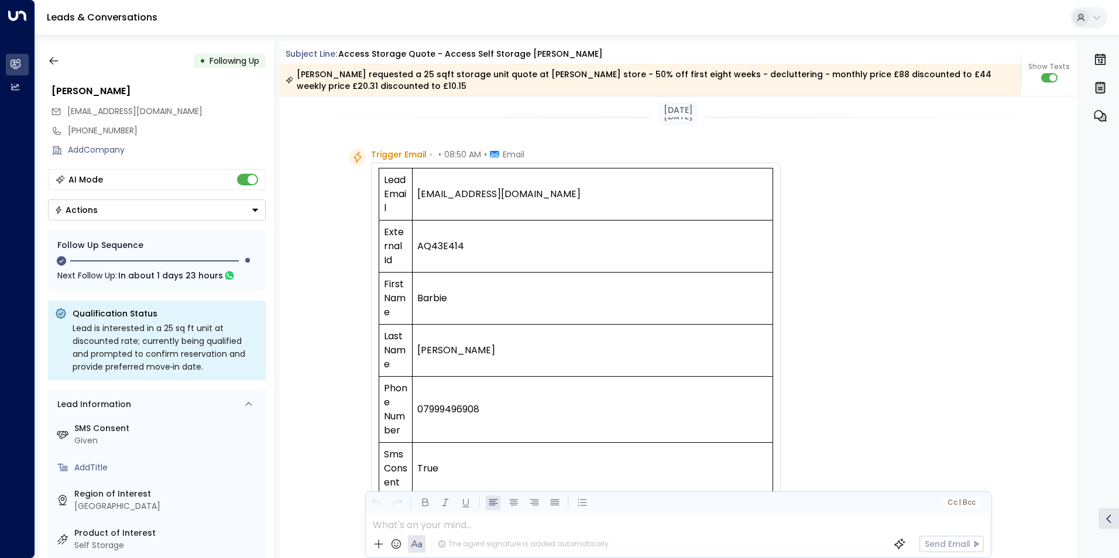
scroll to position [694, 0]
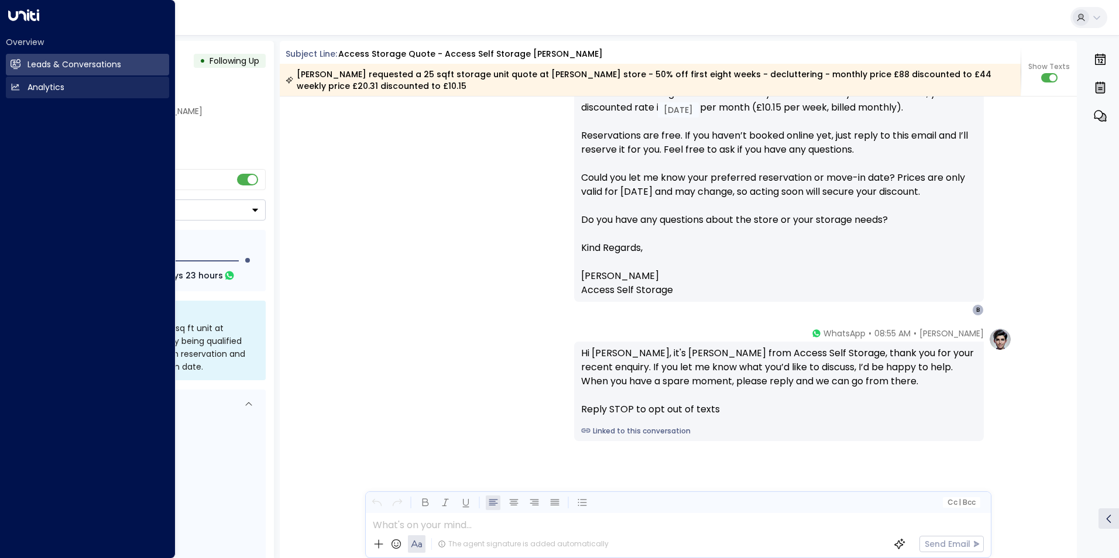
click at [24, 81] on link "Analytics Analytics" at bounding box center [87, 88] width 163 height 22
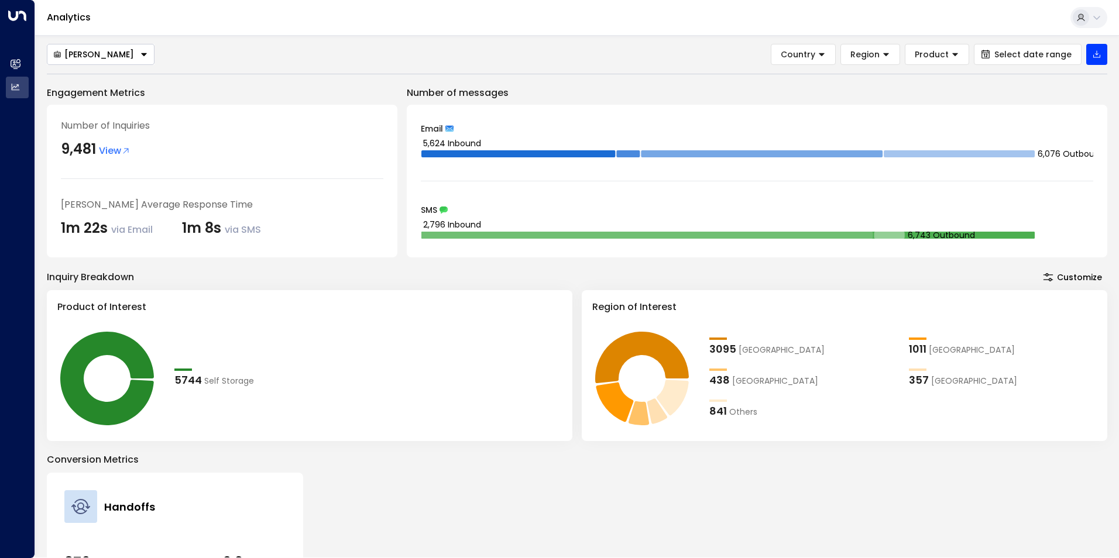
scroll to position [185, 0]
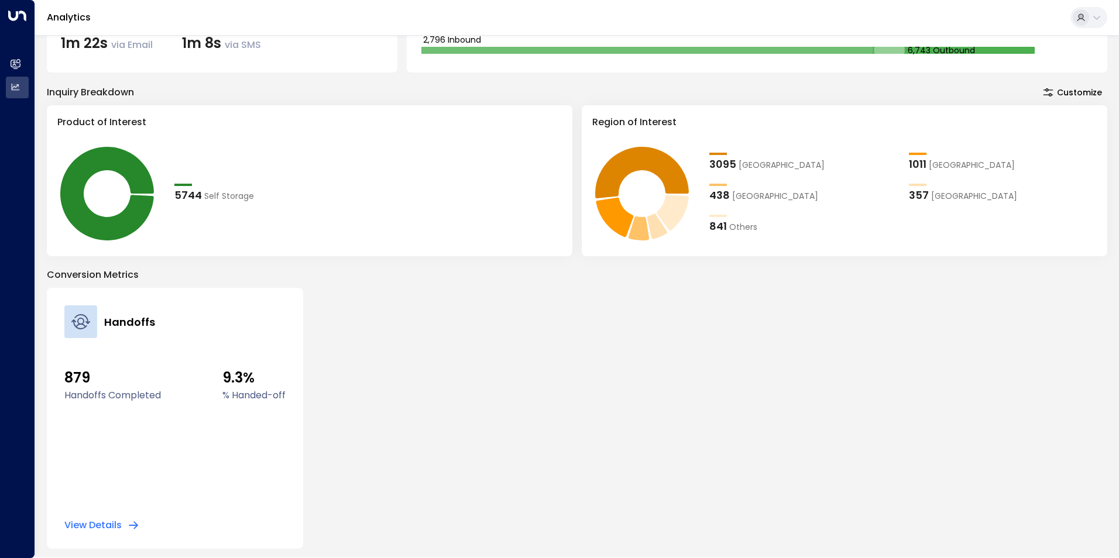
click at [100, 524] on button "View Details" at bounding box center [101, 525] width 75 height 12
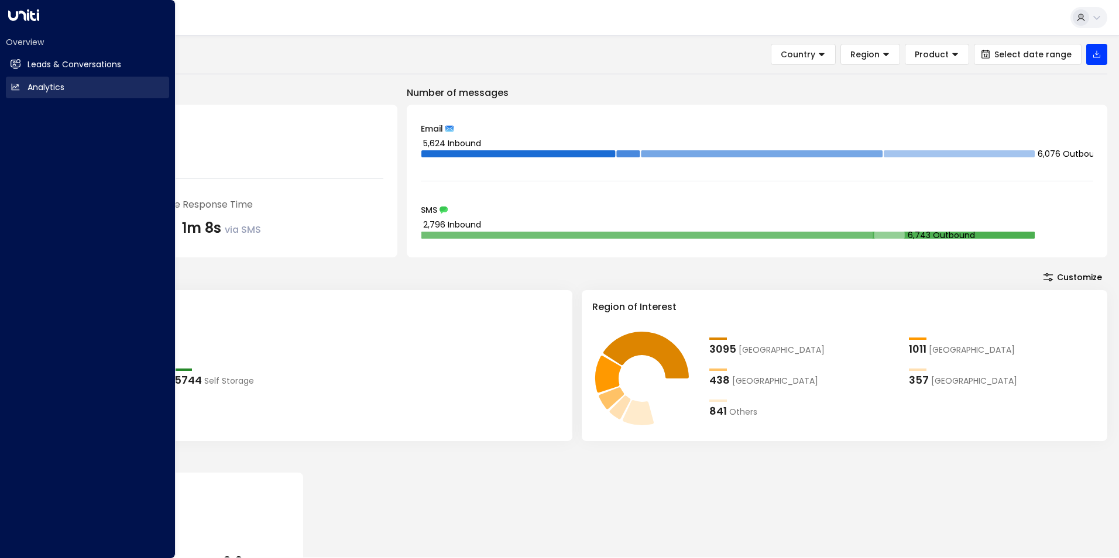
click at [20, 87] on link "Analytics Analytics" at bounding box center [87, 88] width 163 height 22
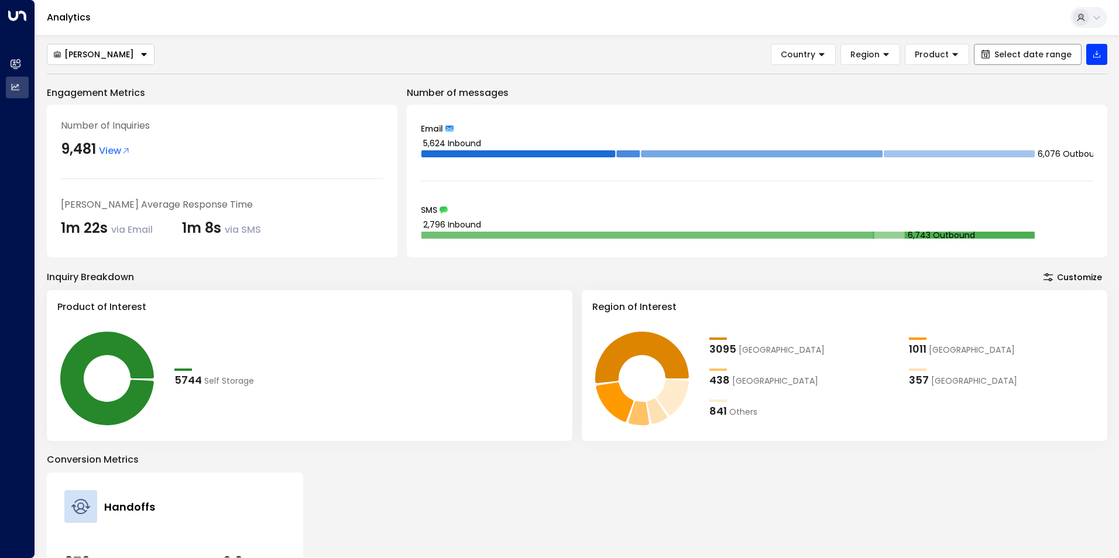
click at [1054, 51] on span "Select date range" at bounding box center [1032, 54] width 77 height 9
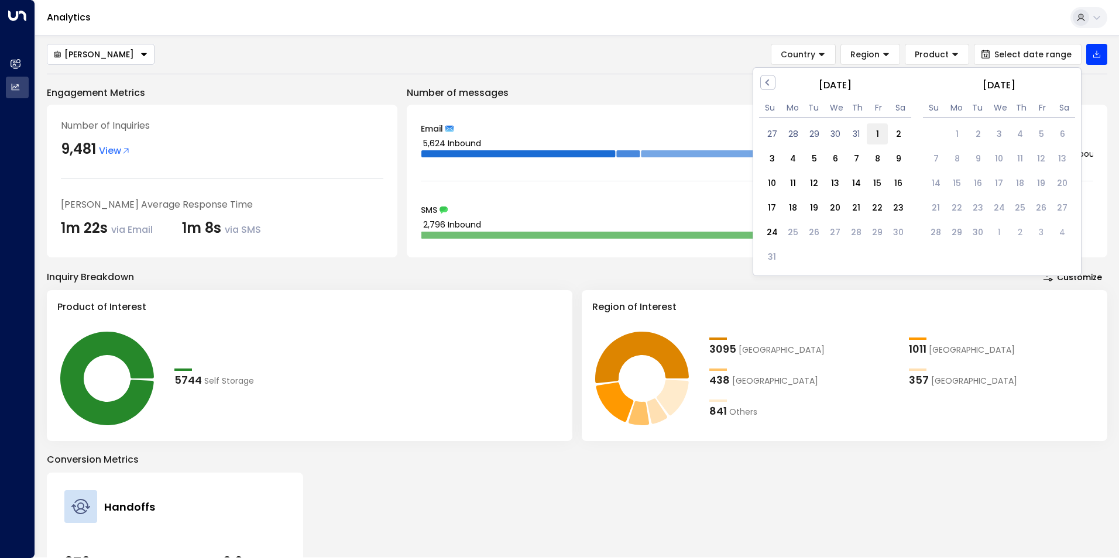
click at [879, 135] on div "1" at bounding box center [876, 133] width 21 height 21
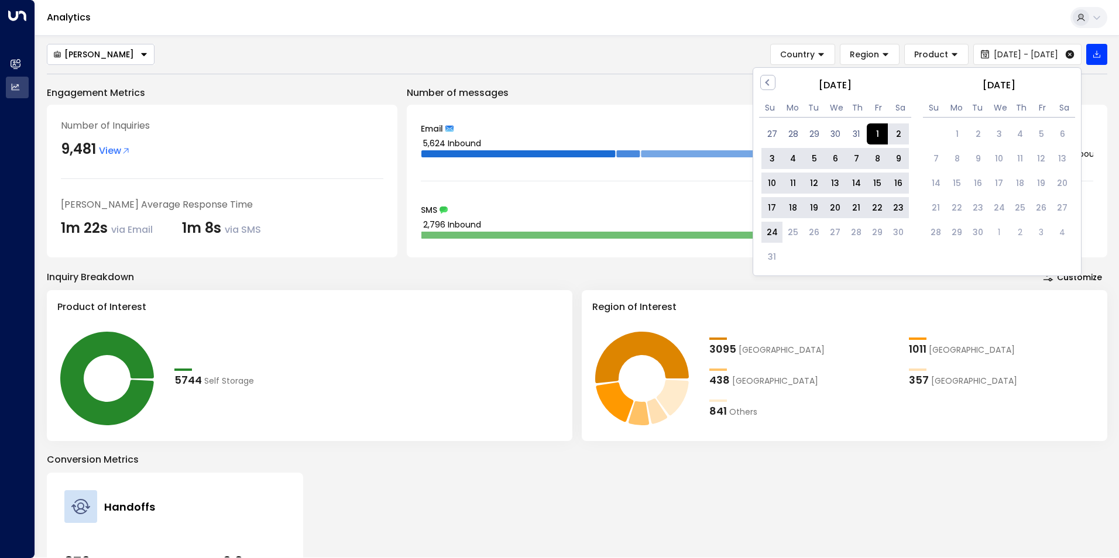
click at [772, 236] on div "24" at bounding box center [771, 232] width 21 height 21
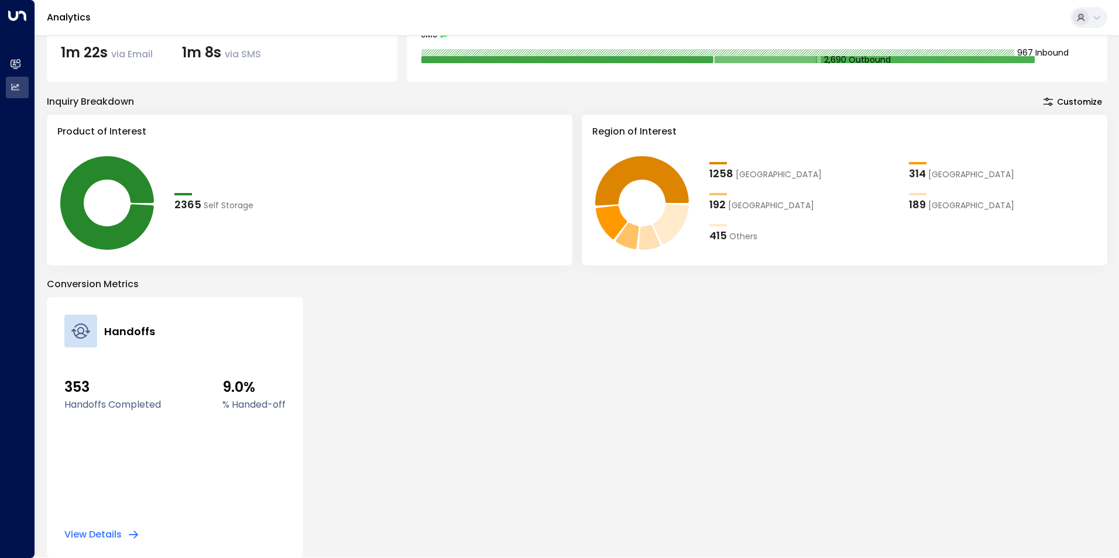
scroll to position [185, 0]
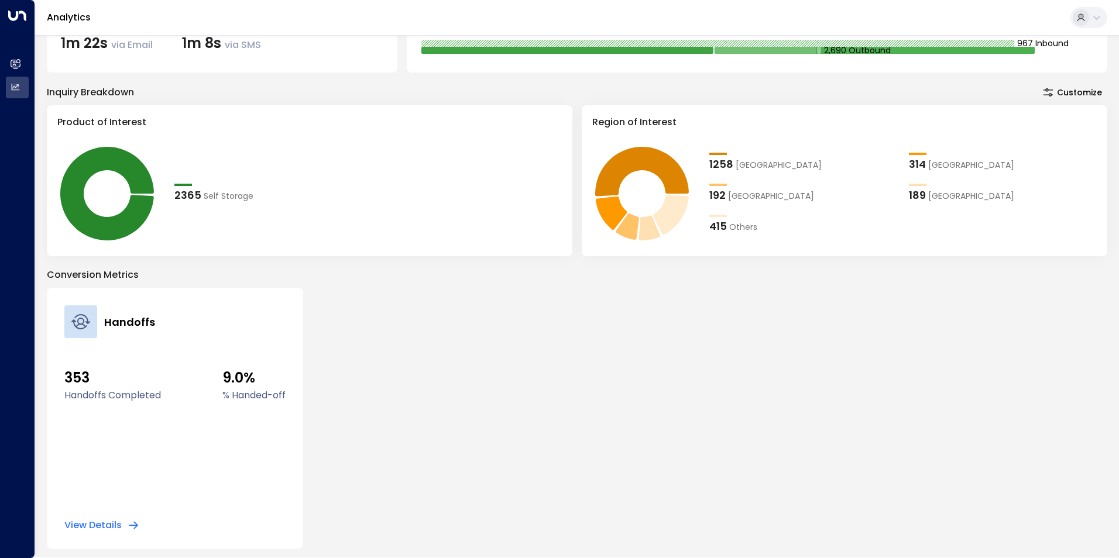
click at [110, 525] on button "View Details" at bounding box center [101, 525] width 75 height 12
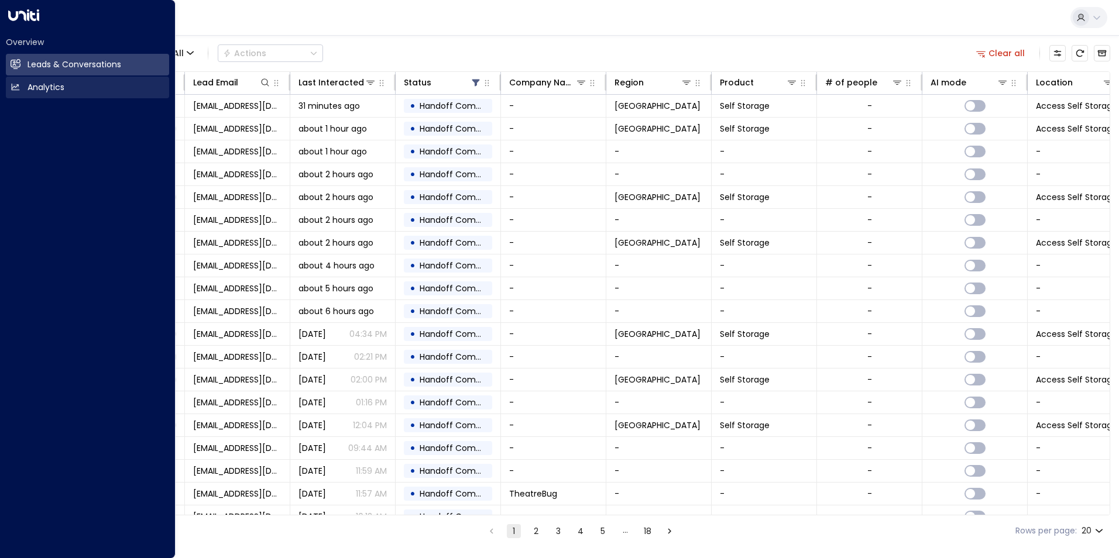
click at [37, 87] on h2 "Analytics" at bounding box center [45, 87] width 37 height 12
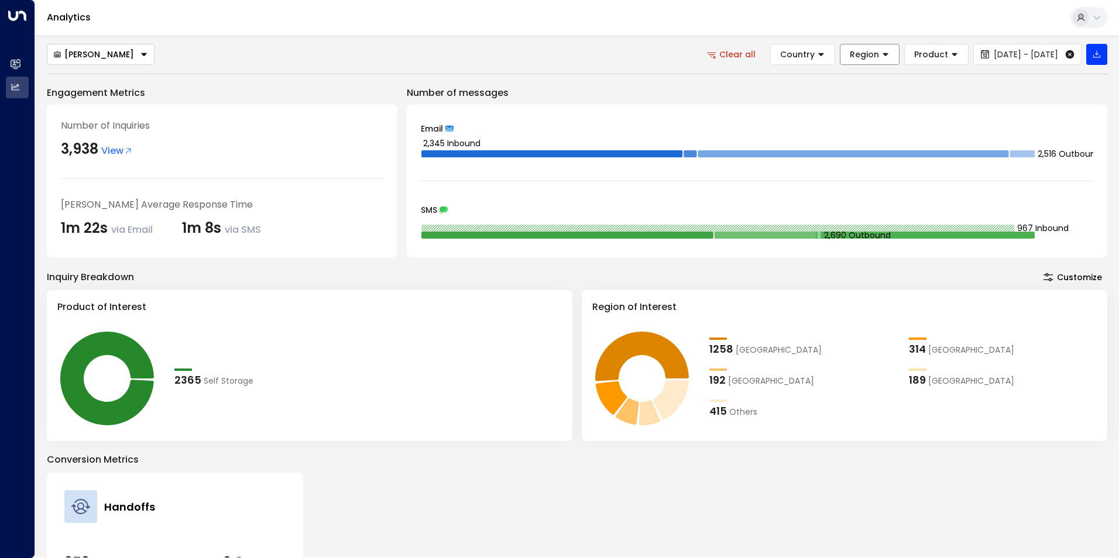
click at [840, 50] on button "Region" at bounding box center [869, 54] width 60 height 21
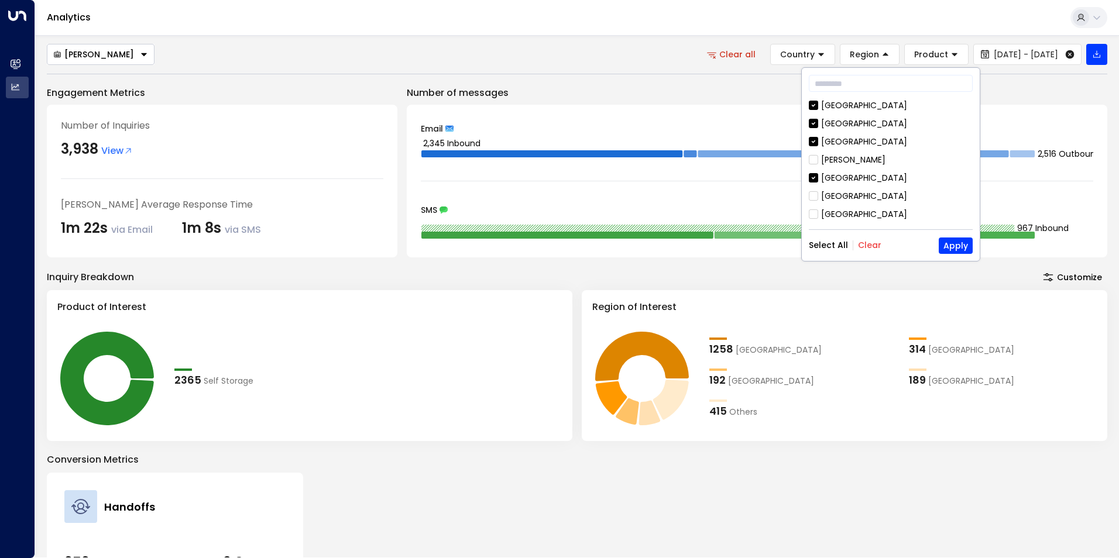
click at [868, 250] on button "Clear" at bounding box center [869, 244] width 23 height 9
click at [839, 159] on div "[PERSON_NAME]" at bounding box center [853, 160] width 64 height 12
click at [958, 246] on button "Apply" at bounding box center [955, 246] width 34 height 16
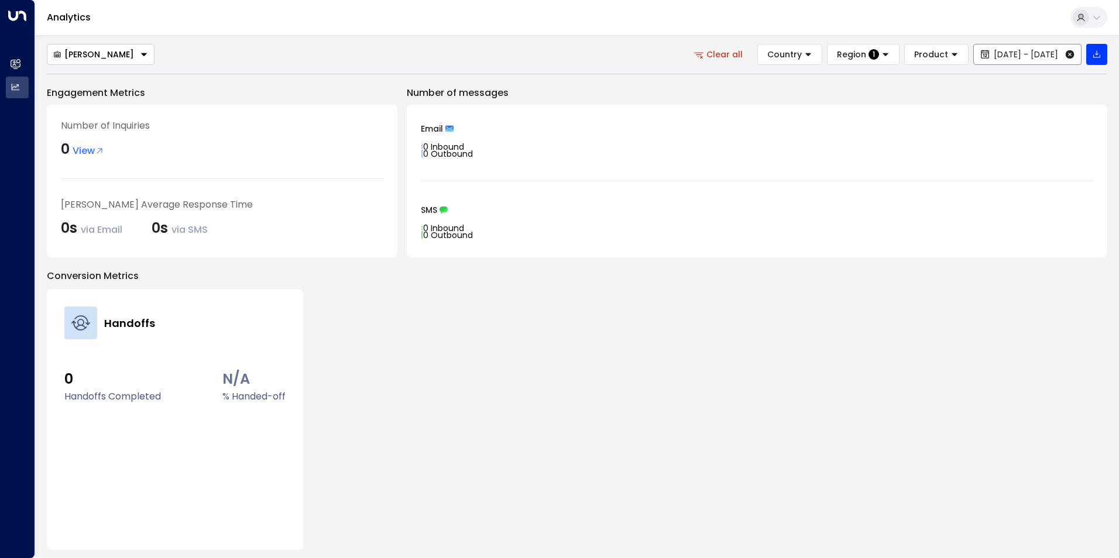
click at [993, 57] on span "[DATE] - [DATE]" at bounding box center [1025, 54] width 64 height 9
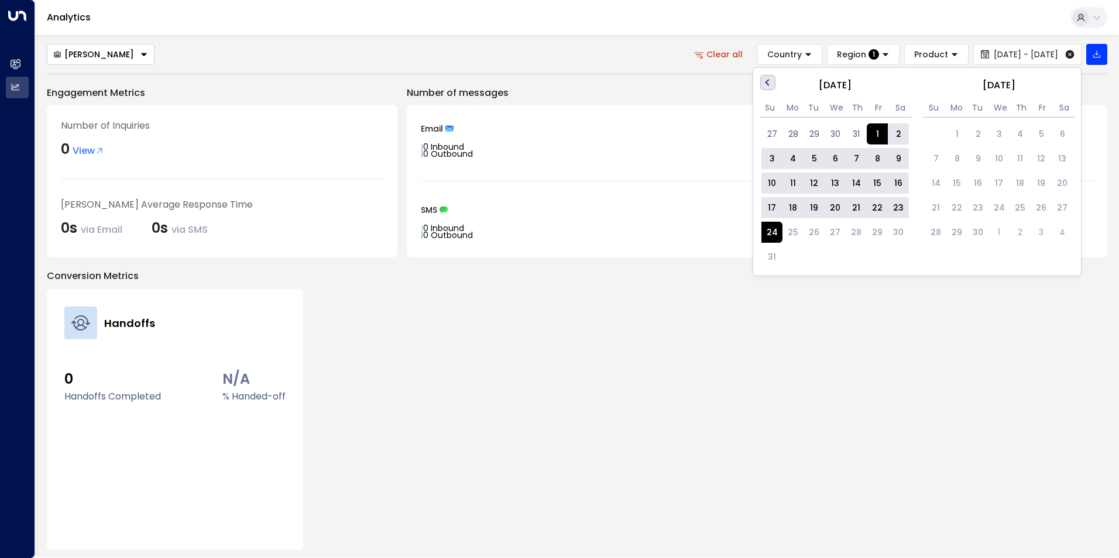
click at [769, 84] on span "Previous Month" at bounding box center [769, 82] width 0 height 13
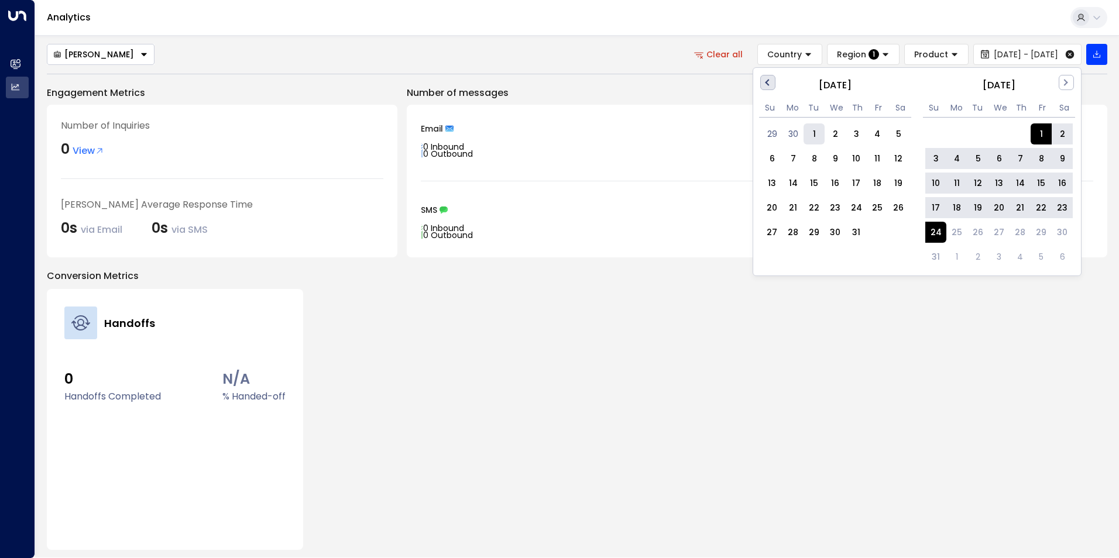
click at [769, 84] on span "Previous Month" at bounding box center [769, 82] width 0 height 13
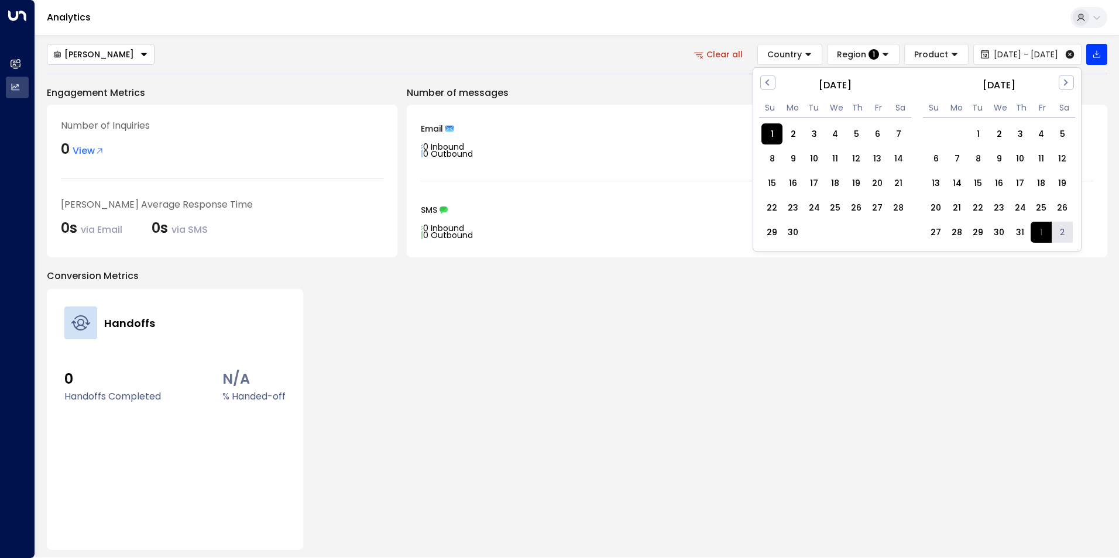
click at [775, 133] on div "1" at bounding box center [771, 133] width 21 height 21
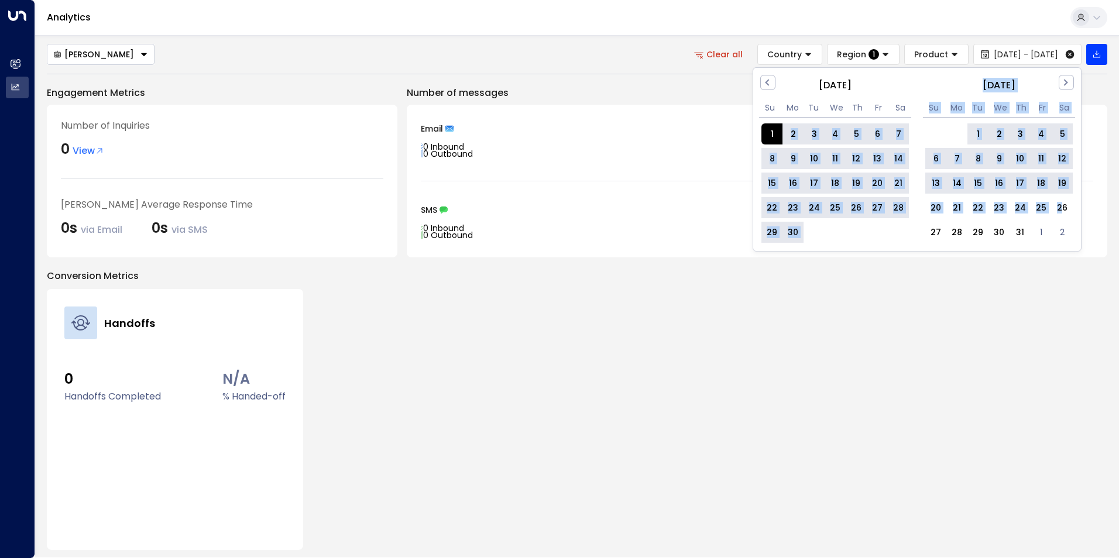
drag, startPoint x: 777, startPoint y: 133, endPoint x: 1064, endPoint y: 197, distance: 293.7
click at [1064, 197] on div "Previous Month Next Month [DATE] Su Mo Tu We Th Fr Sa 1 2 3 4 5 6 7 8 9 10 11 1…" at bounding box center [916, 159] width 329 height 184
drag, startPoint x: 1064, startPoint y: 197, endPoint x: 1064, endPoint y: 79, distance: 118.2
click at [1065, 79] on span "Next Month" at bounding box center [1065, 82] width 0 height 13
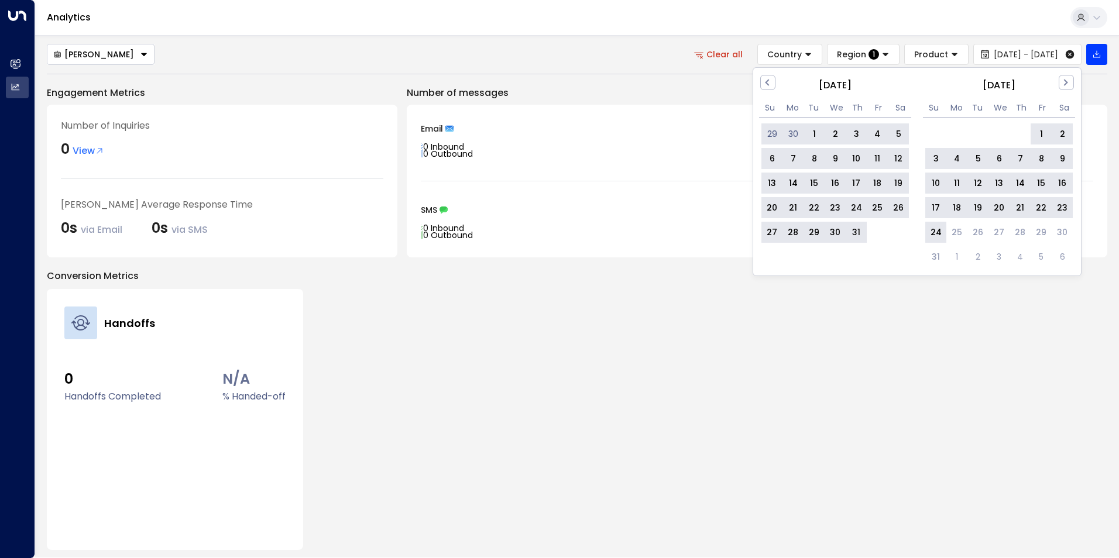
click at [932, 230] on div "24" at bounding box center [935, 232] width 21 height 21
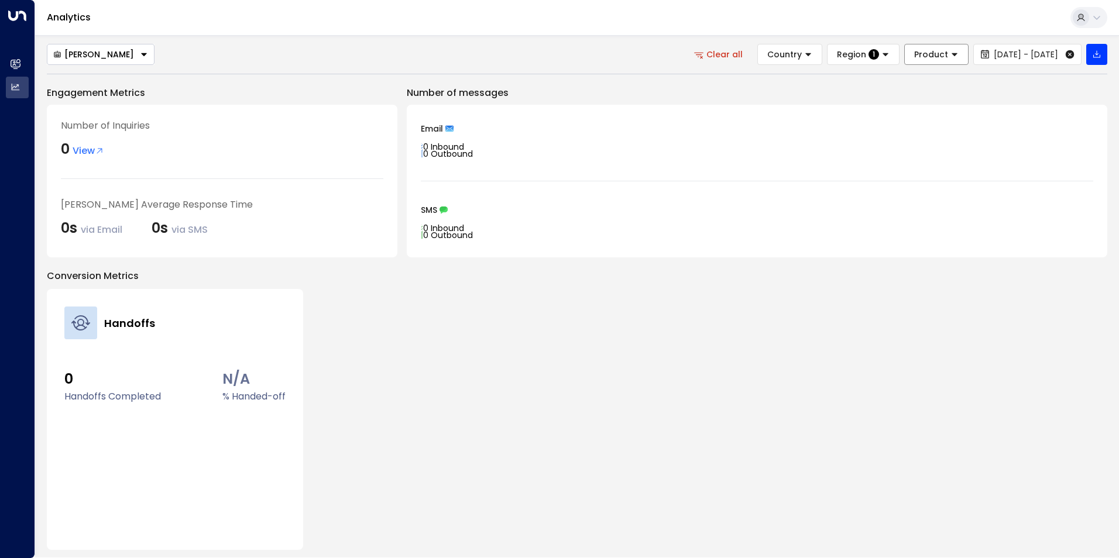
click at [914, 50] on span "Product" at bounding box center [931, 54] width 34 height 11
click at [898, 131] on button "Apply" at bounding box center [904, 135] width 34 height 16
click at [814, 61] on button "Region 1" at bounding box center [850, 54] width 73 height 21
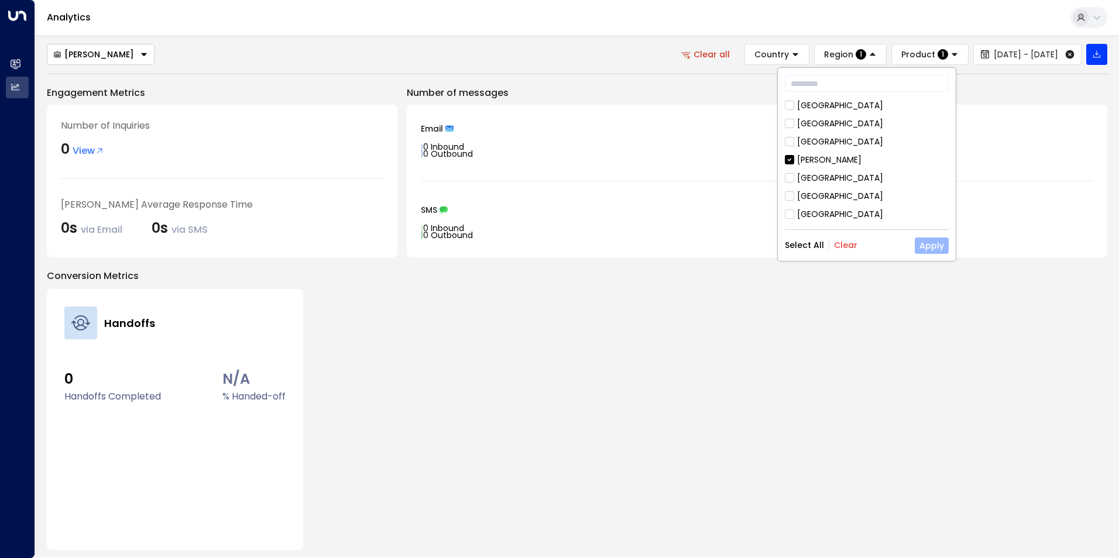
click at [931, 245] on button "Apply" at bounding box center [931, 246] width 34 height 16
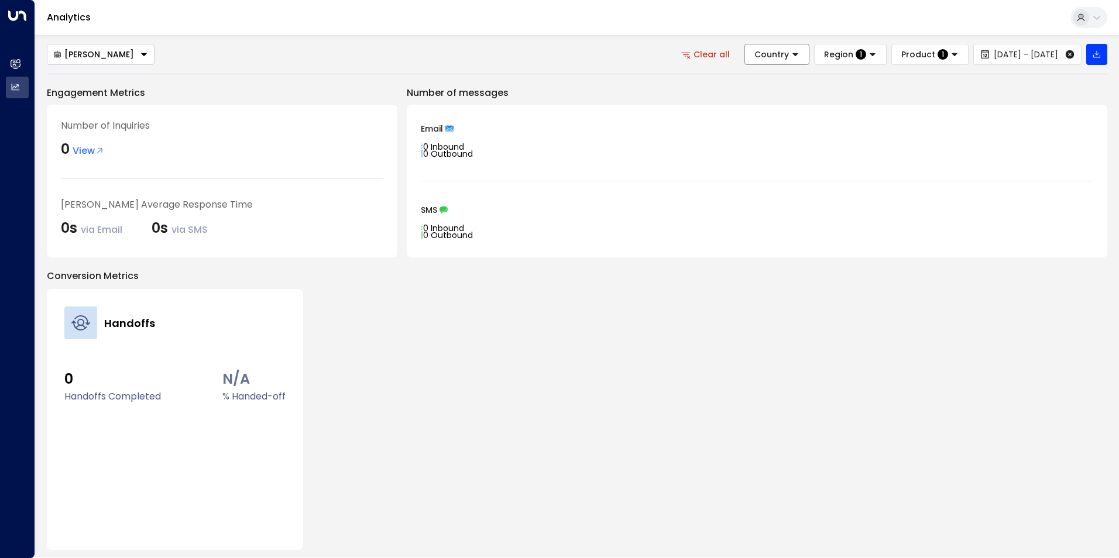
click at [791, 54] on icon at bounding box center [795, 54] width 8 height 8
click at [750, 101] on div "[GEOGRAPHIC_DATA]" at bounding box center [771, 105] width 86 height 12
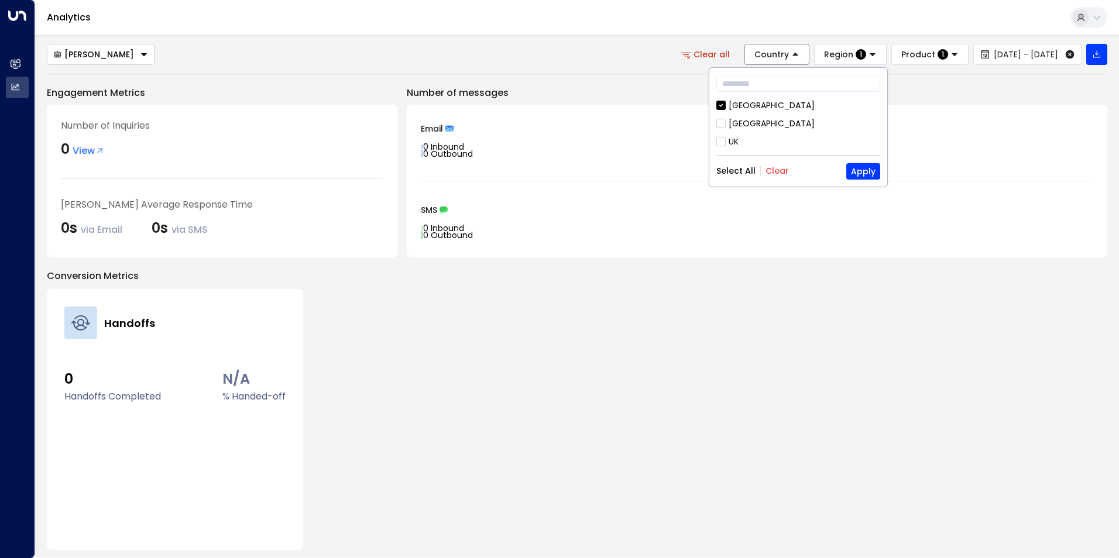
click at [756, 118] on div "[GEOGRAPHIC_DATA]" at bounding box center [771, 124] width 86 height 12
click at [738, 139] on div "UK" at bounding box center [733, 142] width 10 height 12
click at [867, 174] on button "Apply" at bounding box center [863, 171] width 34 height 16
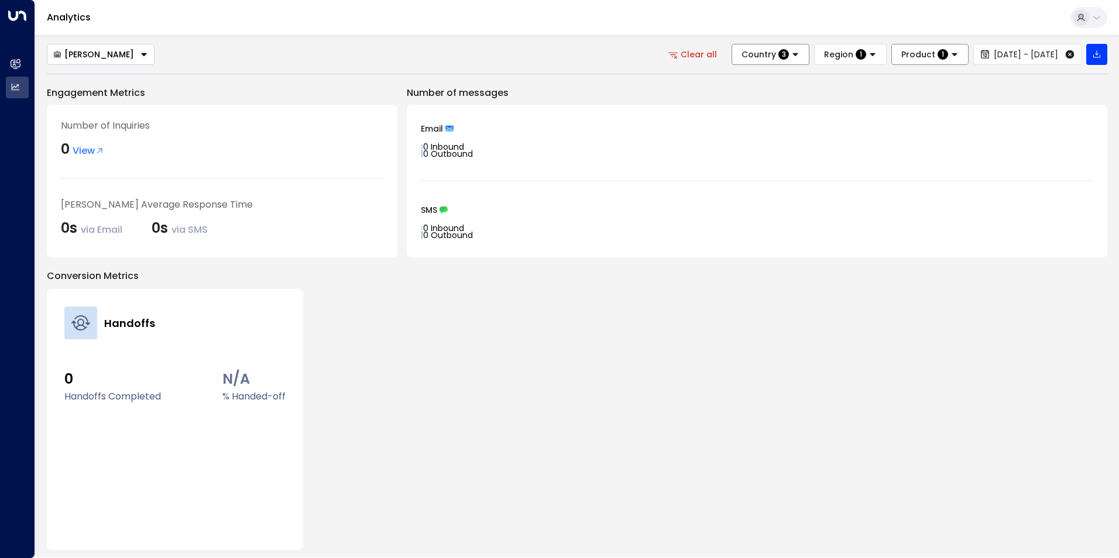
click at [901, 58] on span "Product" at bounding box center [918, 54] width 34 height 11
click at [1049, 199] on div "Email 0 Inbound 0 Outbound SMS 0 Inbound 0 Outbound" at bounding box center [757, 181] width 700 height 153
click at [855, 56] on span "1" at bounding box center [860, 54] width 11 height 11
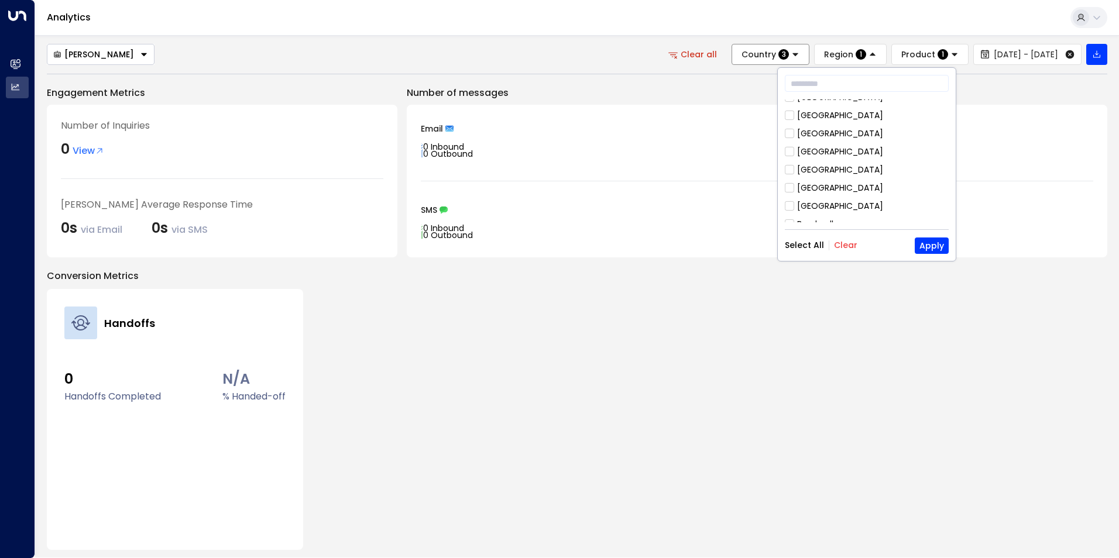
scroll to position [125, 0]
click at [823, 178] on div "[GEOGRAPHIC_DATA]" at bounding box center [840, 180] width 86 height 12
click at [937, 250] on button "Apply" at bounding box center [931, 246] width 34 height 16
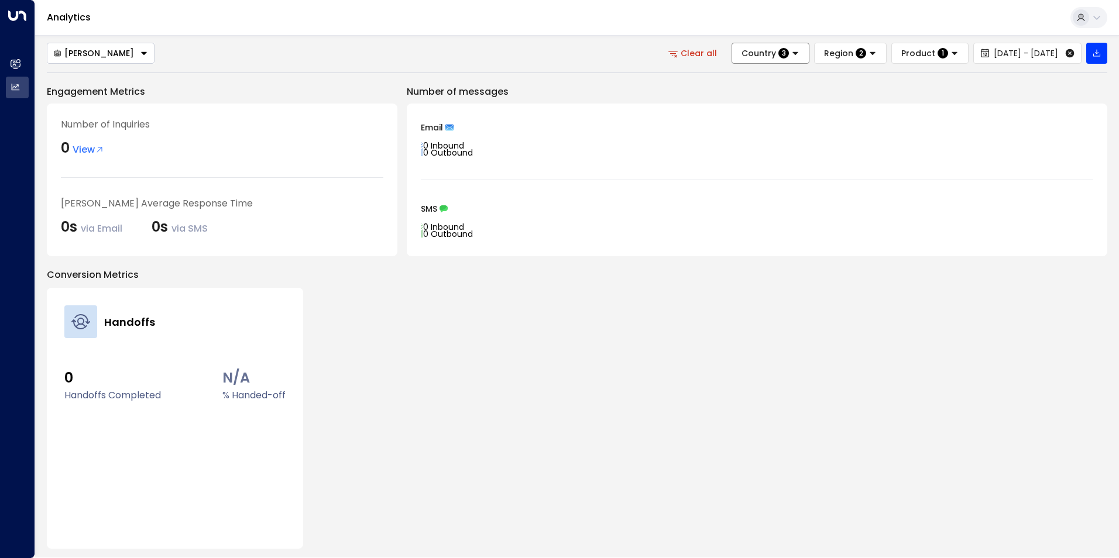
scroll to position [0, 0]
click at [84, 152] on span "View" at bounding box center [89, 151] width 32 height 14
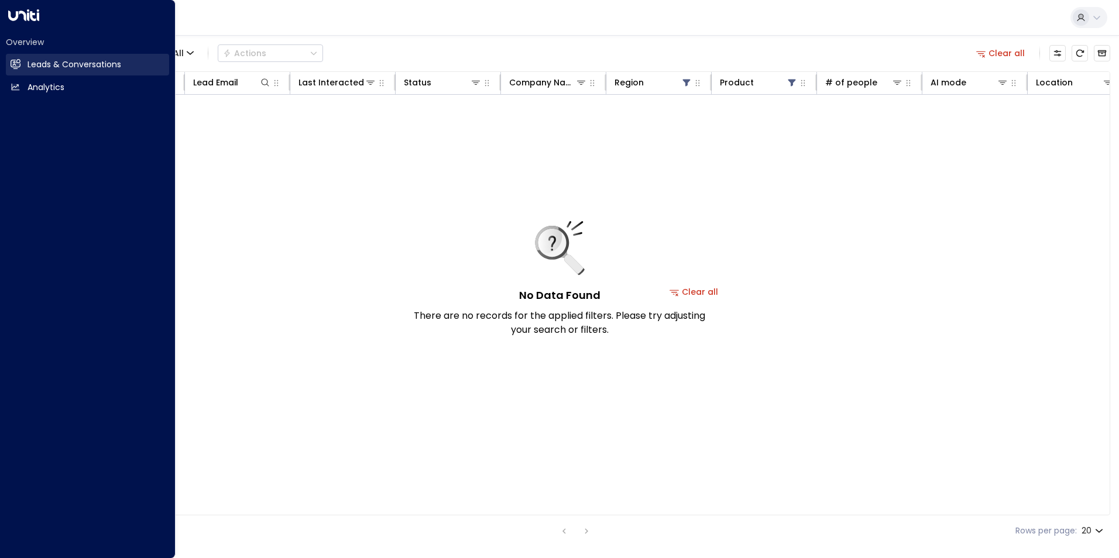
click at [30, 70] on h2 "Leads & Conversations" at bounding box center [74, 64] width 94 height 12
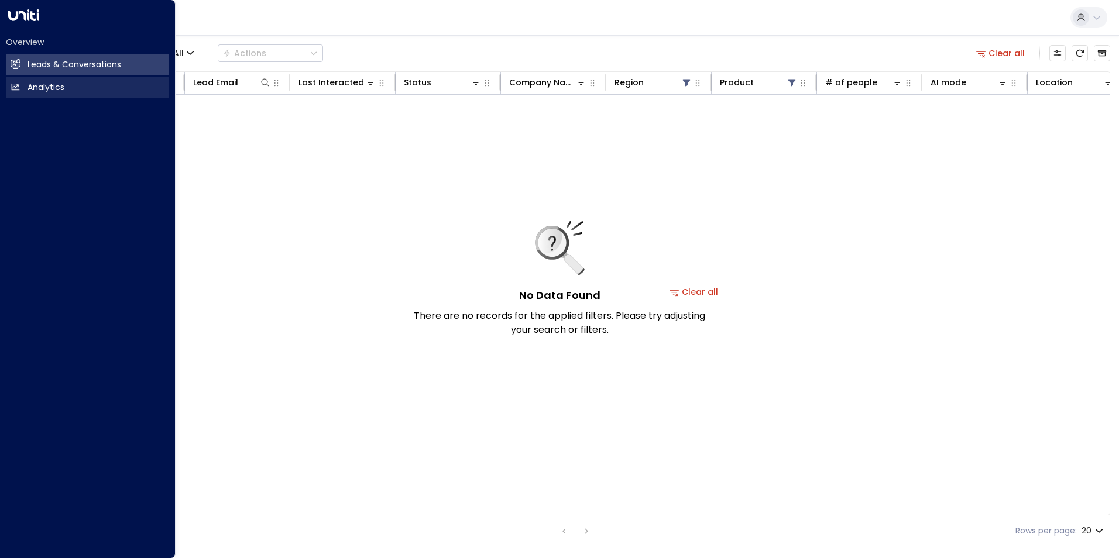
click at [44, 85] on h2 "Analytics" at bounding box center [45, 87] width 37 height 12
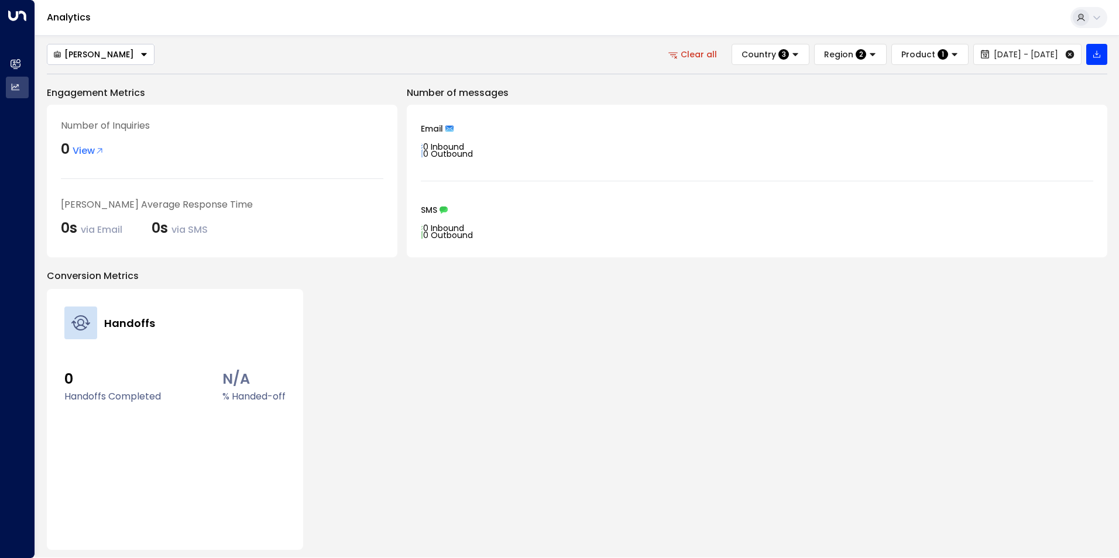
click at [660, 54] on button "Clear all" at bounding box center [693, 54] width 67 height 21
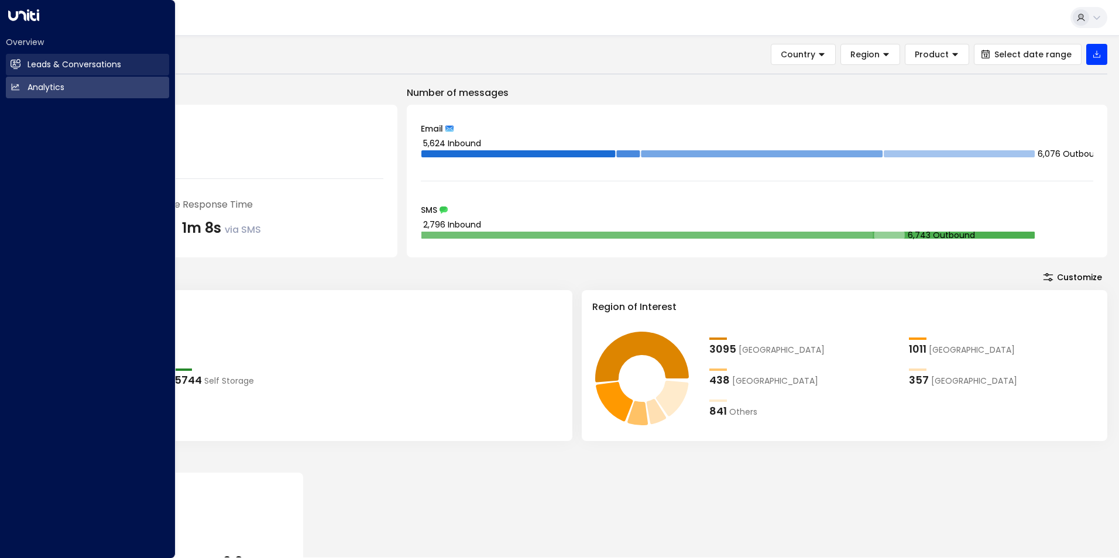
click at [21, 67] on link "Leads & Conversations Leads & Conversations" at bounding box center [87, 65] width 163 height 22
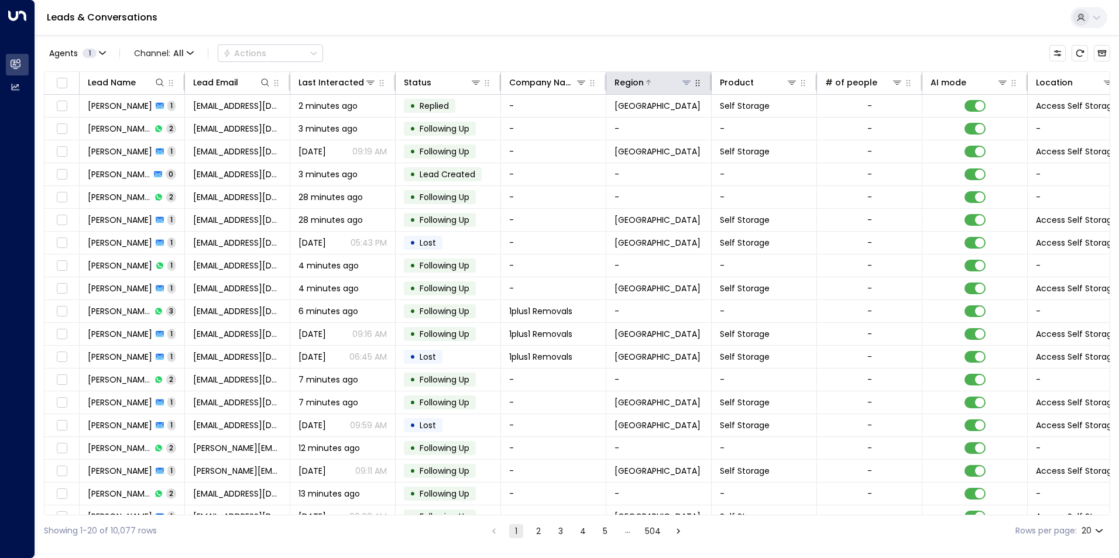
click at [691, 83] on button at bounding box center [686, 83] width 12 height 12
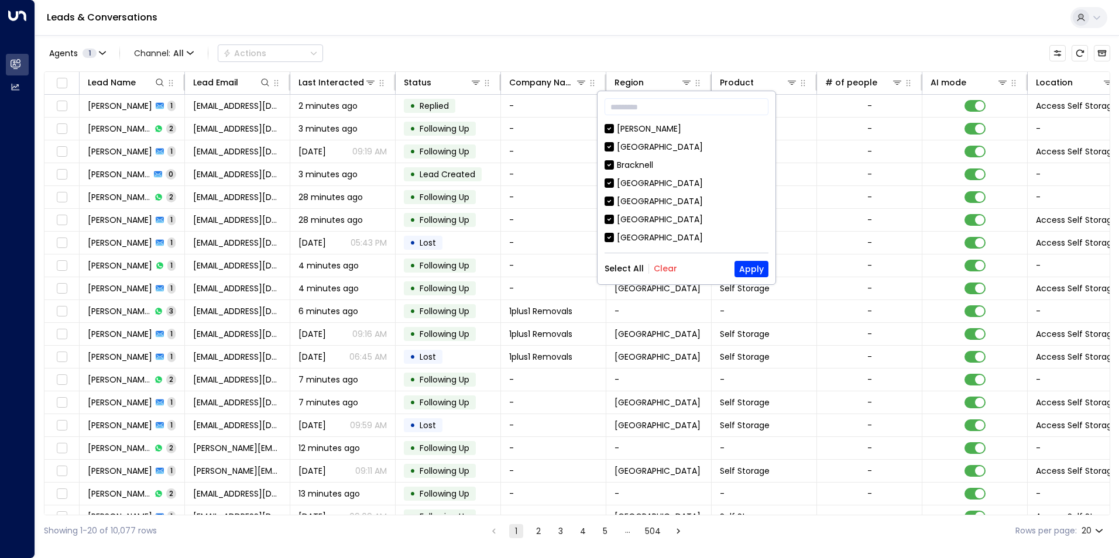
click at [662, 268] on button "Clear" at bounding box center [664, 268] width 23 height 9
click at [625, 126] on div "[PERSON_NAME]" at bounding box center [649, 129] width 64 height 12
click at [739, 271] on button "Apply" at bounding box center [751, 269] width 34 height 16
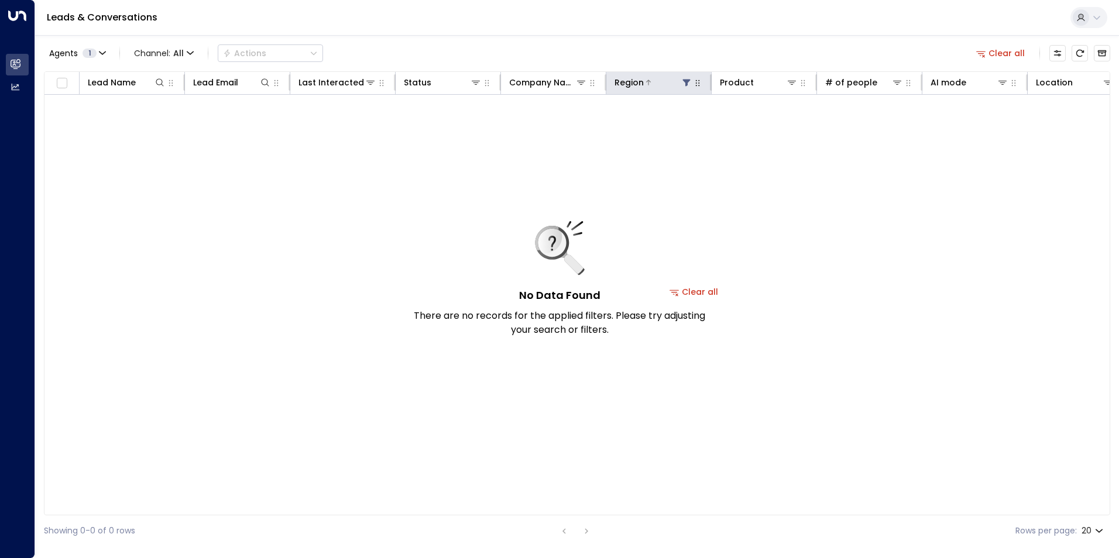
click at [677, 84] on div at bounding box center [667, 83] width 49 height 12
click at [685, 84] on icon at bounding box center [686, 82] width 9 height 9
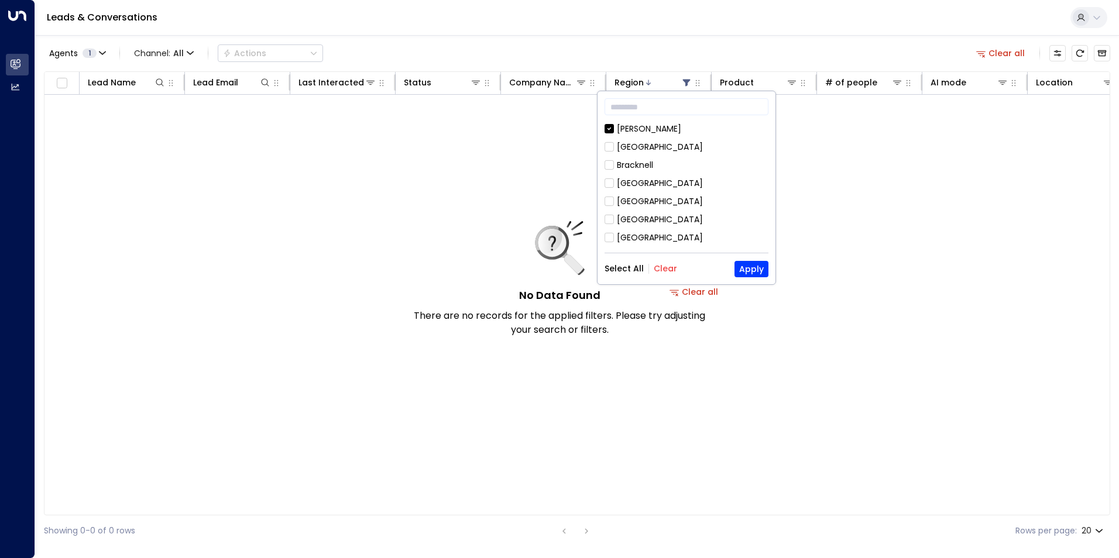
click at [742, 265] on button "Apply" at bounding box center [751, 269] width 34 height 16
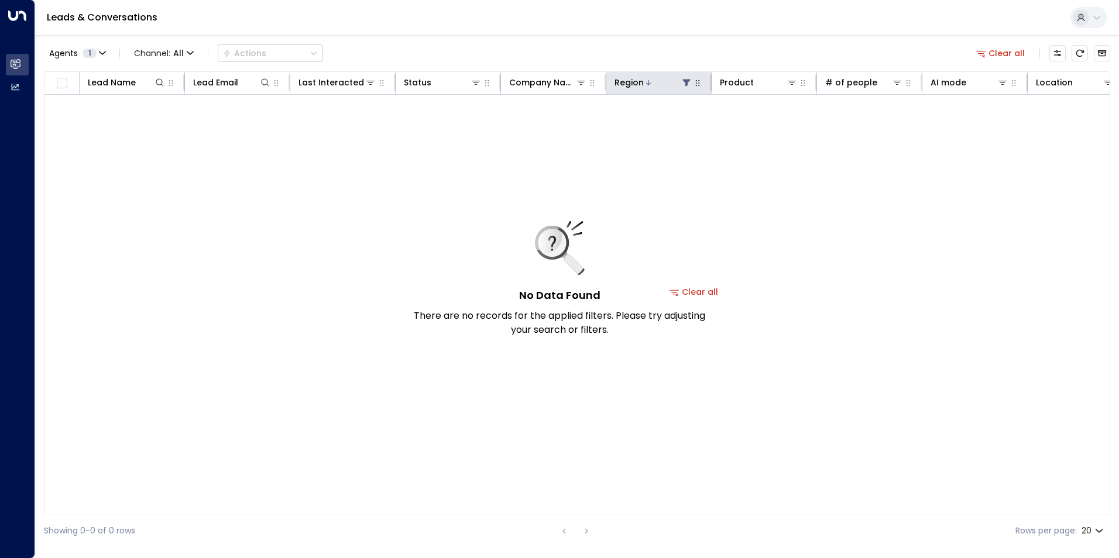
click at [693, 84] on icon "button" at bounding box center [697, 82] width 9 height 9
click at [689, 92] on th "Region" at bounding box center [658, 83] width 105 height 23
click at [687, 87] on button at bounding box center [686, 83] width 12 height 12
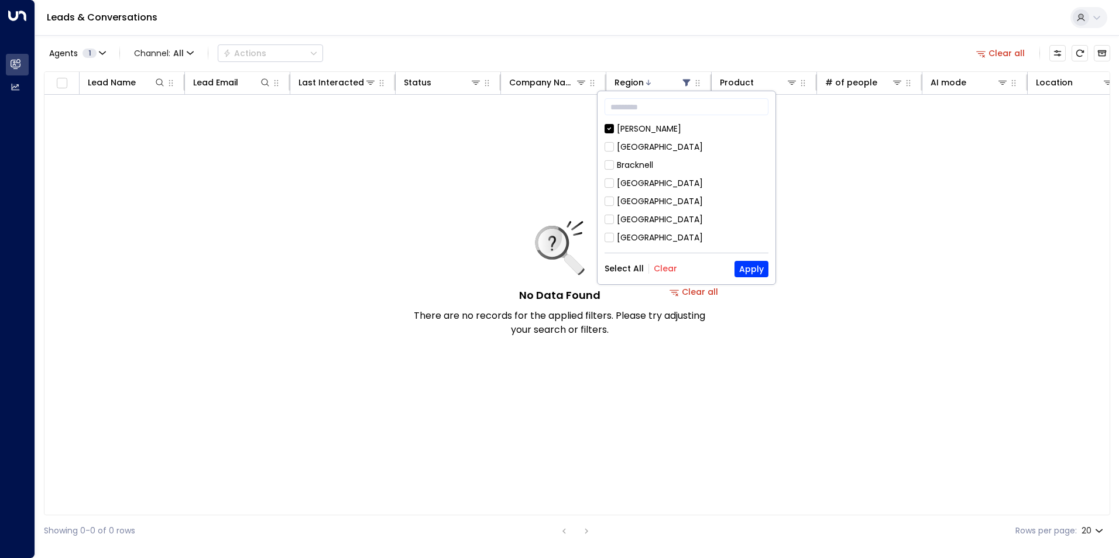
click at [622, 266] on button "Select All" at bounding box center [623, 268] width 39 height 9
click at [745, 269] on button "Apply" at bounding box center [751, 269] width 34 height 16
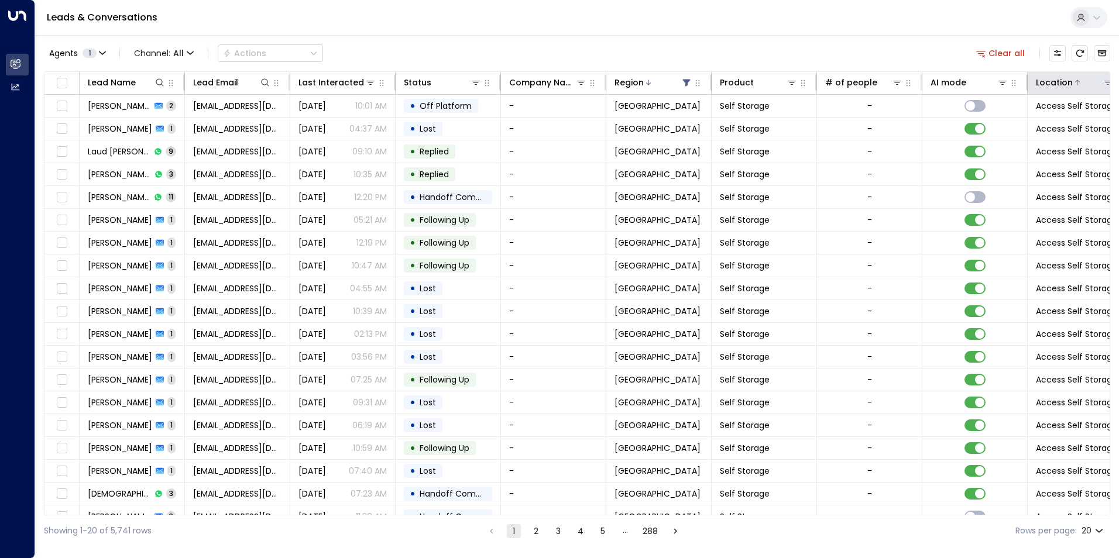
click at [1061, 87] on div "Location" at bounding box center [1053, 82] width 37 height 14
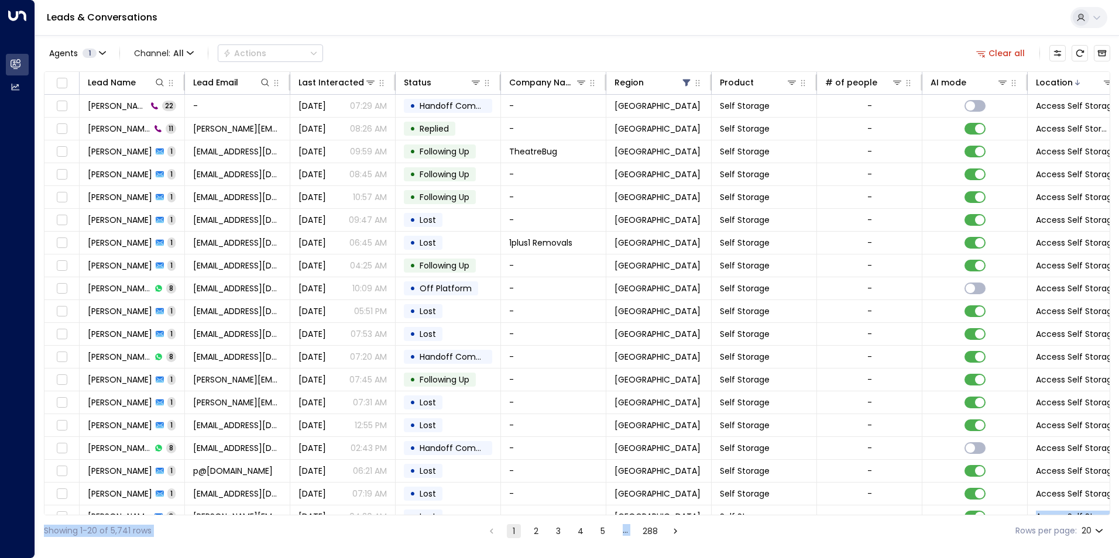
scroll to position [40, 0]
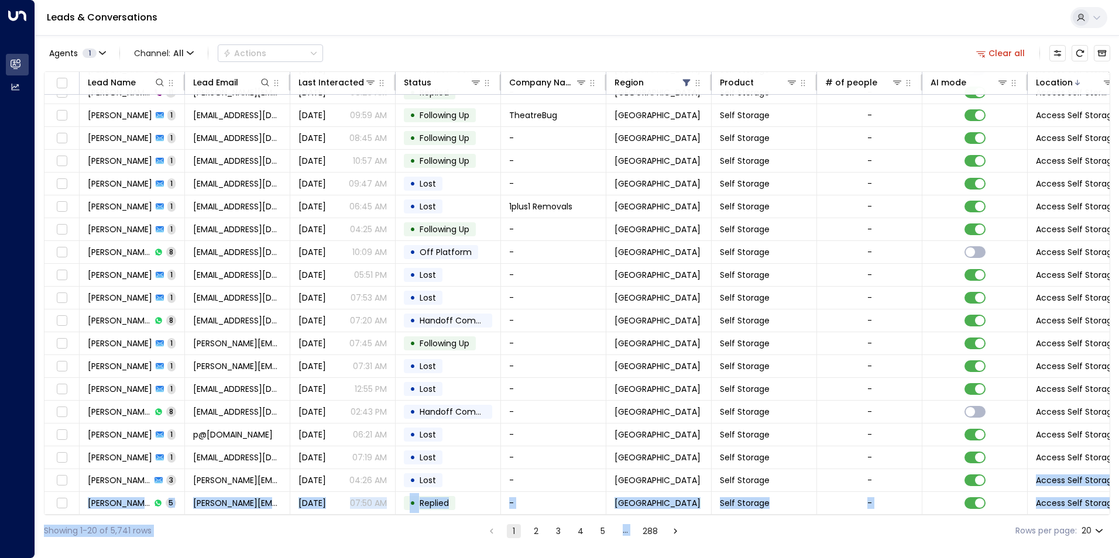
drag, startPoint x: 846, startPoint y: 510, endPoint x: 954, endPoint y: 524, distance: 107.9
click at [954, 524] on div "Agents 1 Channel: All Actions Clear all Lead Name Lead Email Last Interacted St…" at bounding box center [577, 290] width 1066 height 511
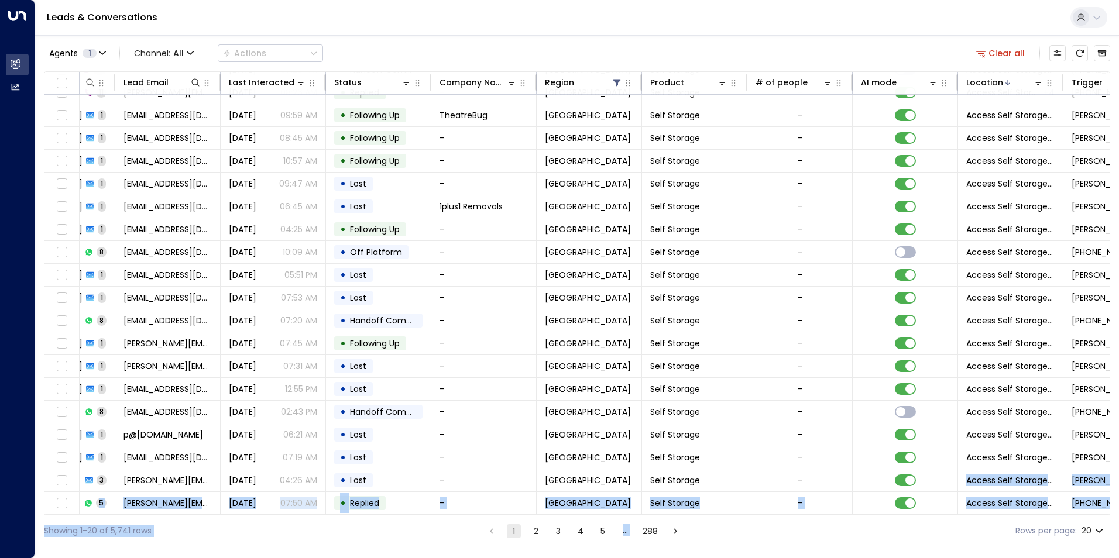
scroll to position [40, 157]
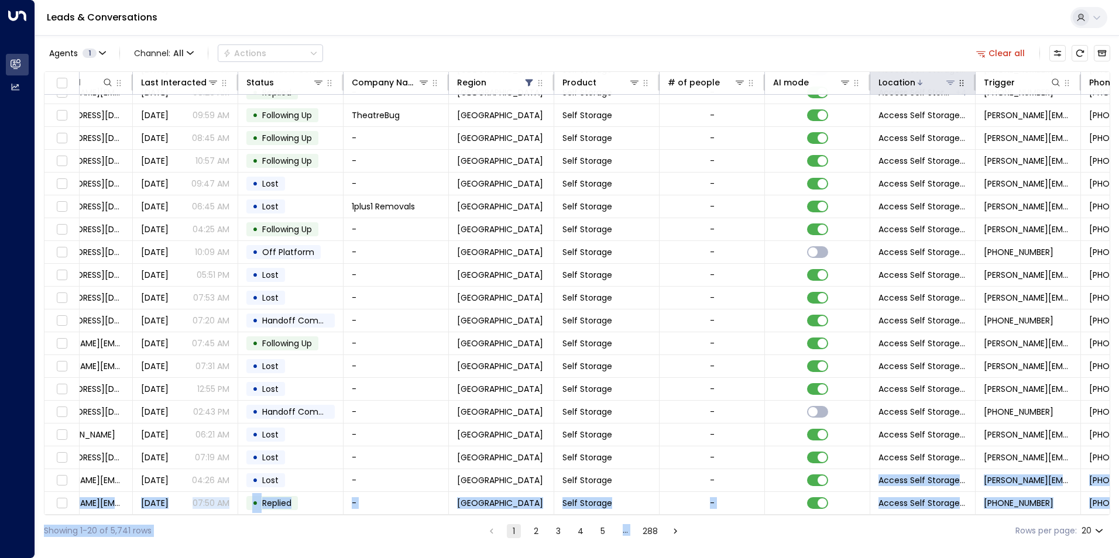
click at [951, 85] on icon at bounding box center [950, 83] width 8 height 4
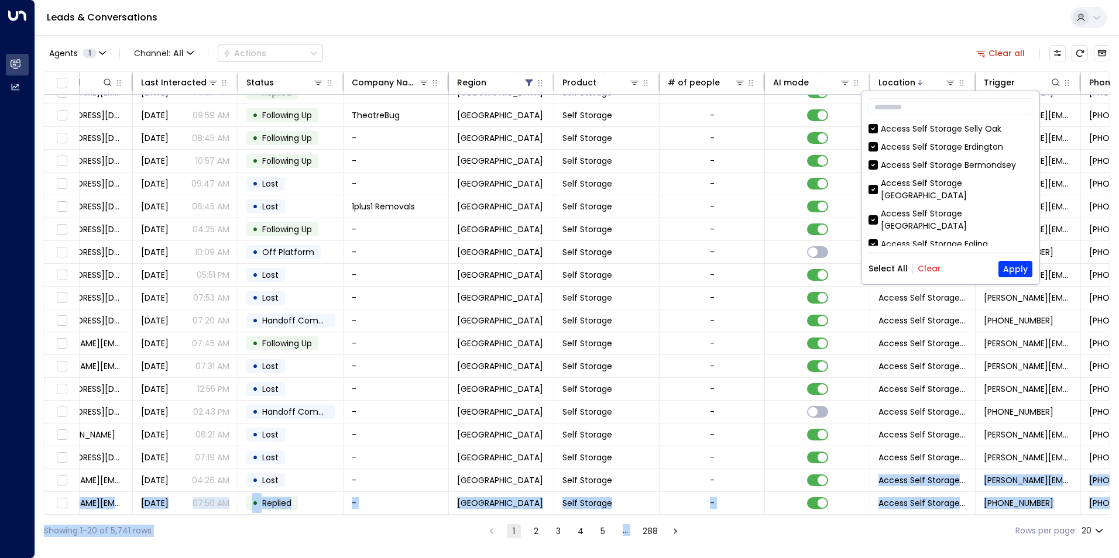
drag, startPoint x: 927, startPoint y: 273, endPoint x: 927, endPoint y: 250, distance: 23.4
click at [927, 273] on button "Clear" at bounding box center [928, 268] width 23 height 9
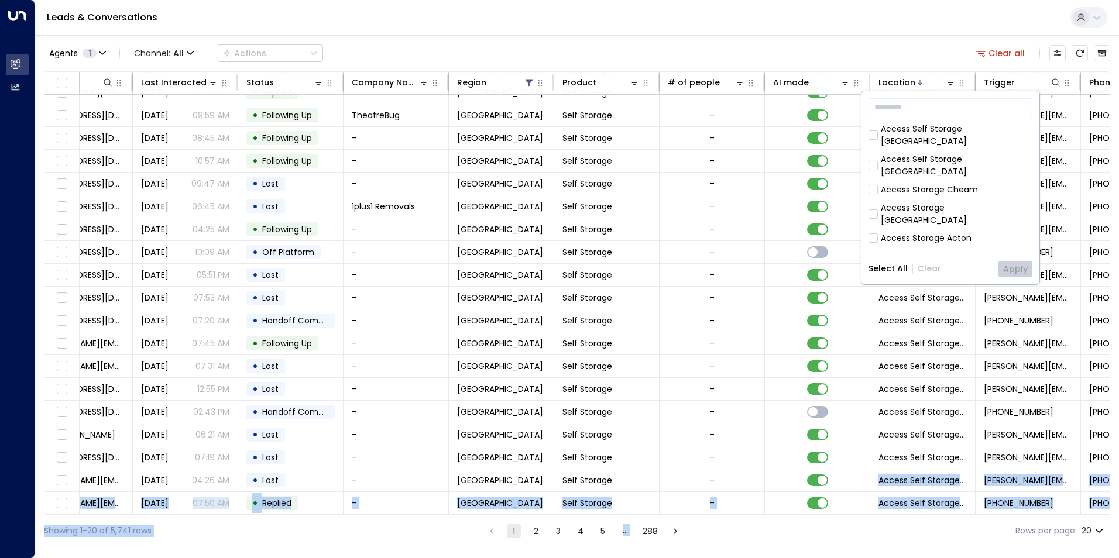
scroll to position [208, 0]
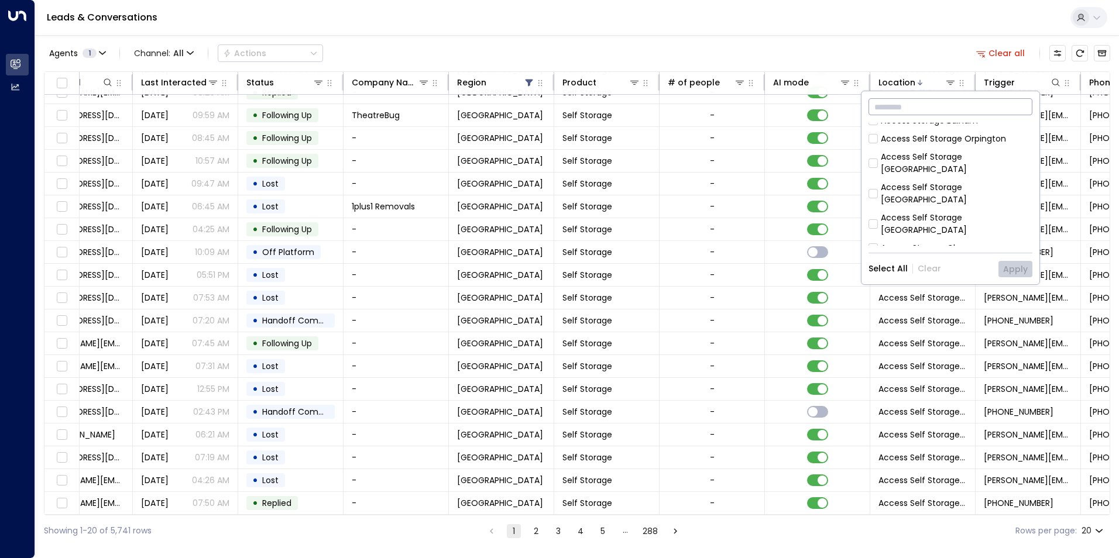
click at [897, 109] on input "text" at bounding box center [950, 107] width 164 height 22
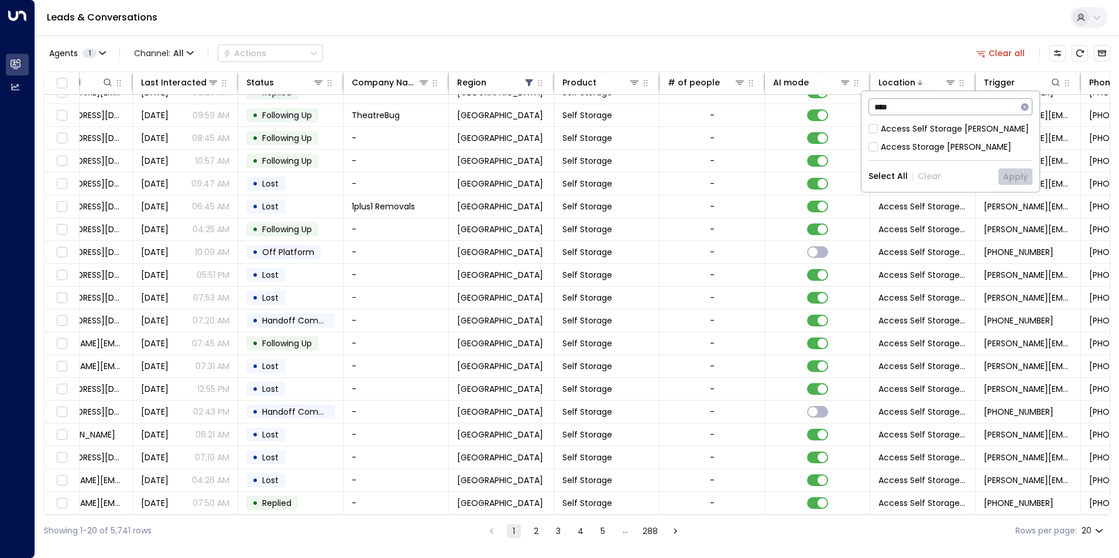
type input "****"
click at [1021, 180] on button "Apply" at bounding box center [1015, 176] width 34 height 16
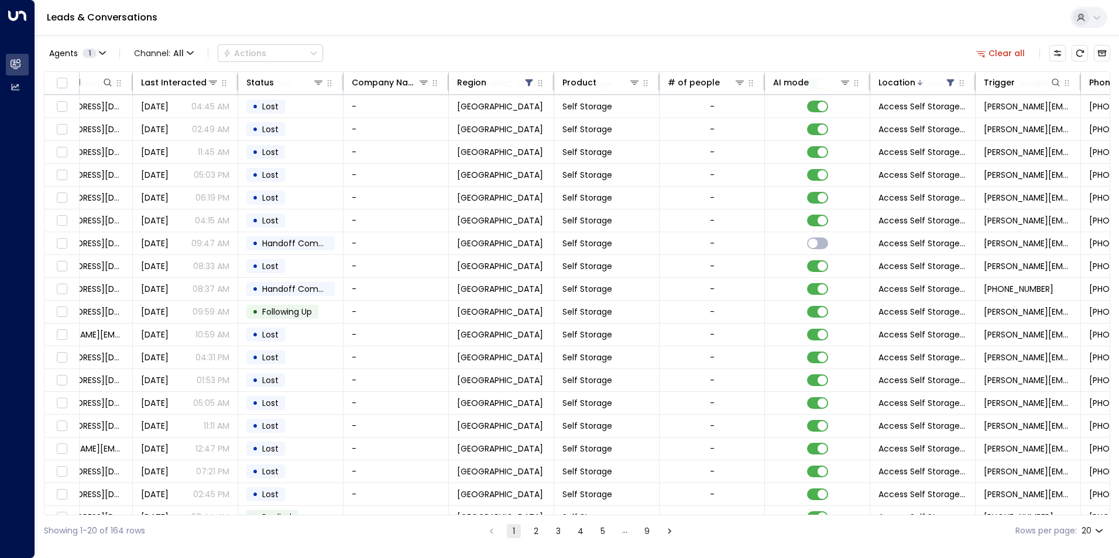
scroll to position [40, 157]
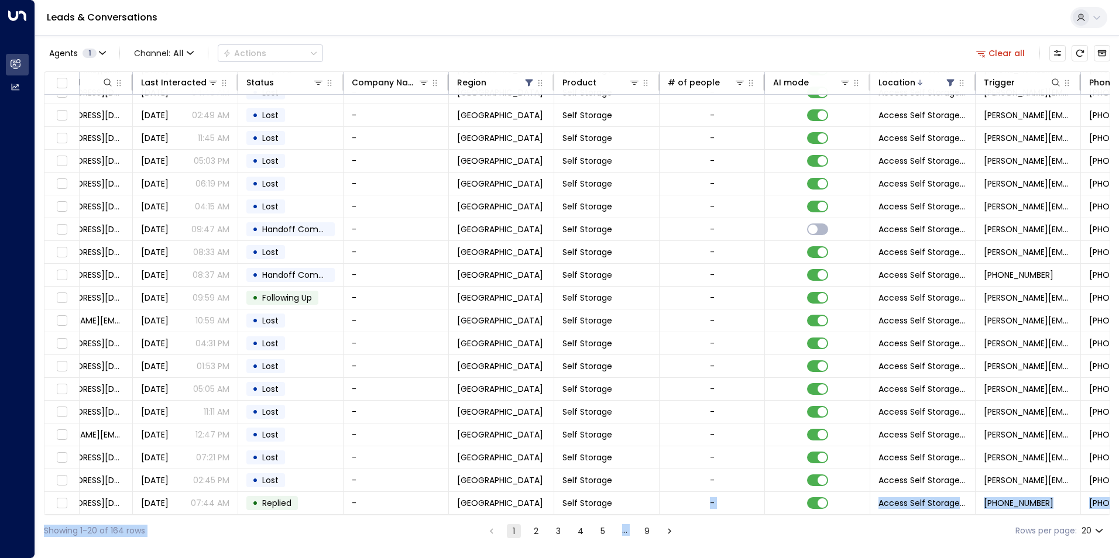
drag, startPoint x: 794, startPoint y: 517, endPoint x: 583, endPoint y: 512, distance: 211.2
click at [583, 512] on div "Agents 1 Channel: All Actions Clear all Lead Name Lead Email Last Interacted St…" at bounding box center [577, 290] width 1066 height 511
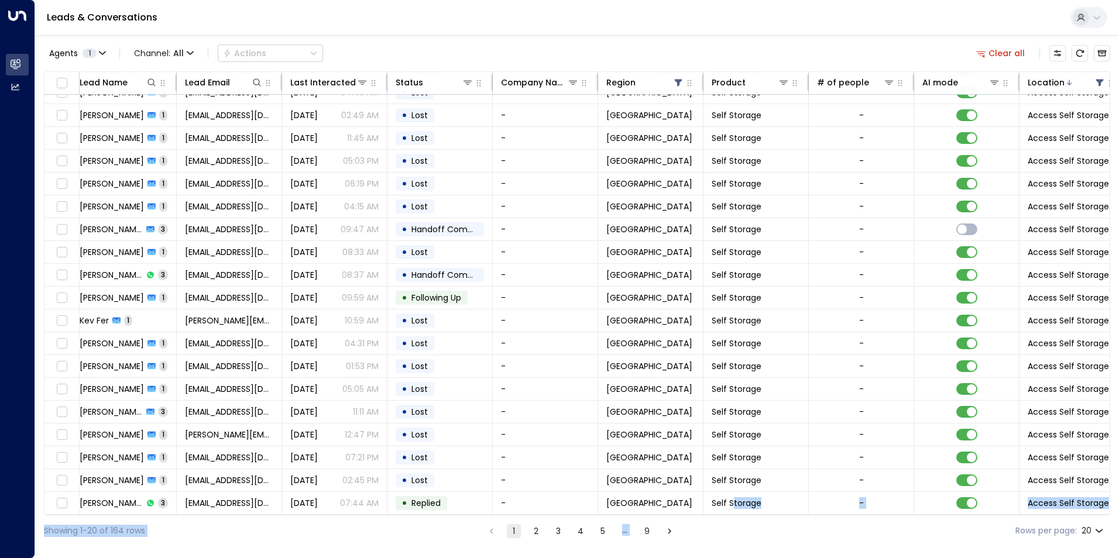
scroll to position [40, 0]
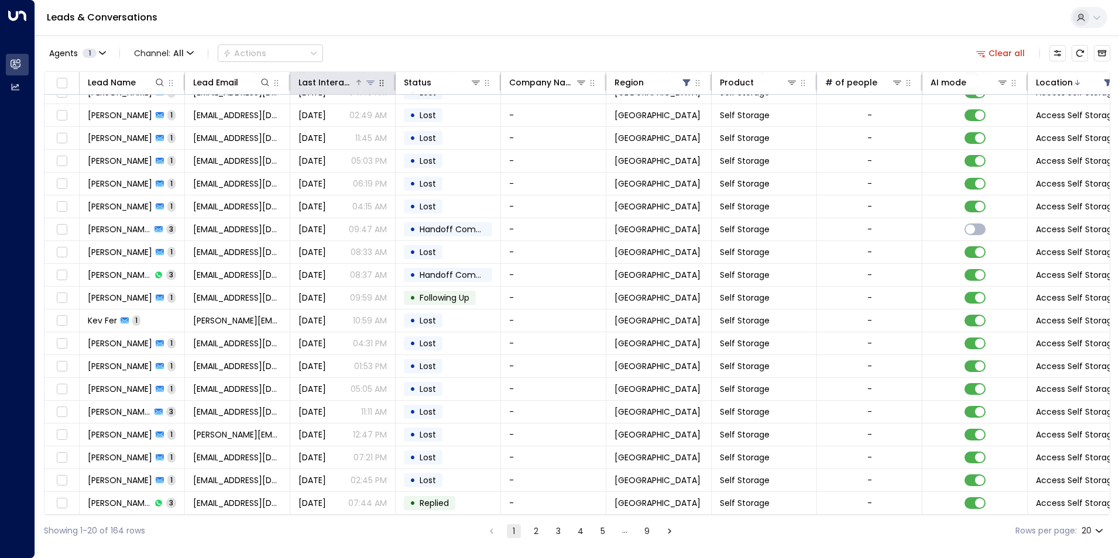
click at [338, 82] on div "Last Interacted" at bounding box center [326, 82] width 56 height 14
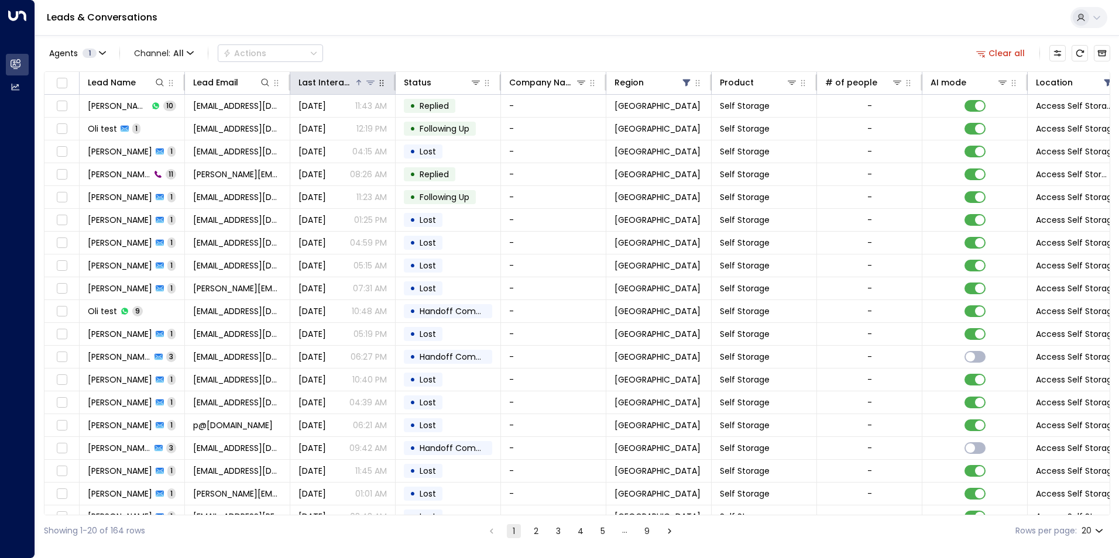
click at [331, 77] on div "Last Interacted" at bounding box center [326, 82] width 56 height 14
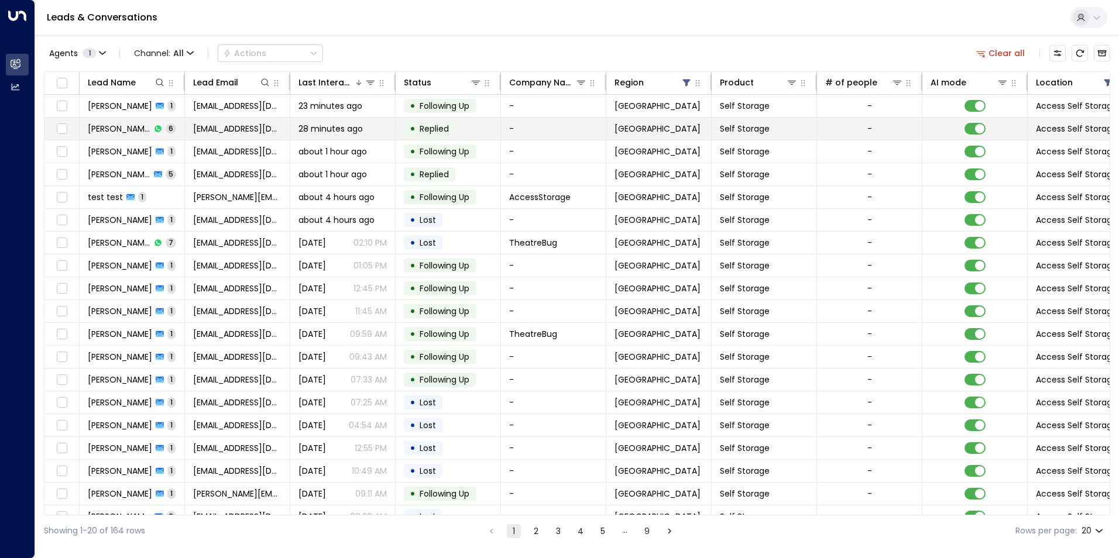
click at [191, 130] on td "[EMAIL_ADDRESS][DOMAIN_NAME]" at bounding box center [237, 129] width 105 height 22
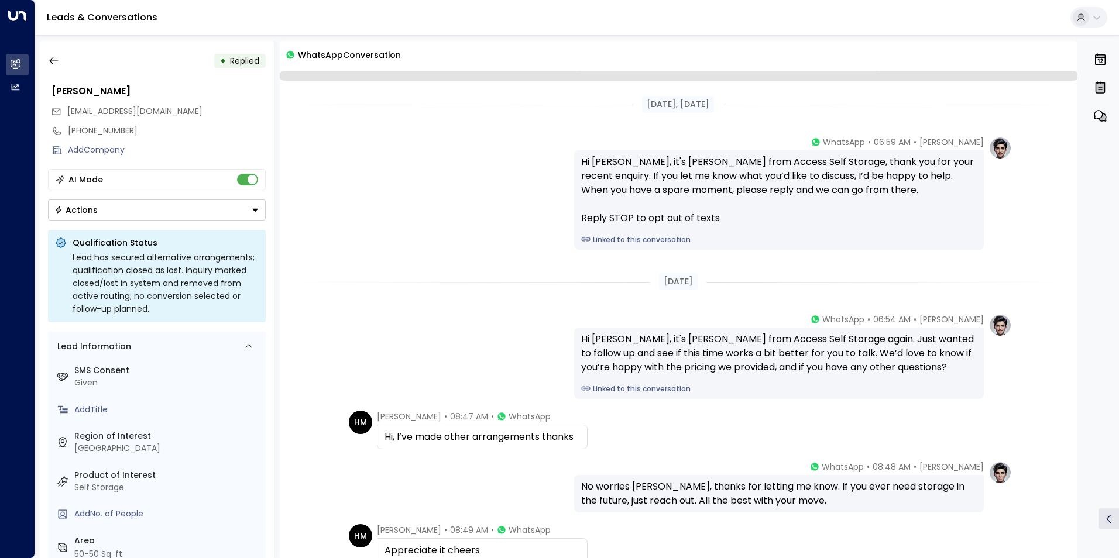
scroll to position [171, 0]
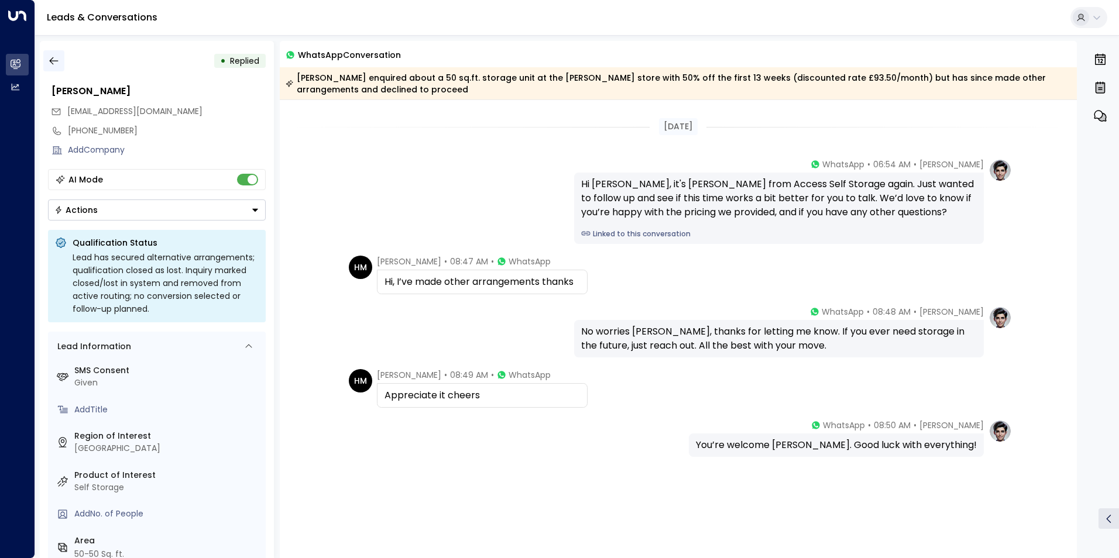
click at [53, 64] on icon "button" at bounding box center [54, 61] width 12 height 12
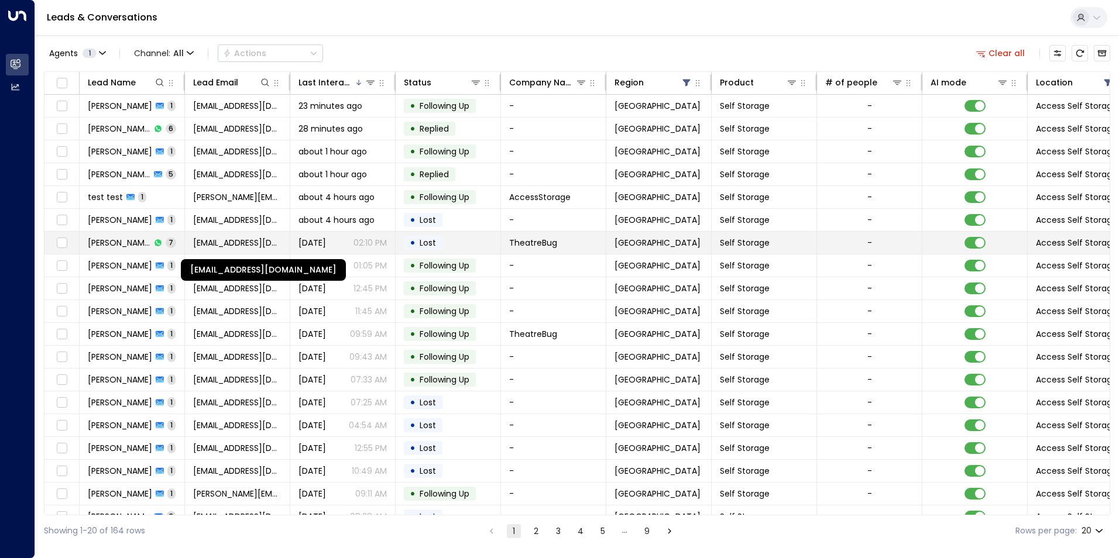
click at [278, 246] on span "[EMAIL_ADDRESS][DOMAIN_NAME]" at bounding box center [237, 243] width 88 height 12
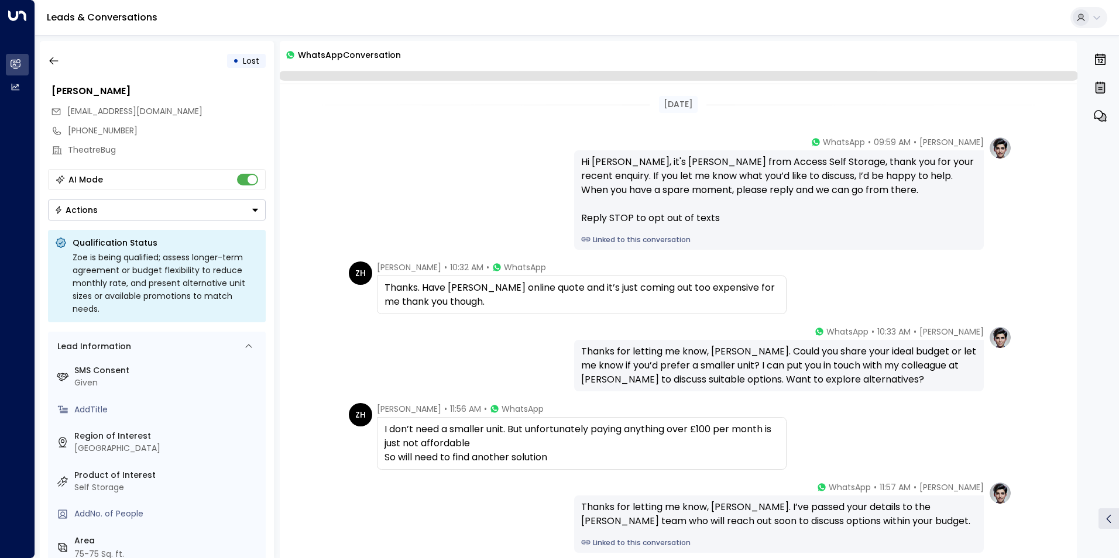
scroll to position [112, 0]
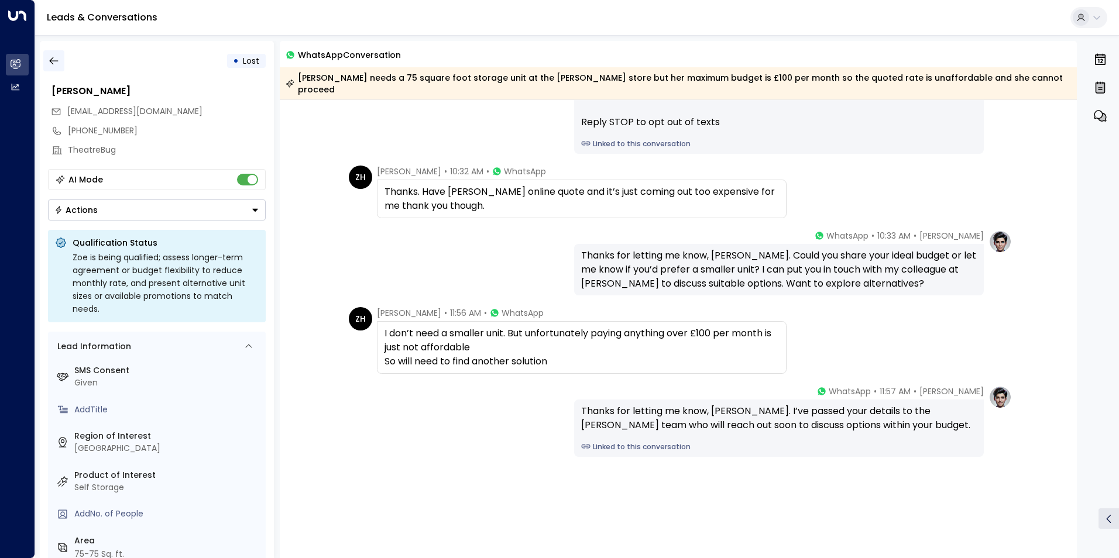
click at [57, 66] on icon "button" at bounding box center [54, 61] width 12 height 12
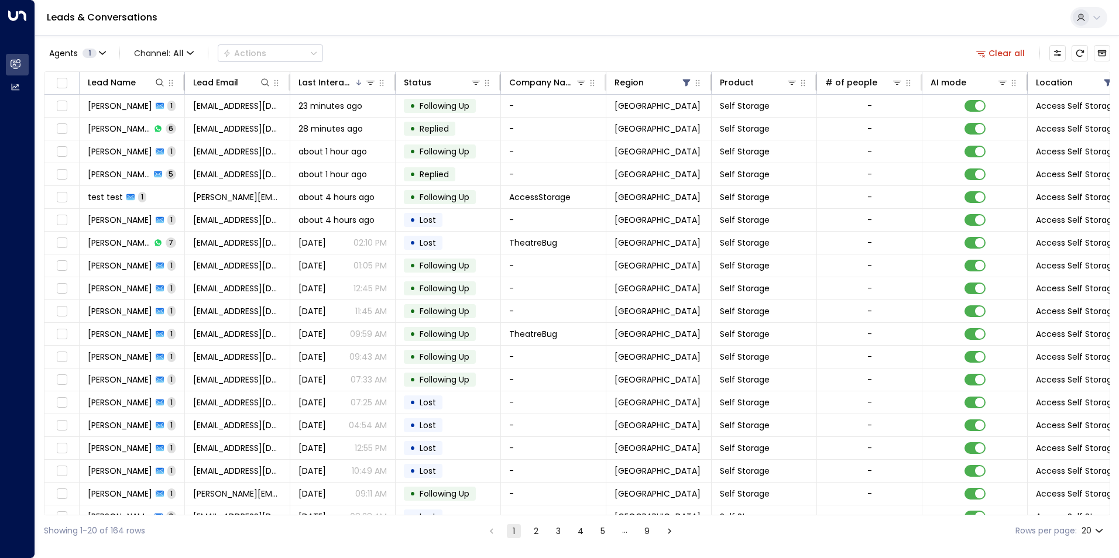
click at [539, 528] on button "2" at bounding box center [536, 531] width 14 height 14
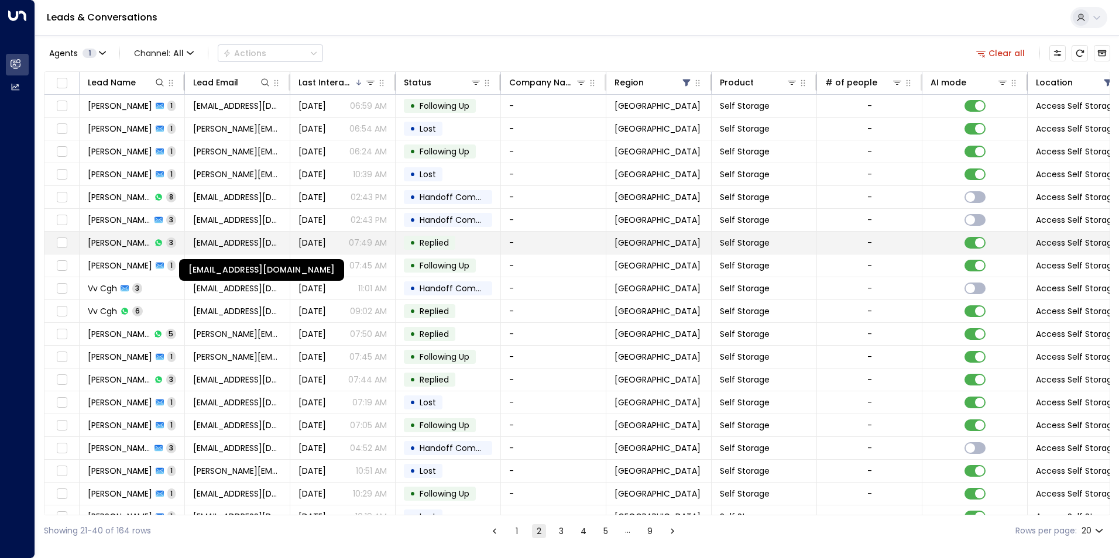
click at [249, 248] on span "[EMAIL_ADDRESS][DOMAIN_NAME]" at bounding box center [237, 243] width 88 height 12
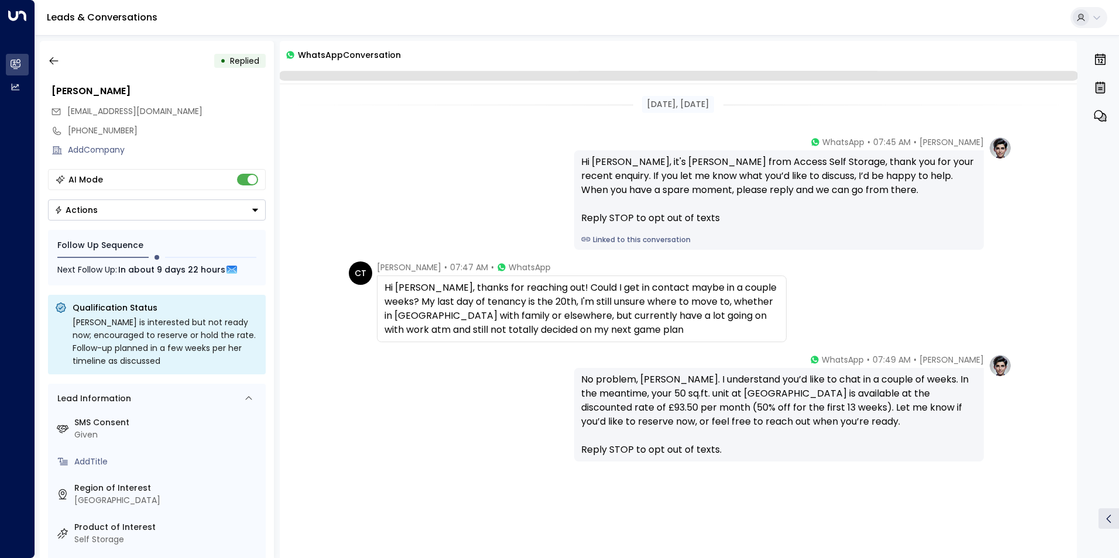
scroll to position [20, 0]
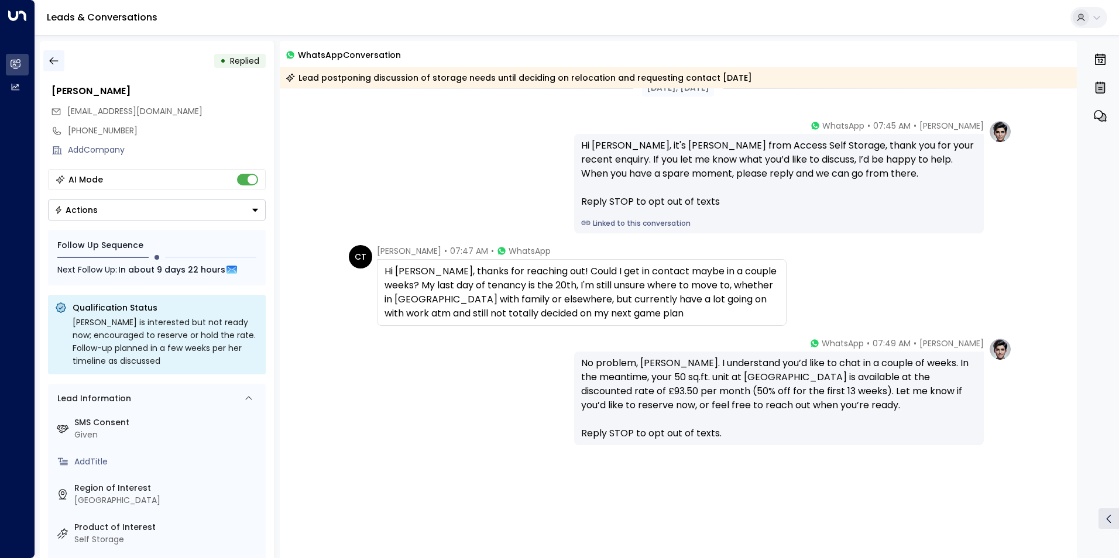
click at [51, 65] on icon "button" at bounding box center [54, 61] width 12 height 12
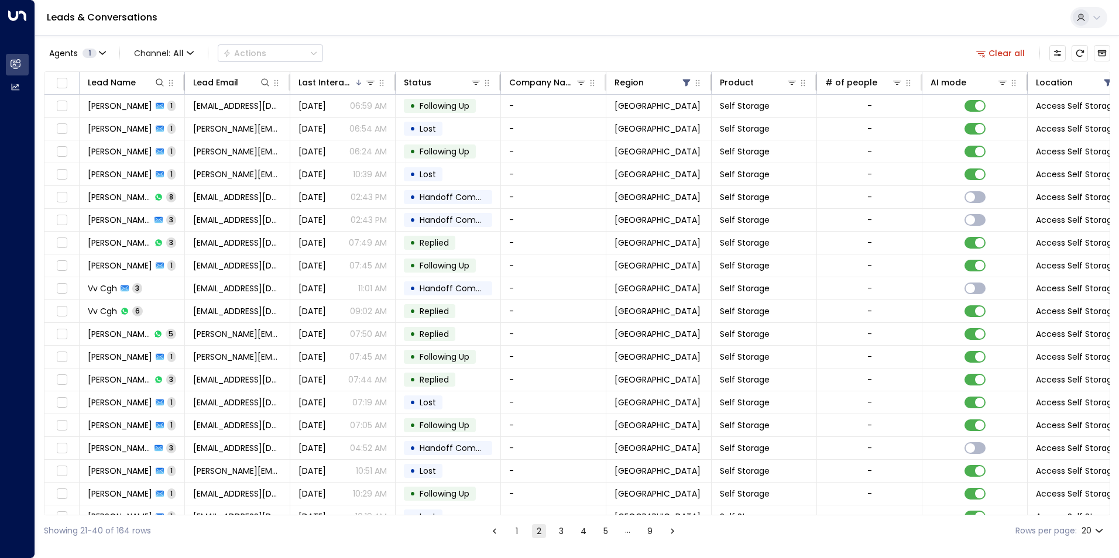
scroll to position [40, 0]
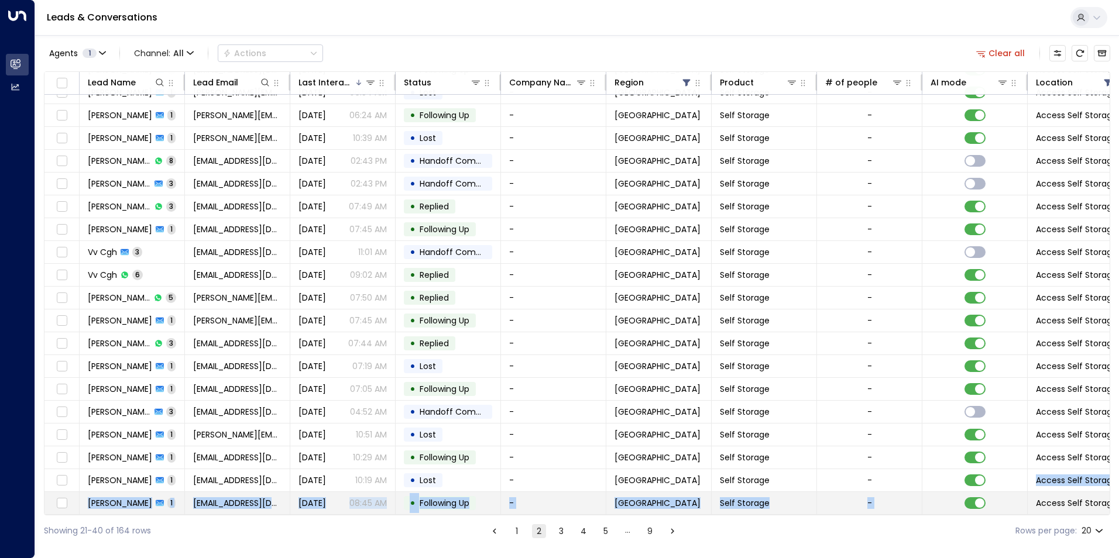
drag, startPoint x: 900, startPoint y: 510, endPoint x: 1037, endPoint y: 502, distance: 137.1
click at [1037, 502] on tbody "[PERSON_NAME] 1 [EMAIL_ADDRESS][DOMAIN_NAME] [DATE] 06:59 AM • Following Up - […" at bounding box center [693, 286] width 1299 height 456
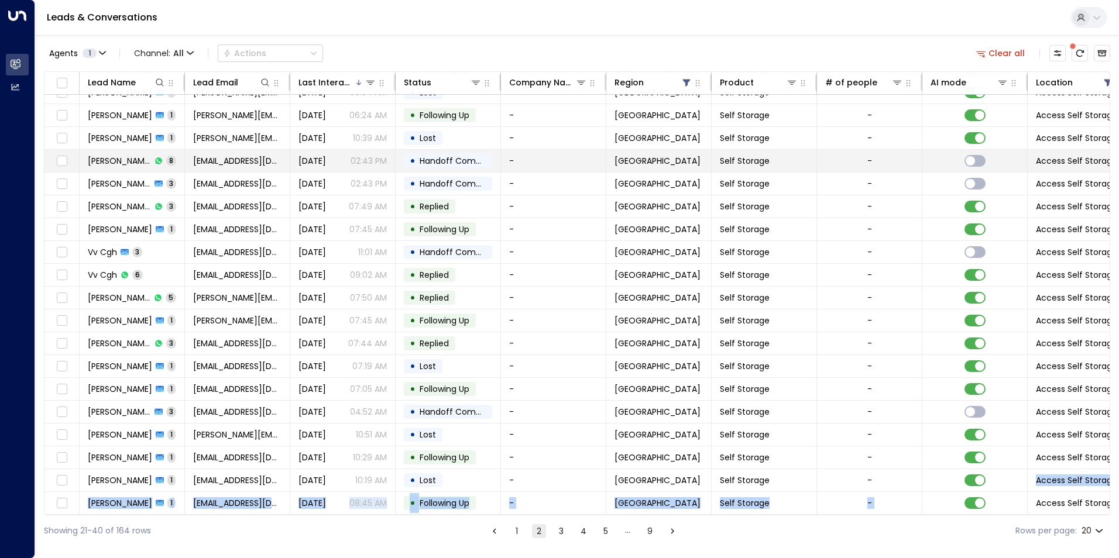
scroll to position [0, 0]
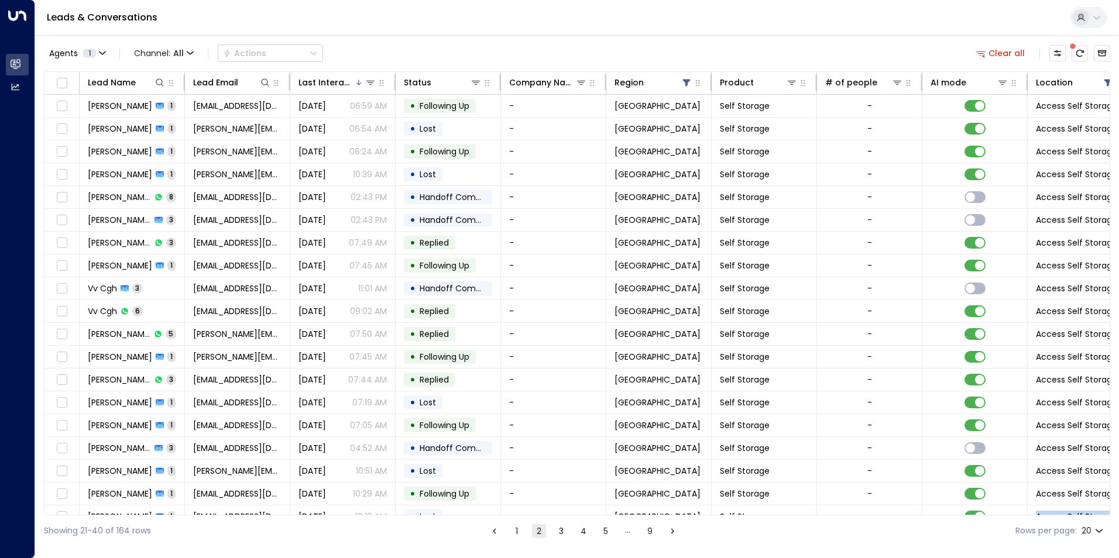
click at [1002, 48] on button "Clear all" at bounding box center [1000, 53] width 58 height 16
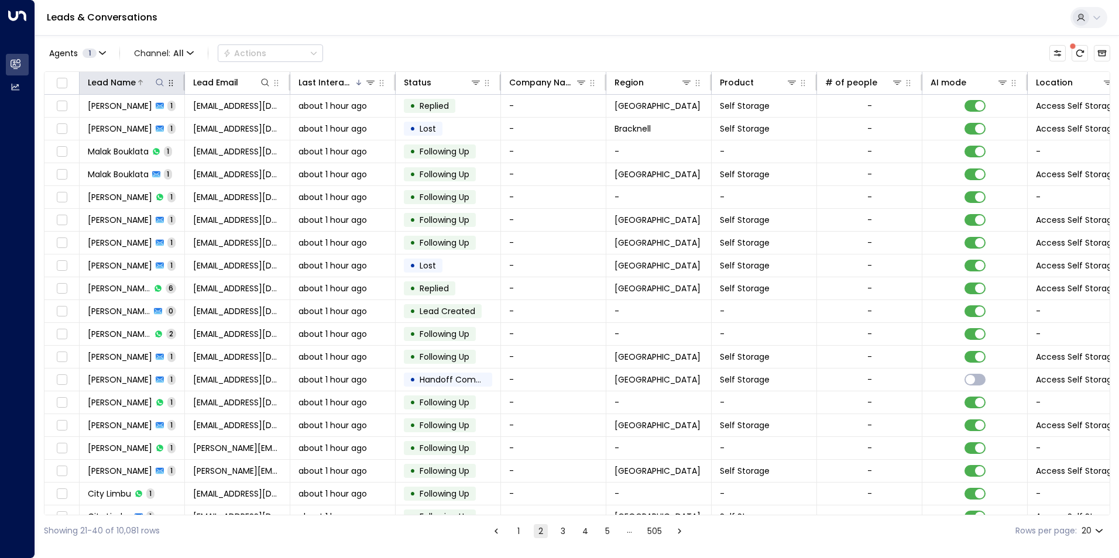
click at [158, 81] on icon at bounding box center [159, 82] width 9 height 9
click at [150, 126] on input "text" at bounding box center [159, 125] width 161 height 22
type input "******"
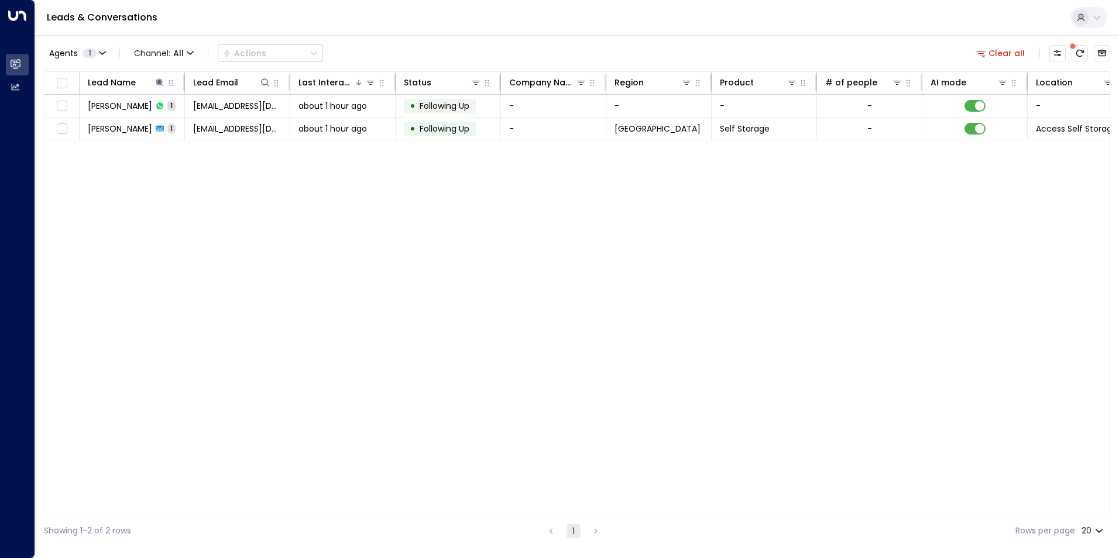
click at [443, 24] on div "Leads & Conversations" at bounding box center [576, 18] width 1083 height 36
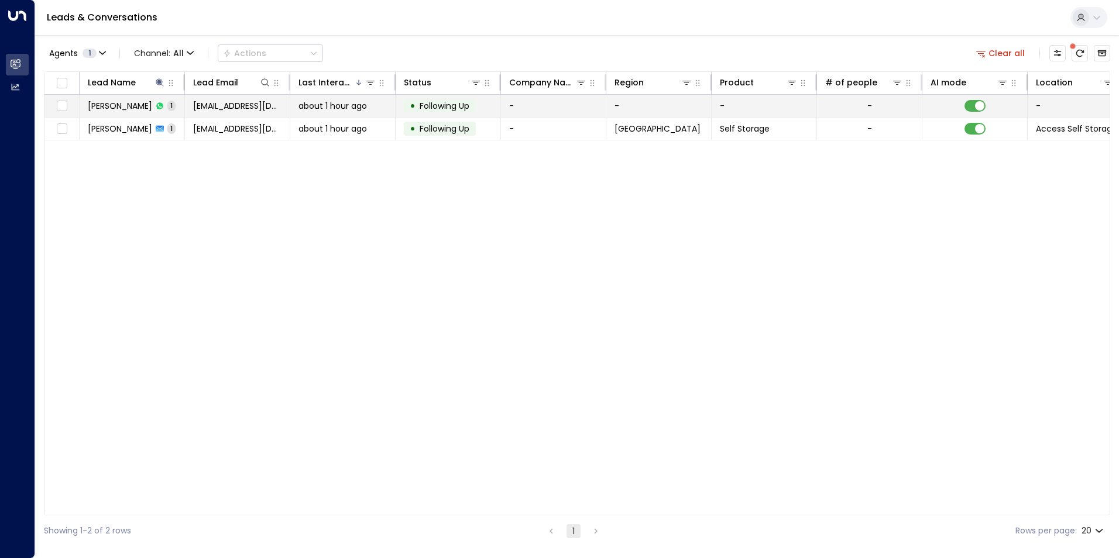
click at [158, 109] on icon at bounding box center [160, 106] width 8 height 8
